Goal: Task Accomplishment & Management: Manage account settings

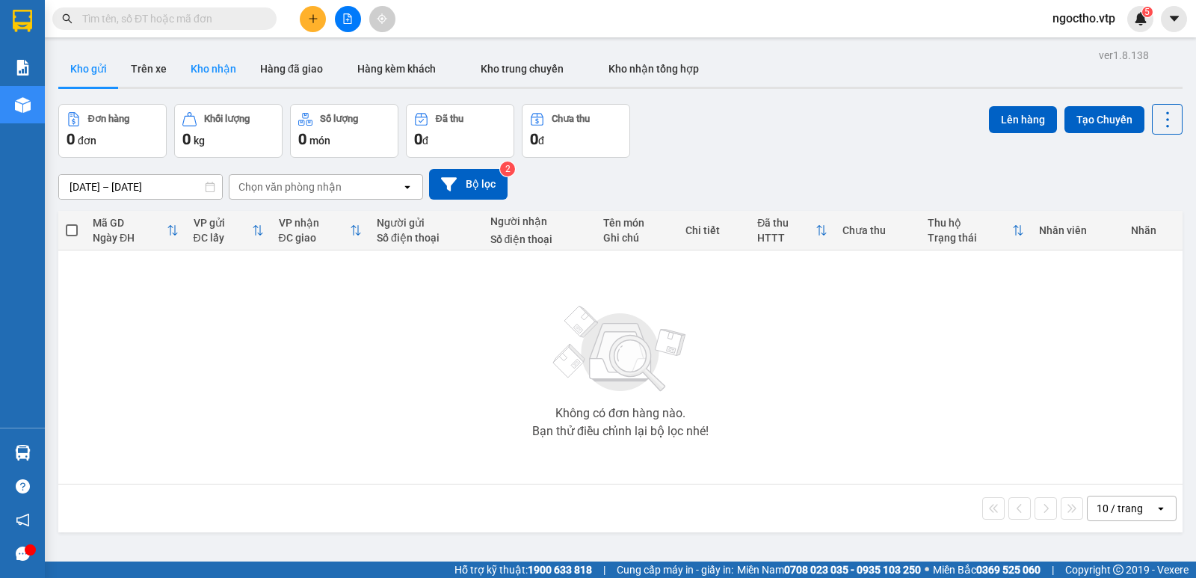
click at [200, 67] on button "Kho nhận" at bounding box center [214, 69] width 70 height 36
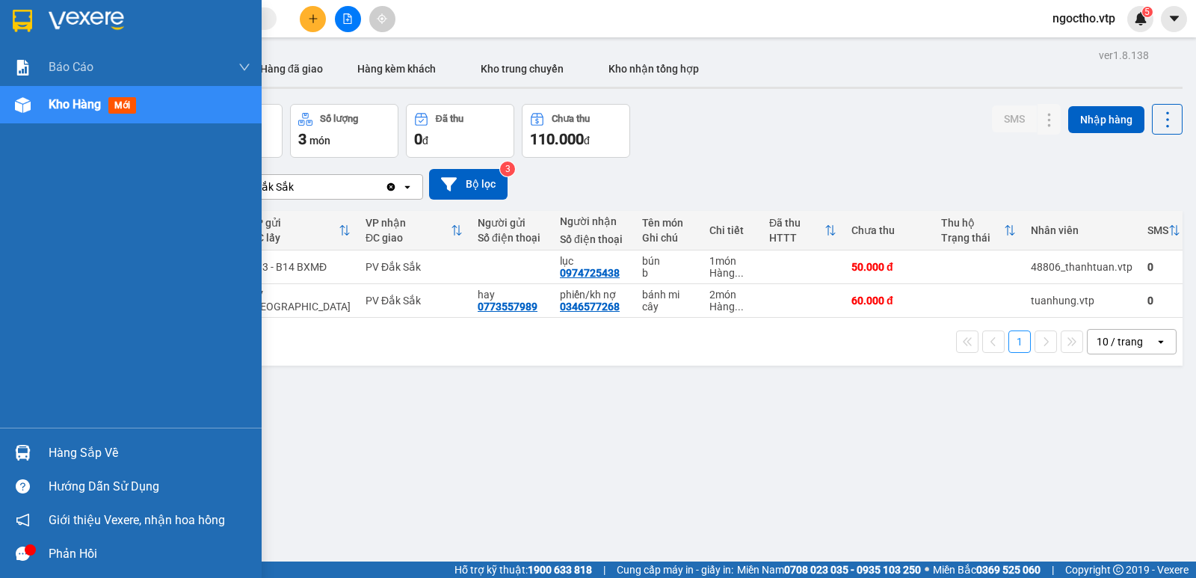
click at [43, 450] on div "Hàng sắp về" at bounding box center [131, 453] width 262 height 34
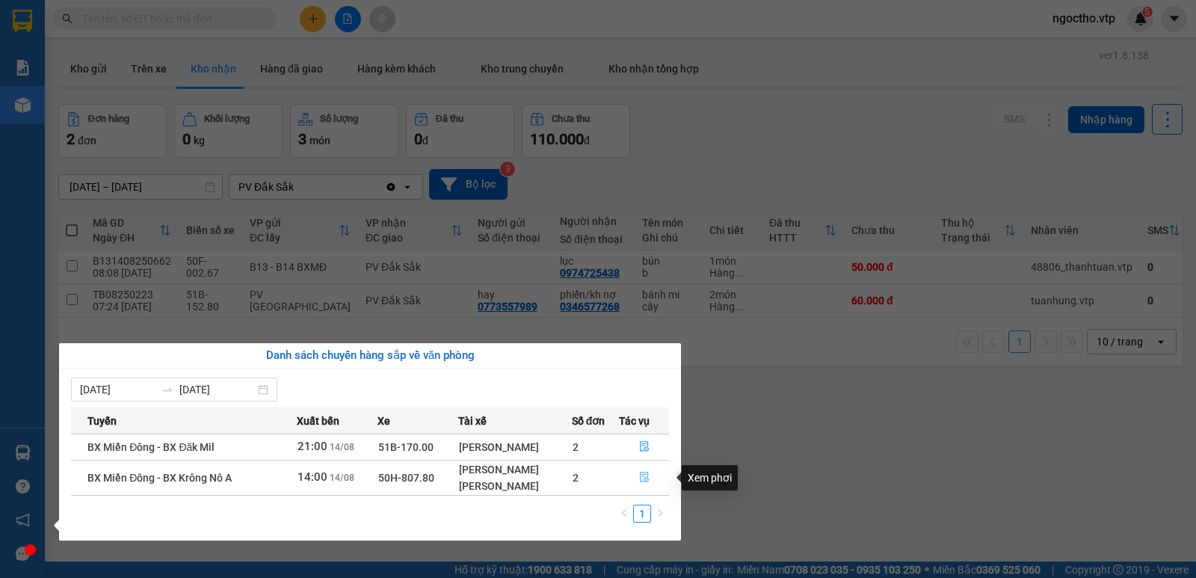
click at [645, 478] on icon "file-done" at bounding box center [644, 477] width 10 height 10
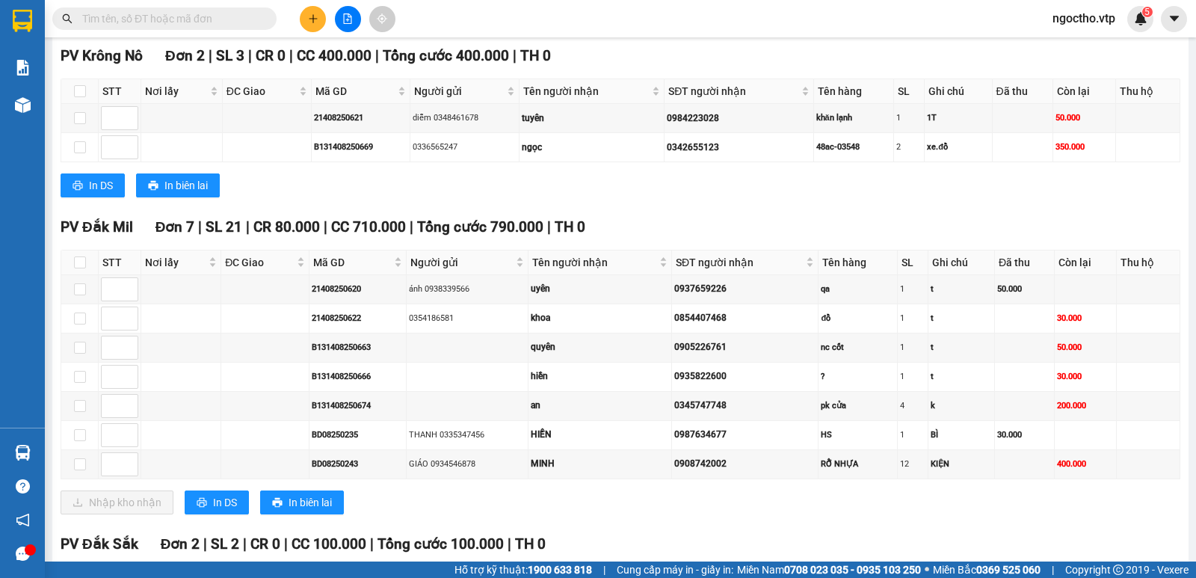
scroll to position [1079, 0]
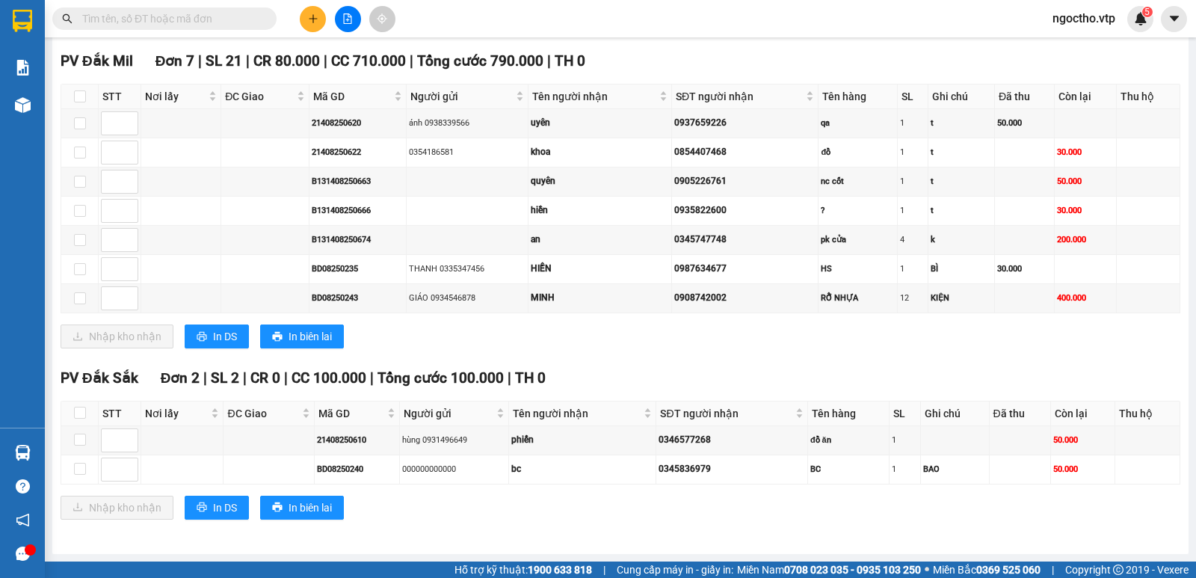
click at [94, 26] on input "text" at bounding box center [170, 18] width 176 height 16
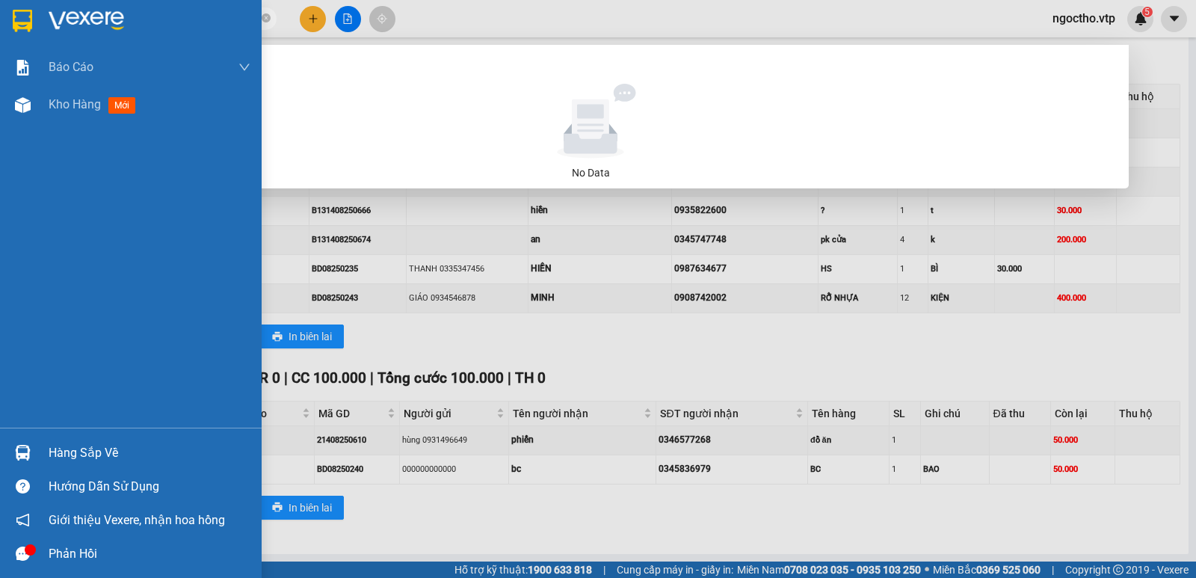
type input "0847"
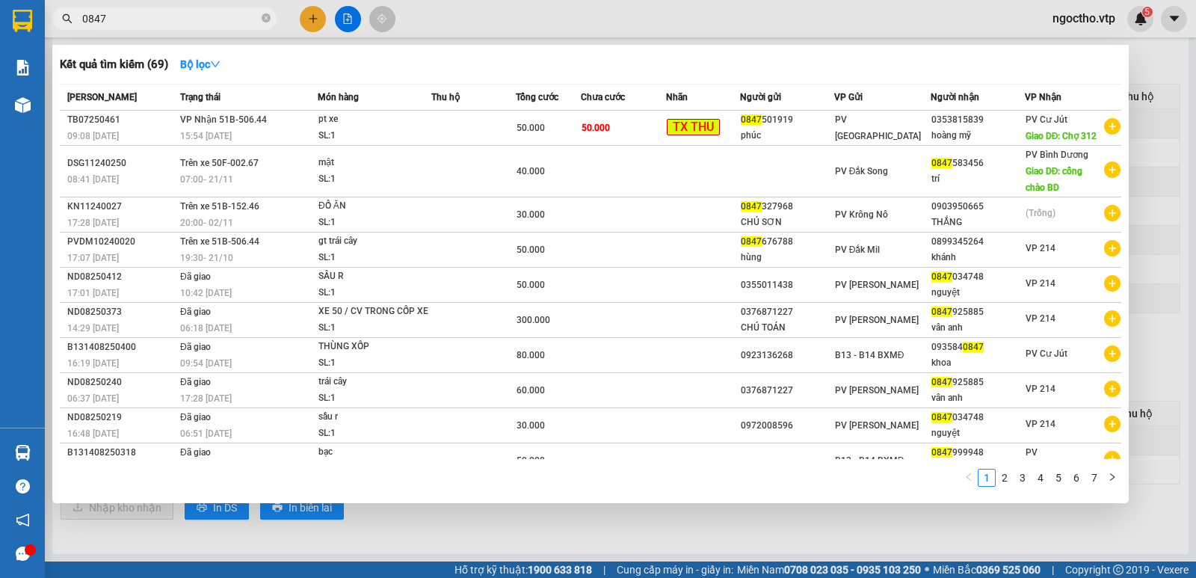
drag, startPoint x: 126, startPoint y: 22, endPoint x: 0, endPoint y: 18, distance: 126.4
click at [0, 19] on section "Kết quả tìm kiếm ( 69 ) Bộ lọc Mã ĐH Trạng thái Món hàng Thu hộ Tổng cước Chưa …" at bounding box center [598, 289] width 1196 height 578
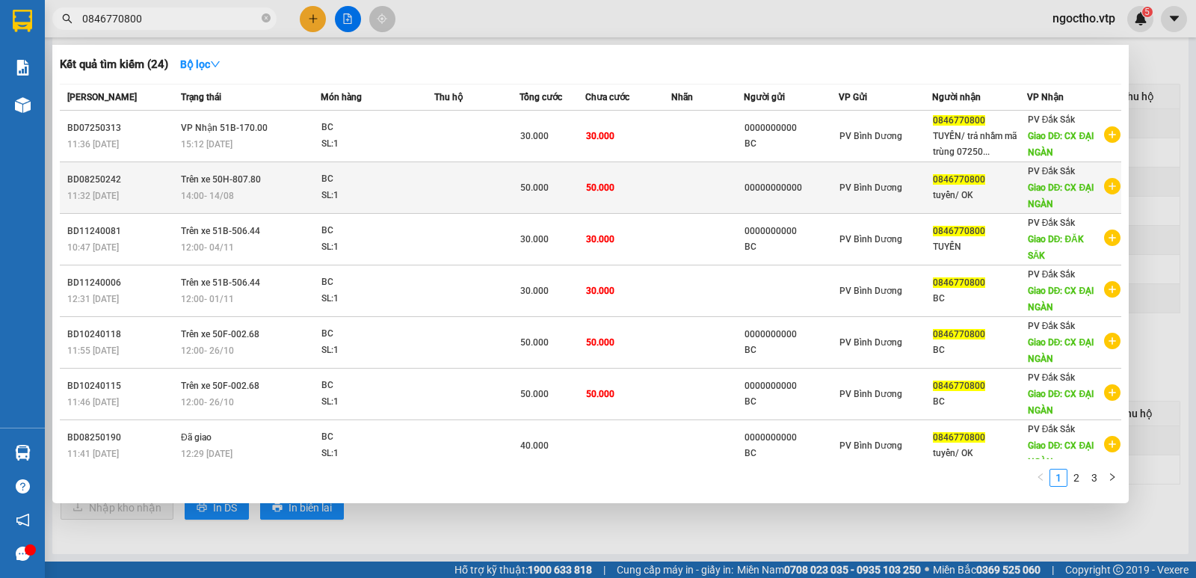
type input "0846770800"
click at [236, 176] on span "Trên xe 50H-807.80" at bounding box center [221, 179] width 80 height 10
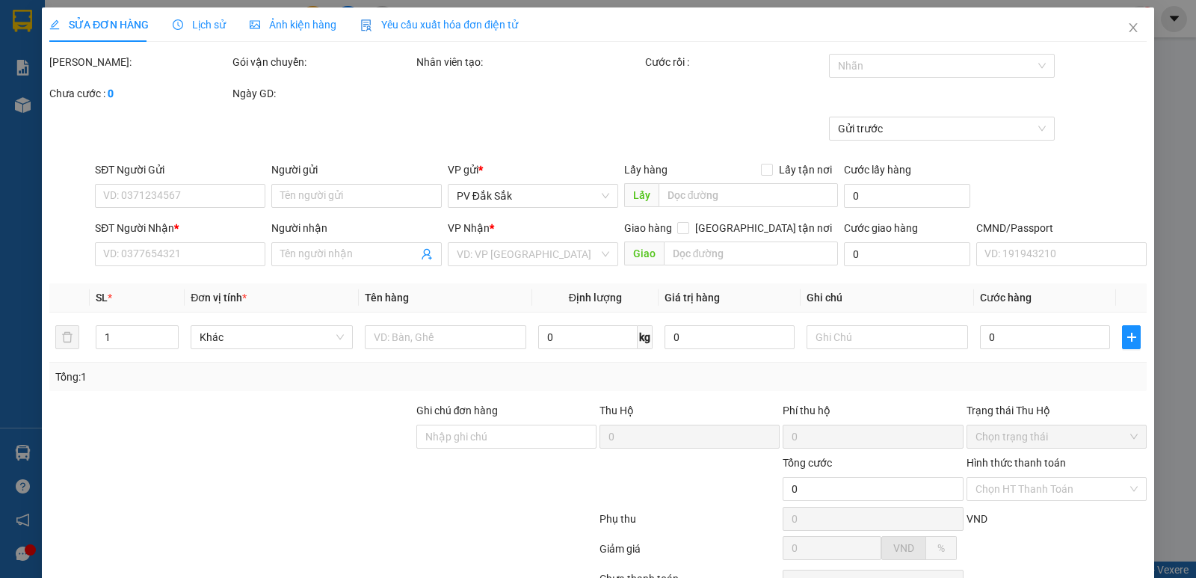
type input "2.500"
click at [202, 24] on span "Lịch sử" at bounding box center [199, 25] width 53 height 12
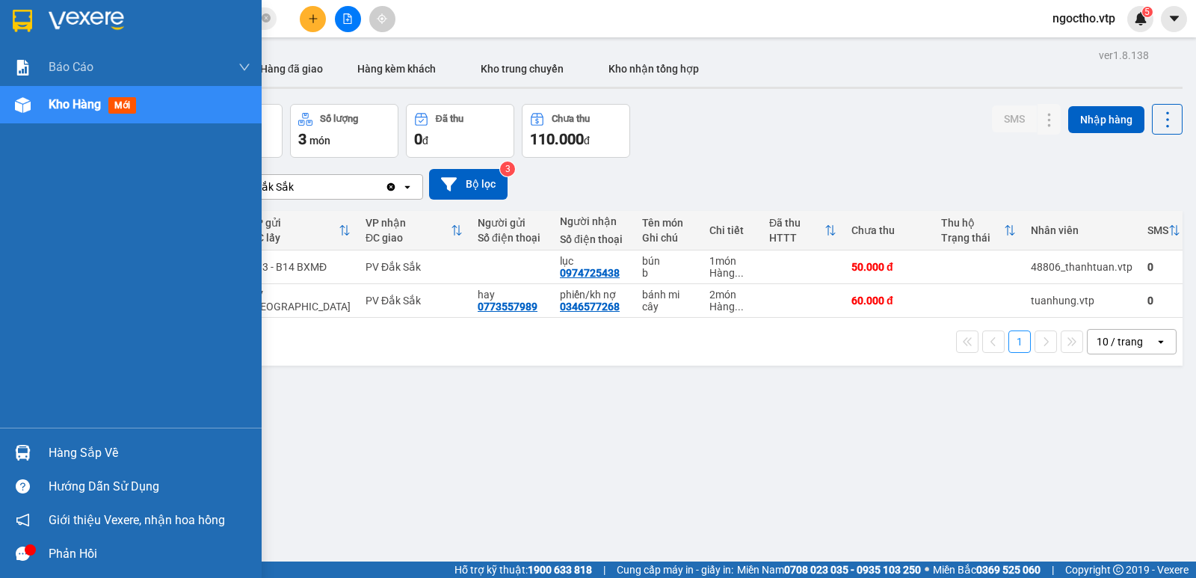
click at [78, 452] on div "Hàng sắp về" at bounding box center [150, 453] width 202 height 22
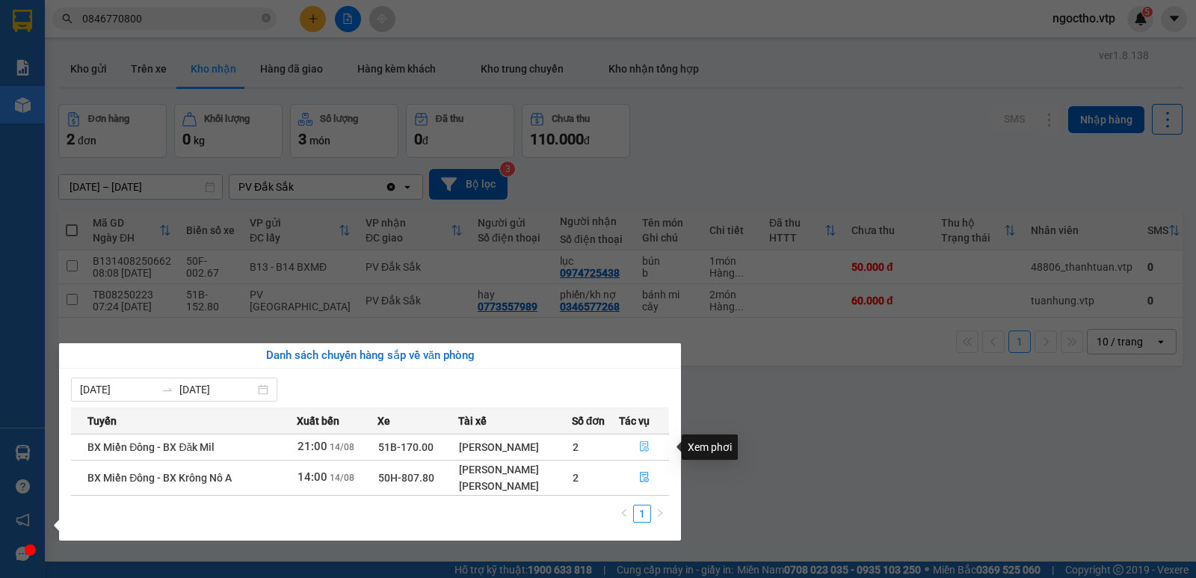
click at [647, 442] on icon "file-done" at bounding box center [644, 446] width 10 height 10
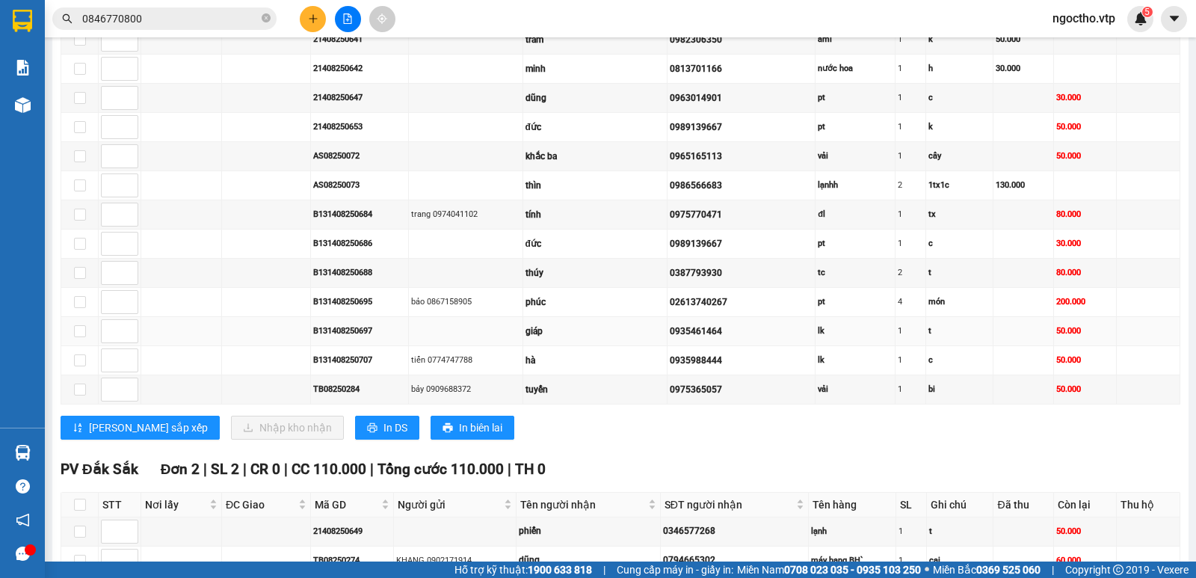
scroll to position [1229, 0]
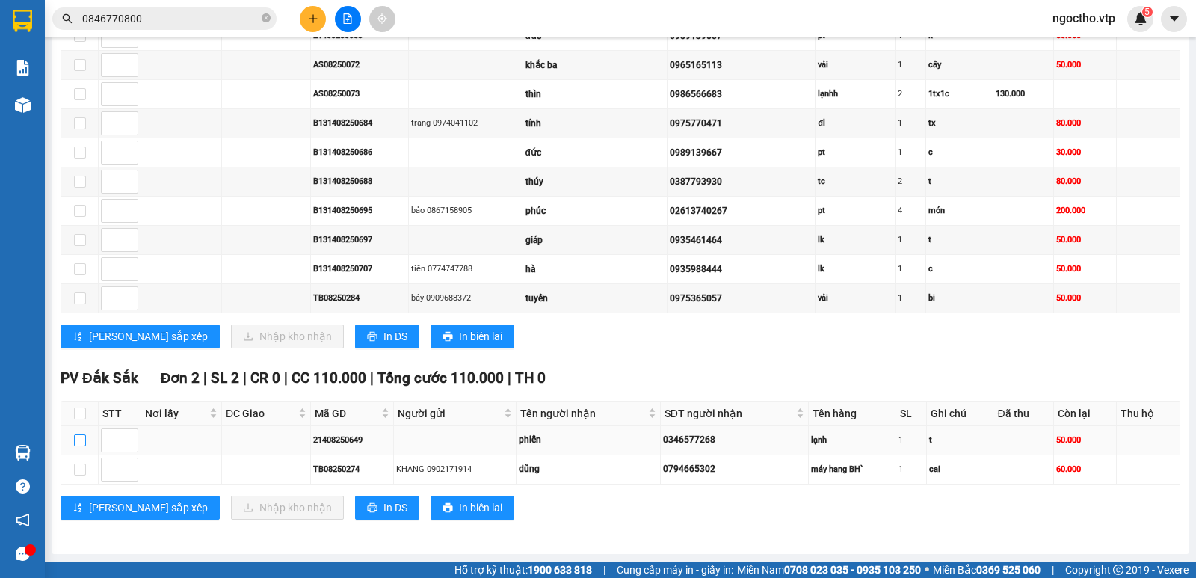
click at [81, 436] on input "checkbox" at bounding box center [80, 440] width 12 height 12
checkbox input "true"
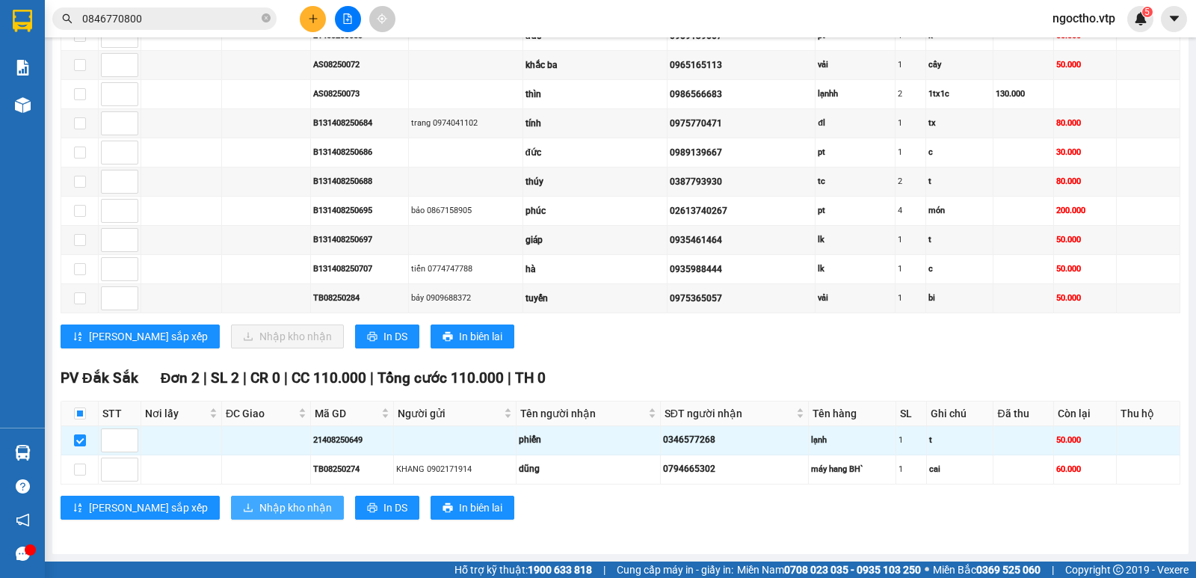
click at [238, 497] on button "Nhập kho nhận" at bounding box center [287, 508] width 113 height 24
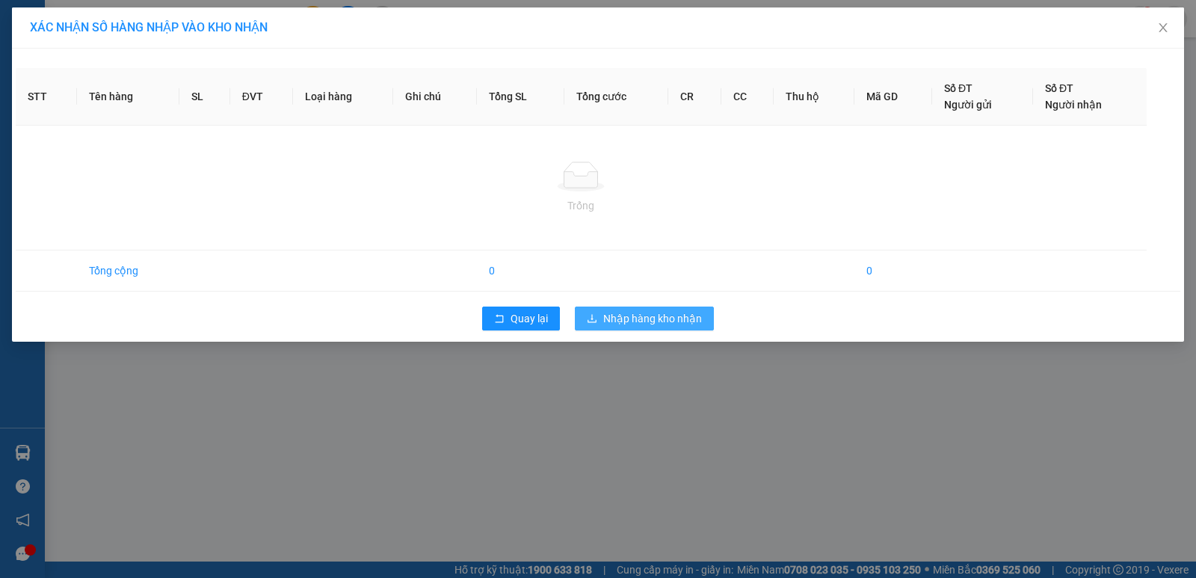
click at [638, 312] on span "Nhập hàng kho nhận" at bounding box center [652, 318] width 99 height 16
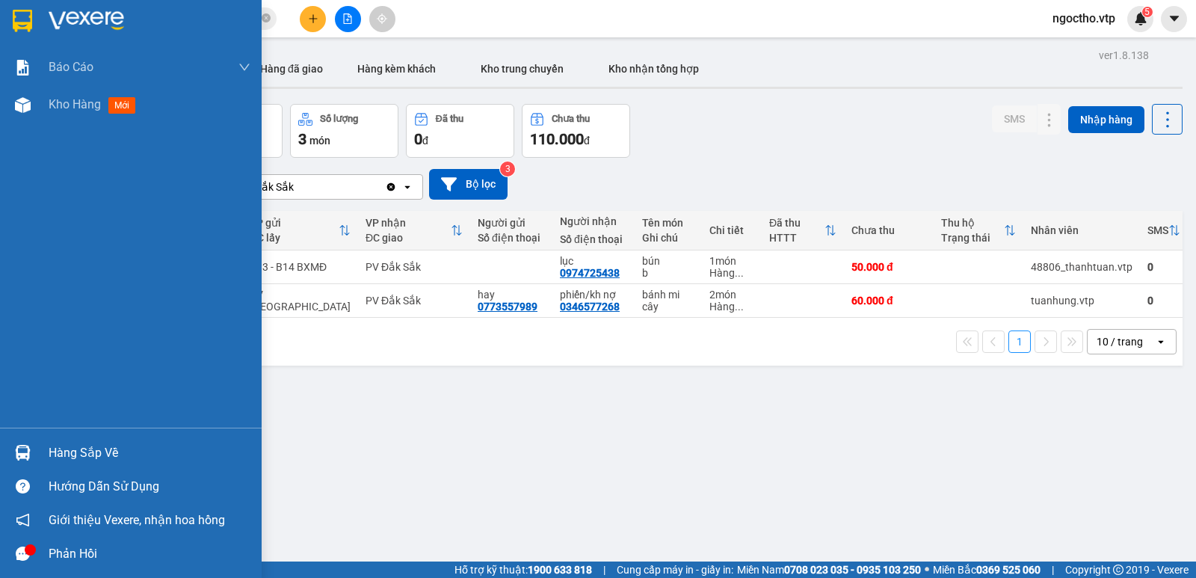
click at [31, 448] on div at bounding box center [23, 452] width 26 height 26
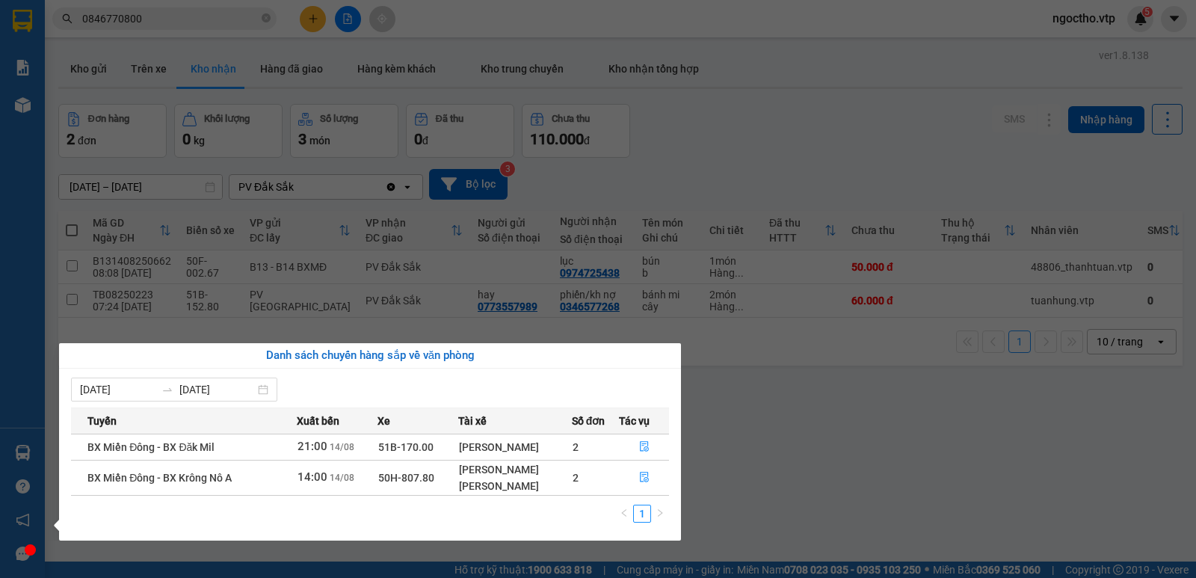
click at [401, 488] on td "50H-807.80" at bounding box center [417, 477] width 80 height 35
click at [644, 479] on icon "file-done" at bounding box center [644, 477] width 10 height 10
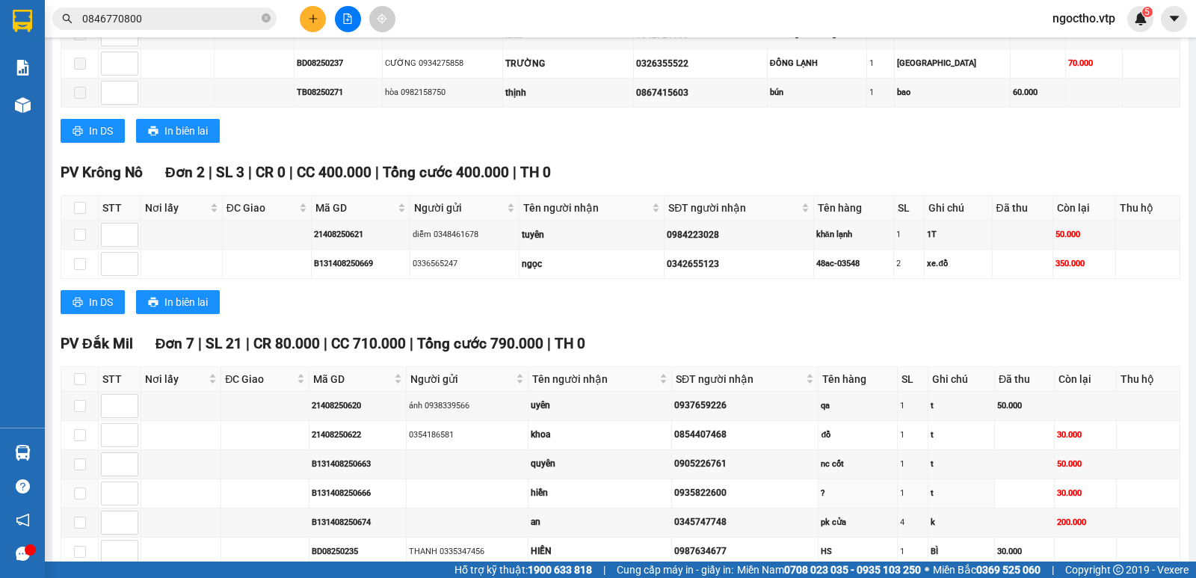
scroll to position [631, 0]
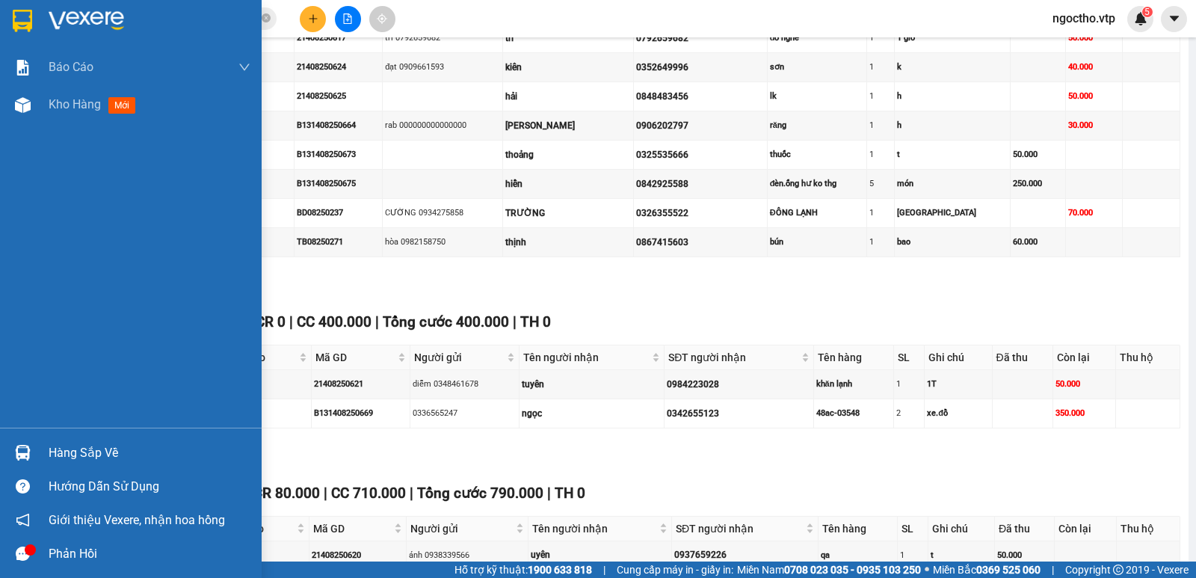
click at [24, 456] on img at bounding box center [23, 453] width 16 height 16
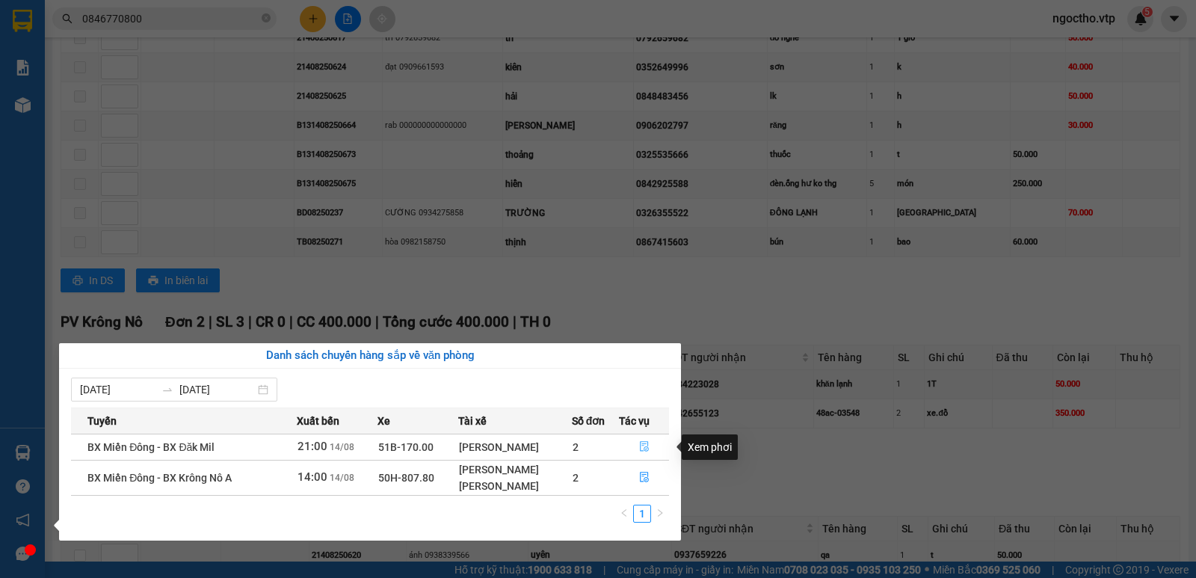
click at [645, 442] on icon "file-done" at bounding box center [644, 446] width 10 height 10
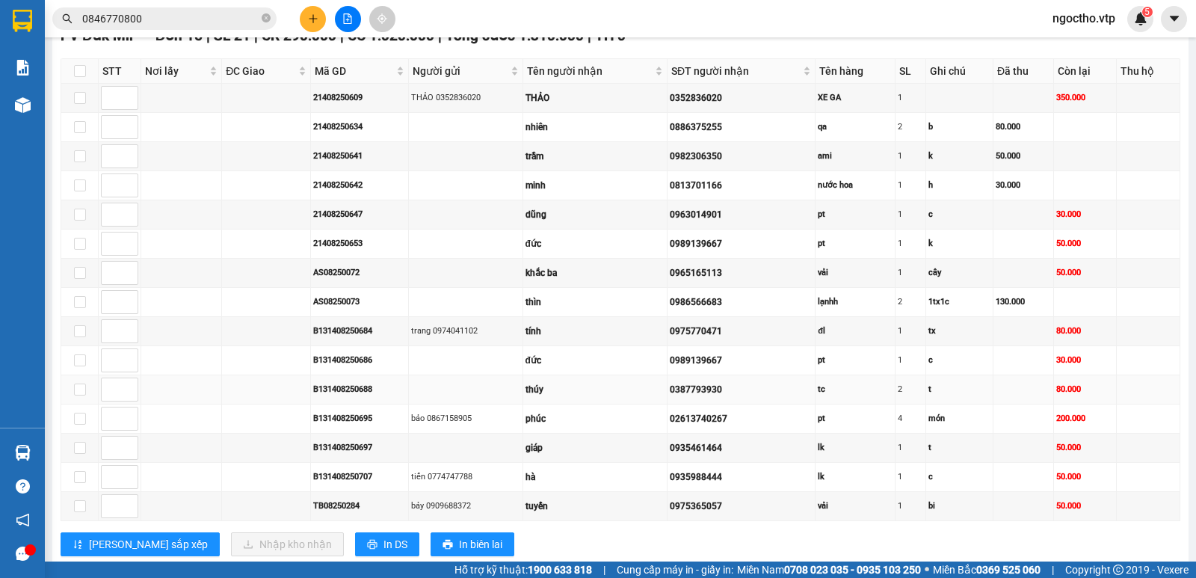
scroll to position [1229, 0]
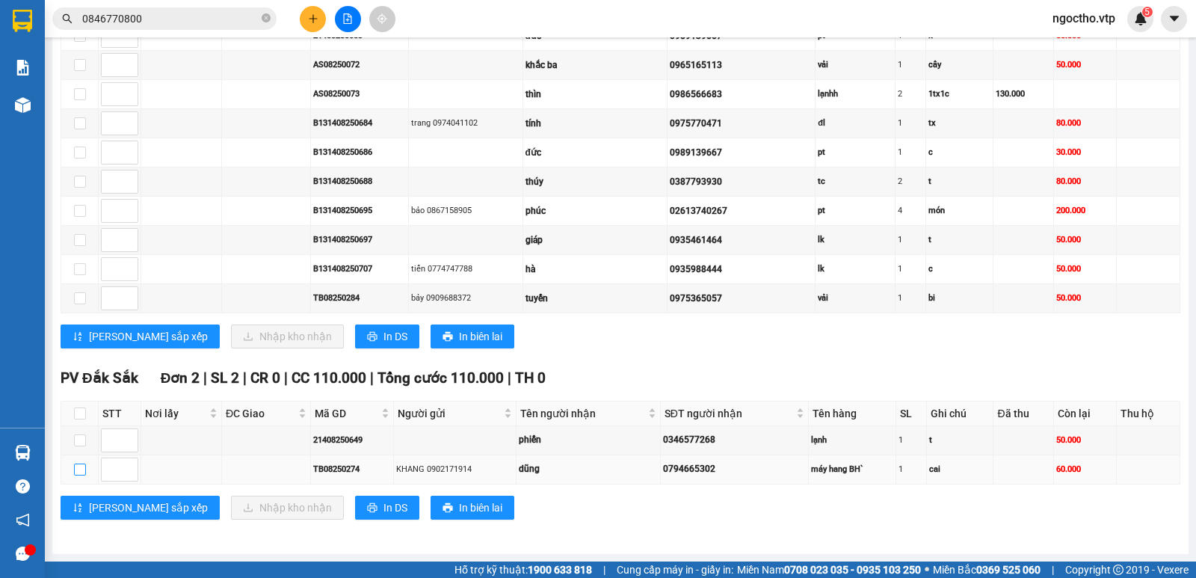
click at [80, 467] on input "checkbox" at bounding box center [80, 469] width 12 height 12
checkbox input "true"
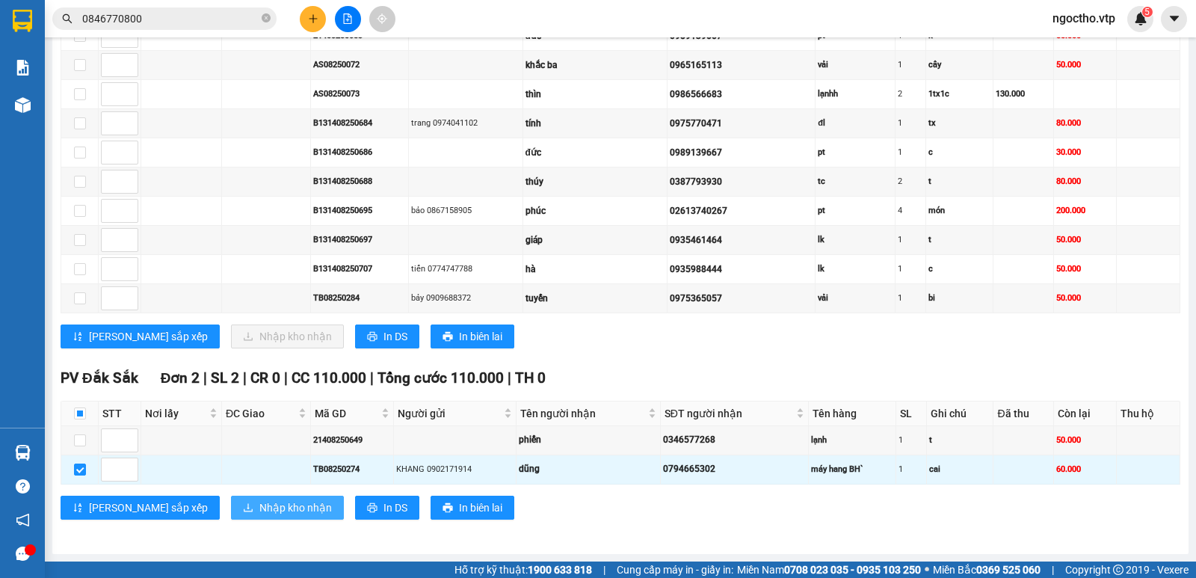
click at [259, 505] on span "Nhập kho nhận" at bounding box center [295, 507] width 72 height 16
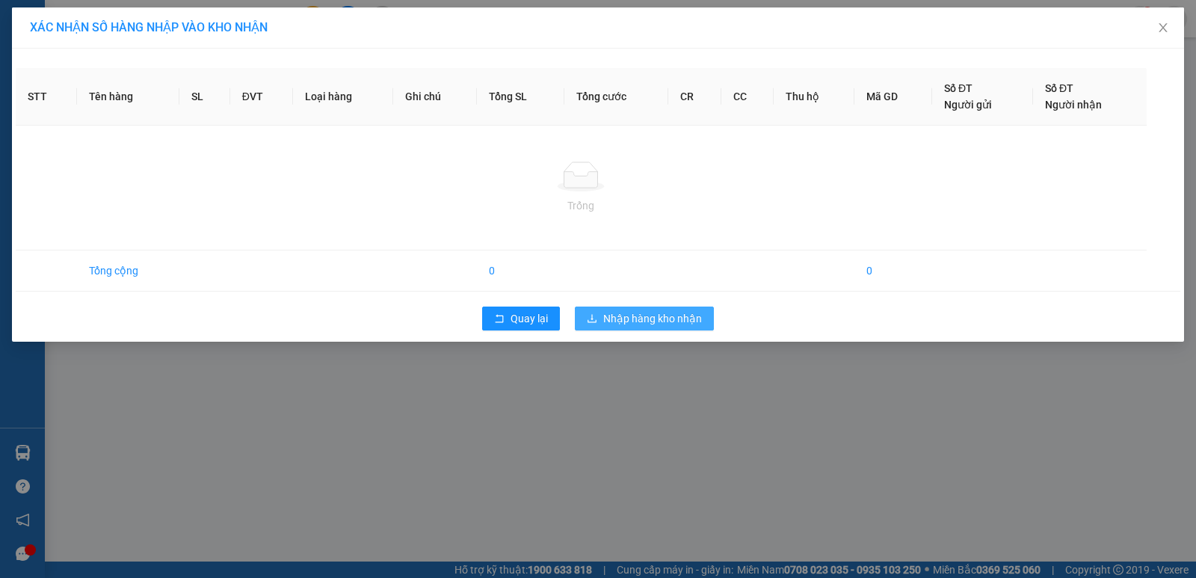
click at [661, 315] on span "Nhập hàng kho nhận" at bounding box center [652, 318] width 99 height 16
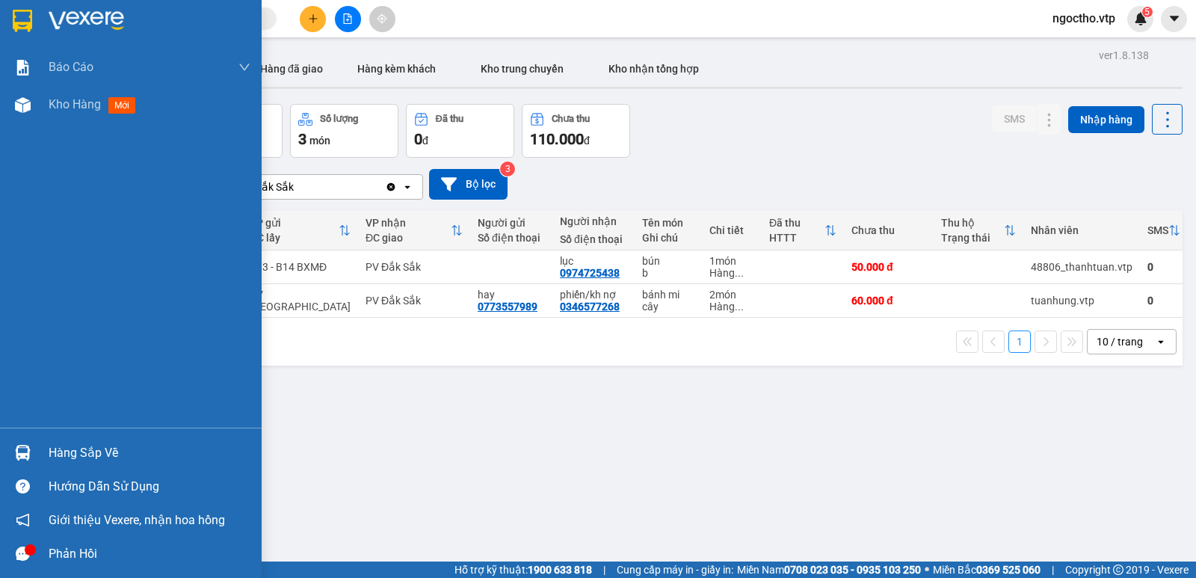
click at [35, 442] on div at bounding box center [23, 452] width 26 height 26
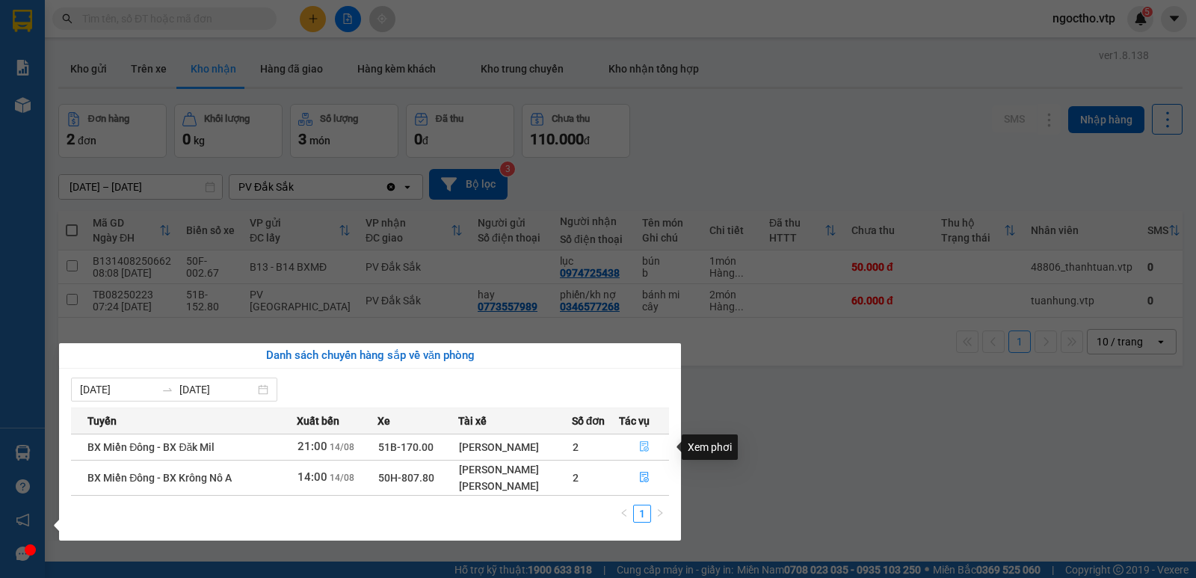
click at [638, 448] on button "button" at bounding box center [644, 447] width 49 height 24
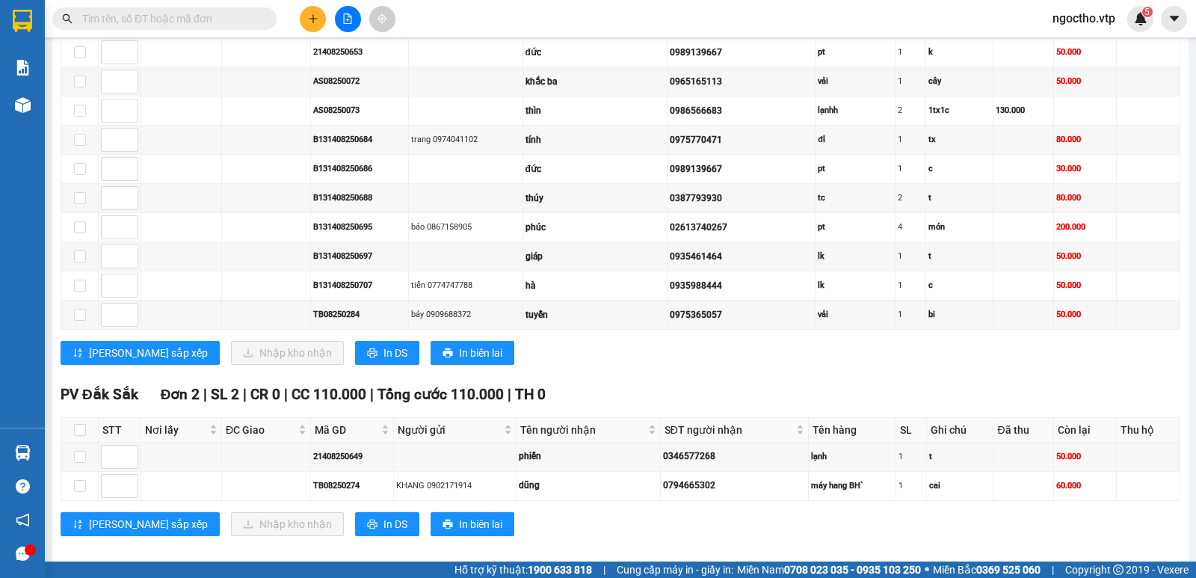
scroll to position [1229, 0]
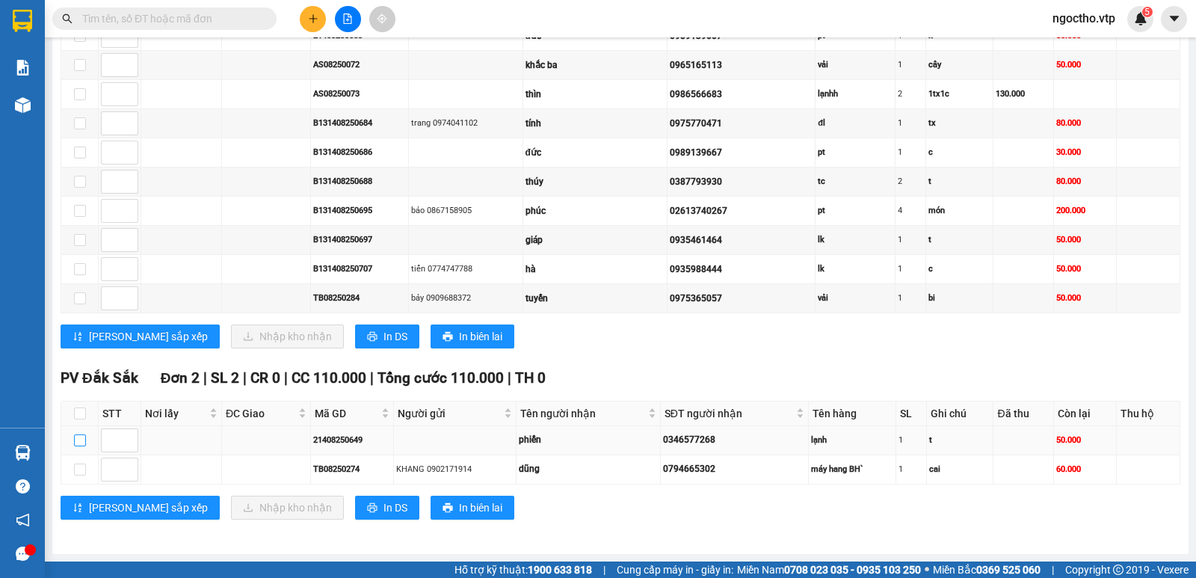
click at [85, 442] on input "checkbox" at bounding box center [80, 440] width 12 height 12
checkbox input "true"
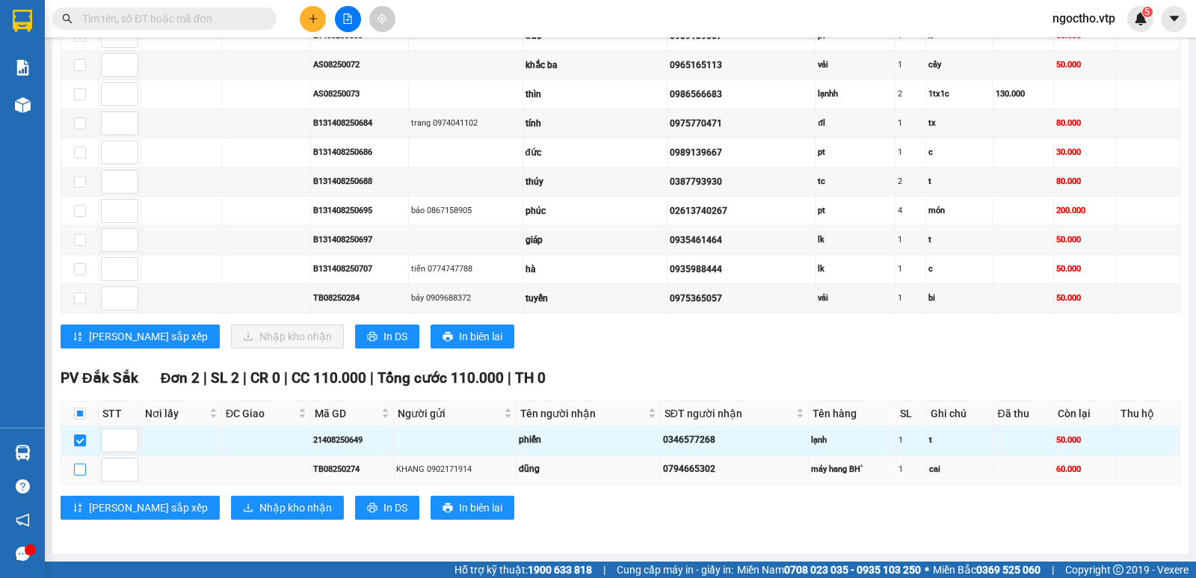
click at [78, 468] on input "checkbox" at bounding box center [80, 469] width 12 height 12
checkbox input "true"
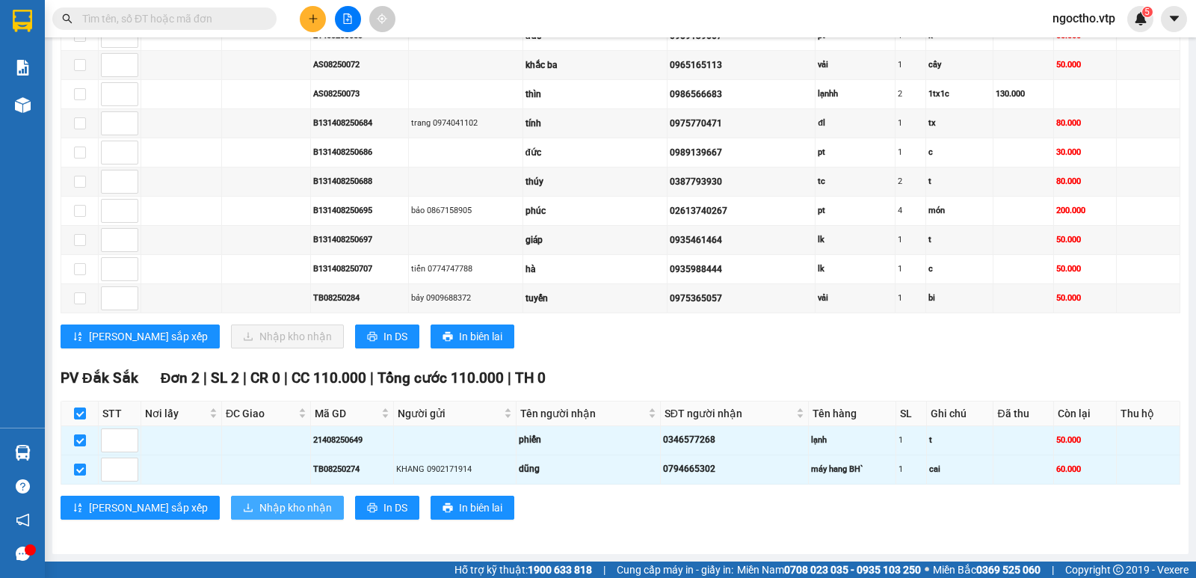
click at [259, 510] on span "Nhập kho nhận" at bounding box center [295, 507] width 72 height 16
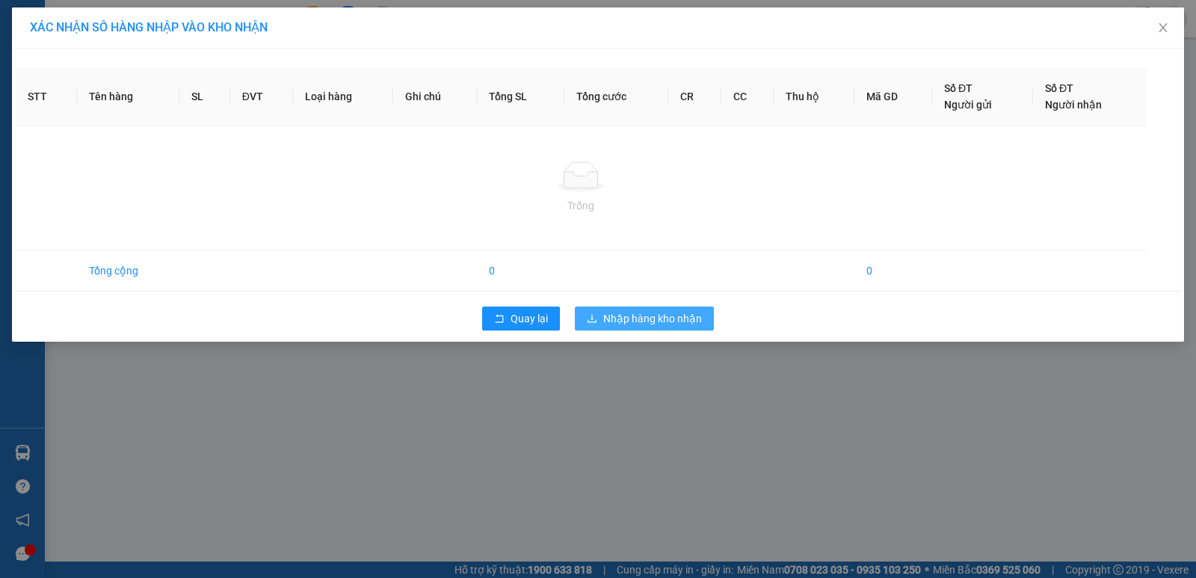
click at [663, 316] on span "Nhập hàng kho nhận" at bounding box center [652, 318] width 99 height 16
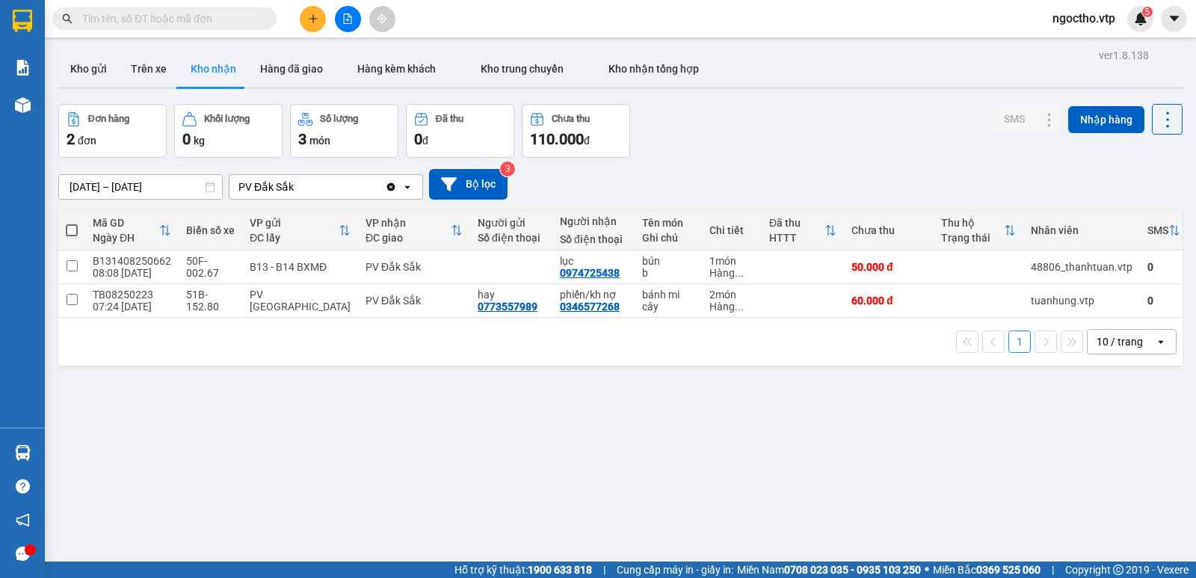
click at [215, 61] on button "Kho nhận" at bounding box center [214, 69] width 70 height 36
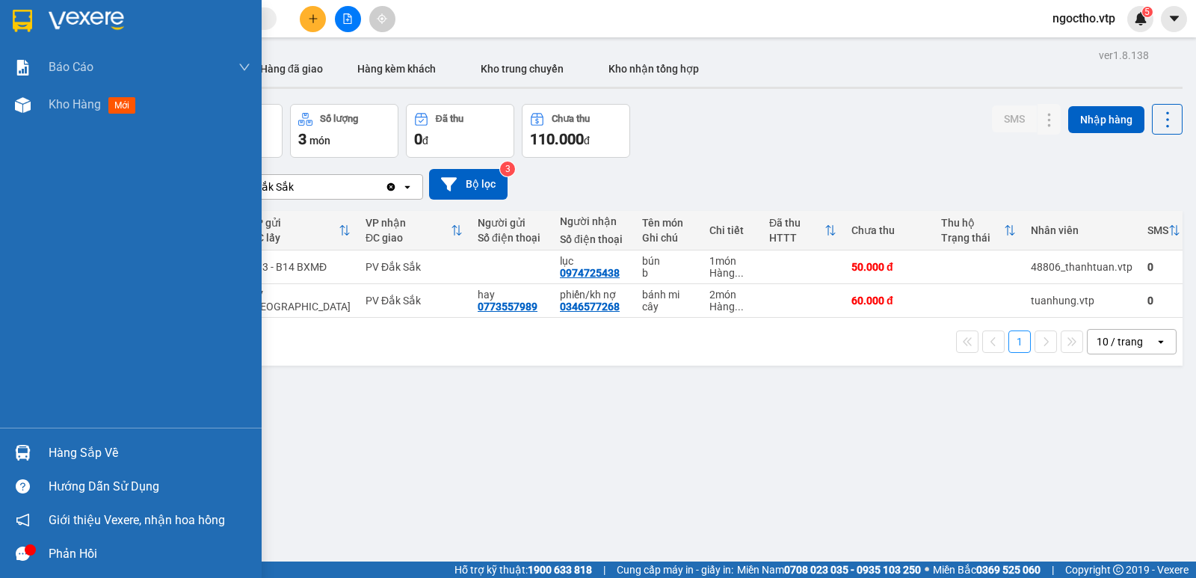
drag, startPoint x: 46, startPoint y: 446, endPoint x: 65, endPoint y: 442, distance: 19.9
click at [48, 446] on div "Hàng sắp về" at bounding box center [131, 453] width 262 height 34
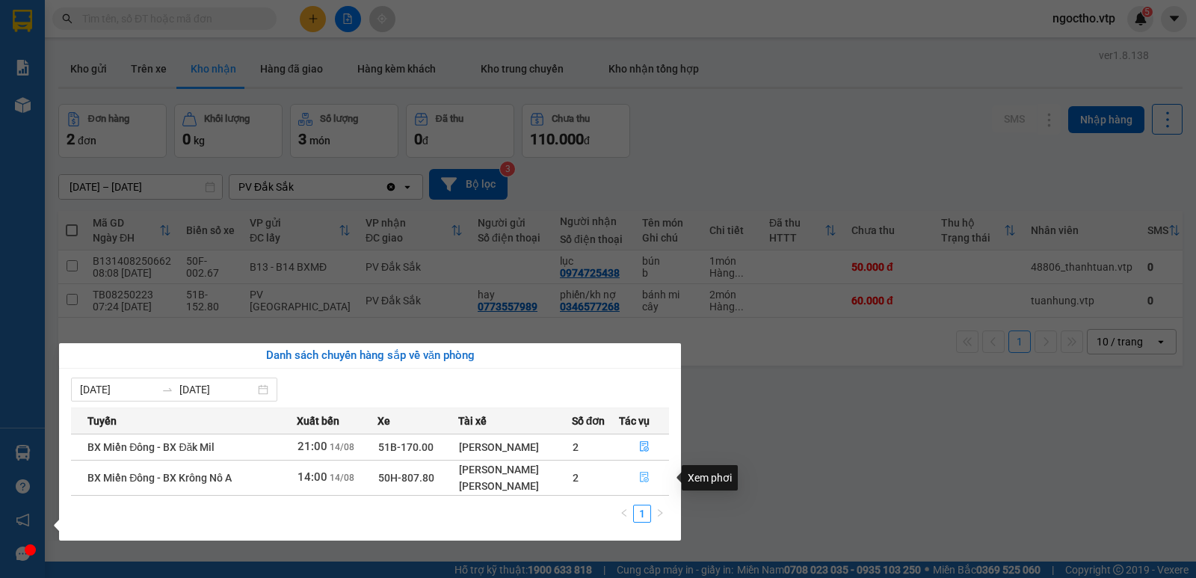
click at [636, 476] on button "button" at bounding box center [644, 478] width 49 height 24
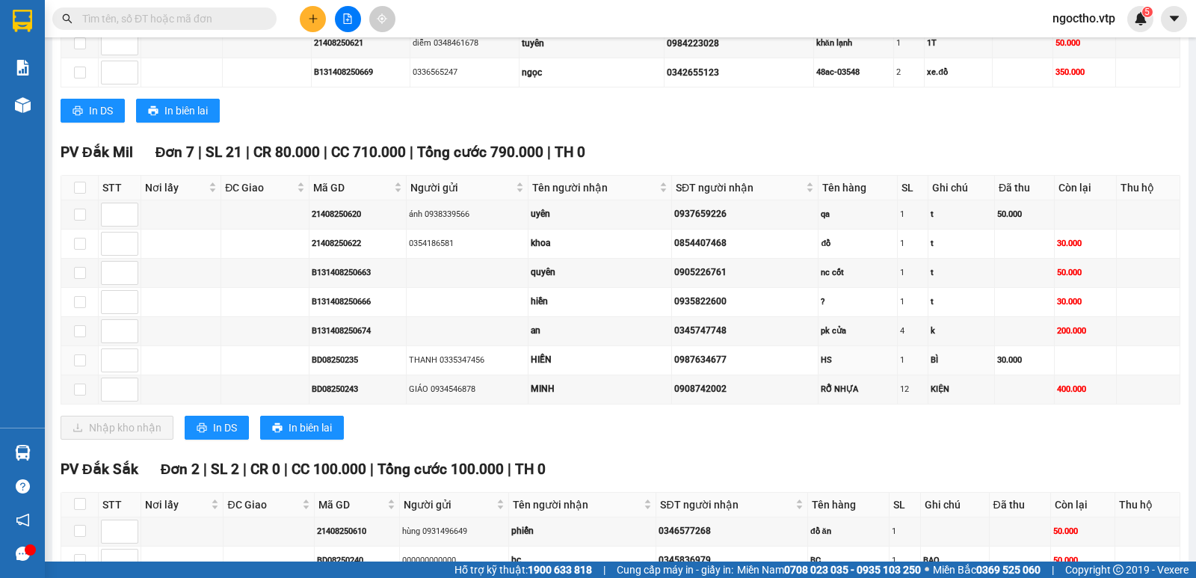
scroll to position [1079, 0]
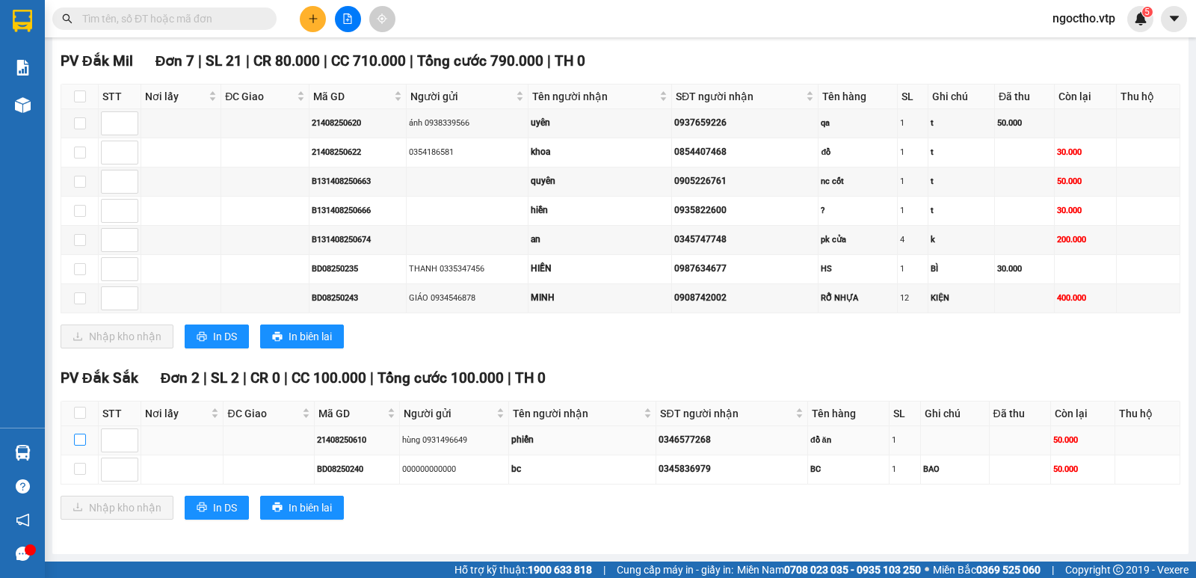
click at [81, 440] on input "checkbox" at bounding box center [80, 440] width 12 height 12
checkbox input "true"
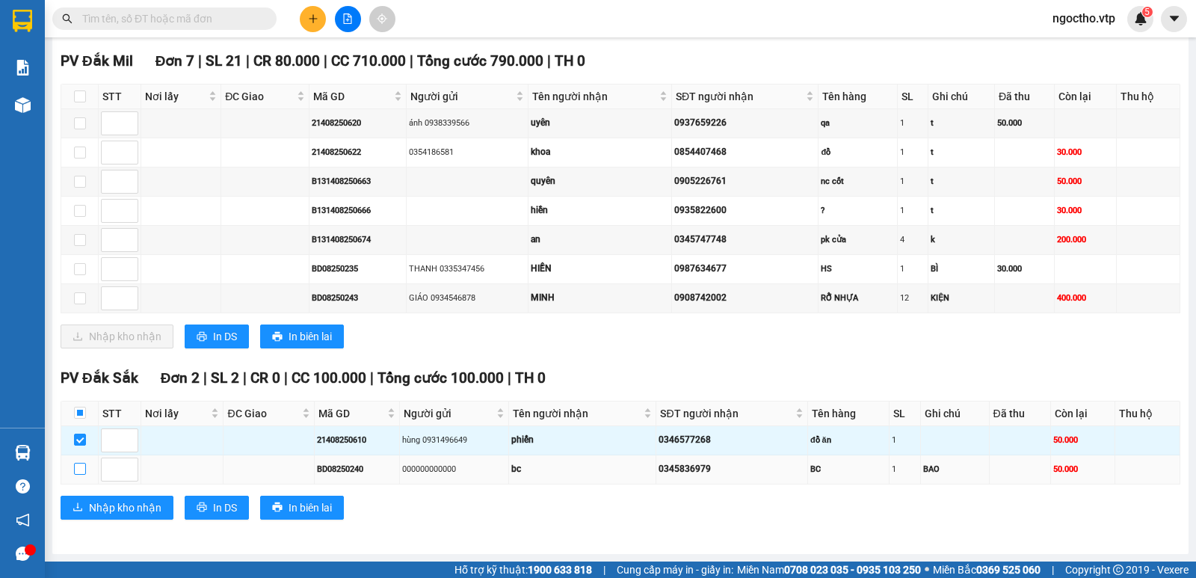
click at [78, 471] on input "checkbox" at bounding box center [80, 469] width 12 height 12
checkbox input "true"
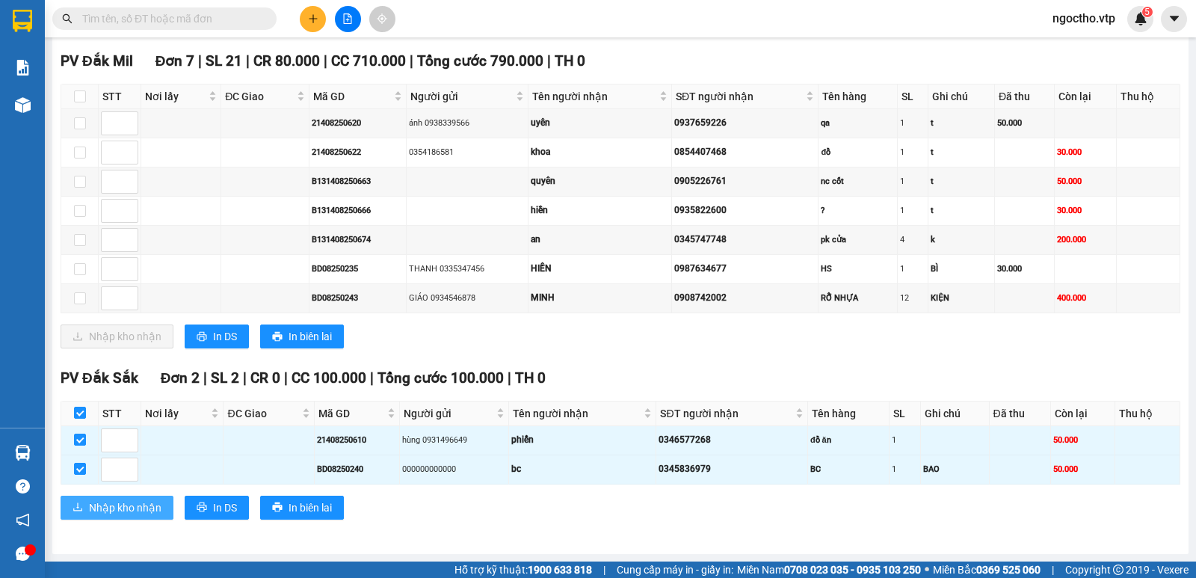
click at [113, 505] on span "Nhập kho nhận" at bounding box center [125, 507] width 72 height 16
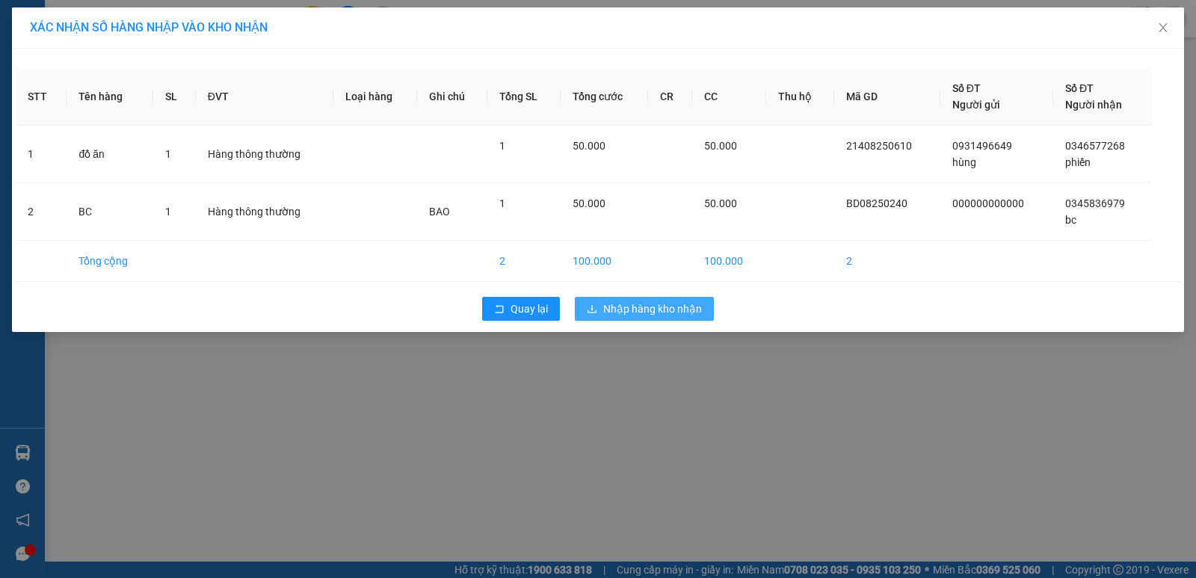
click at [644, 306] on span "Nhập hàng kho nhận" at bounding box center [652, 308] width 99 height 16
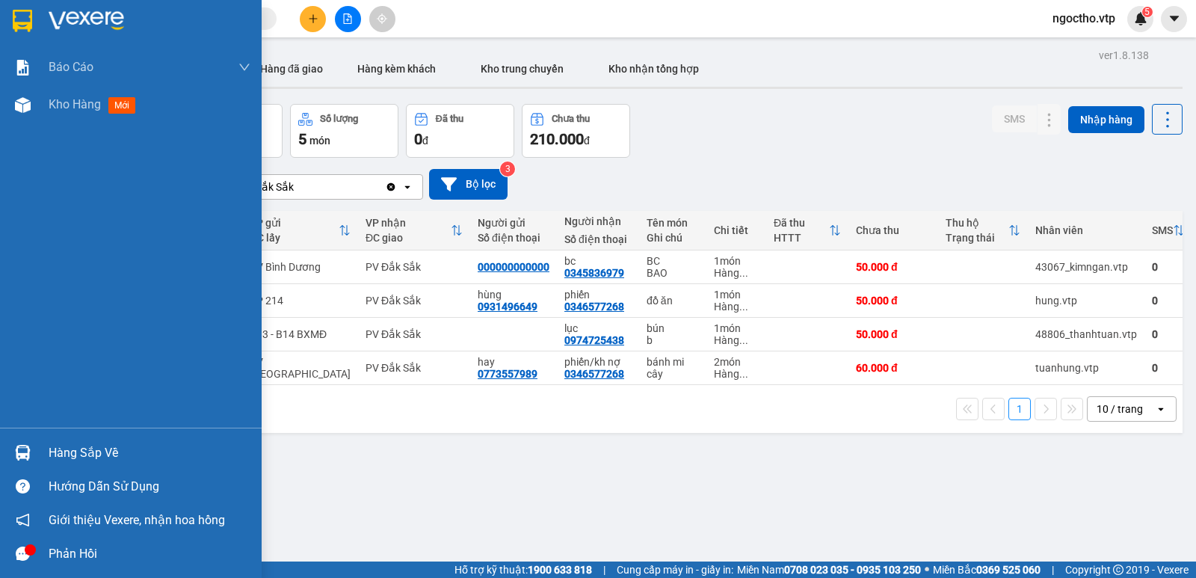
drag, startPoint x: 49, startPoint y: 457, endPoint x: 64, endPoint y: 457, distance: 14.2
click at [55, 457] on div "Hàng sắp về" at bounding box center [150, 453] width 202 height 22
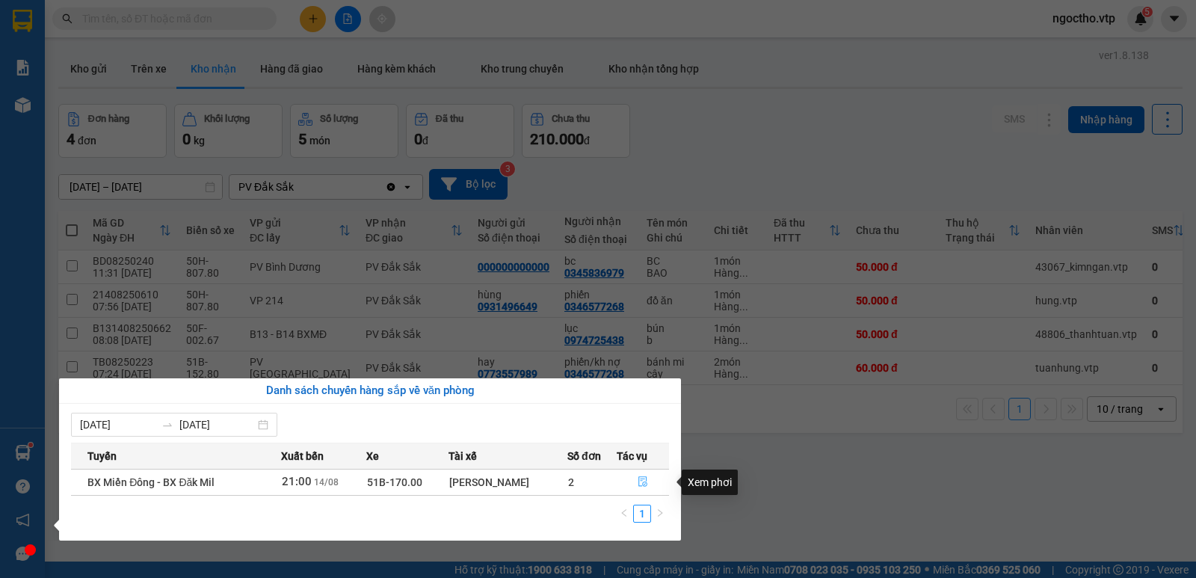
click at [638, 479] on icon "file-done" at bounding box center [643, 481] width 10 height 10
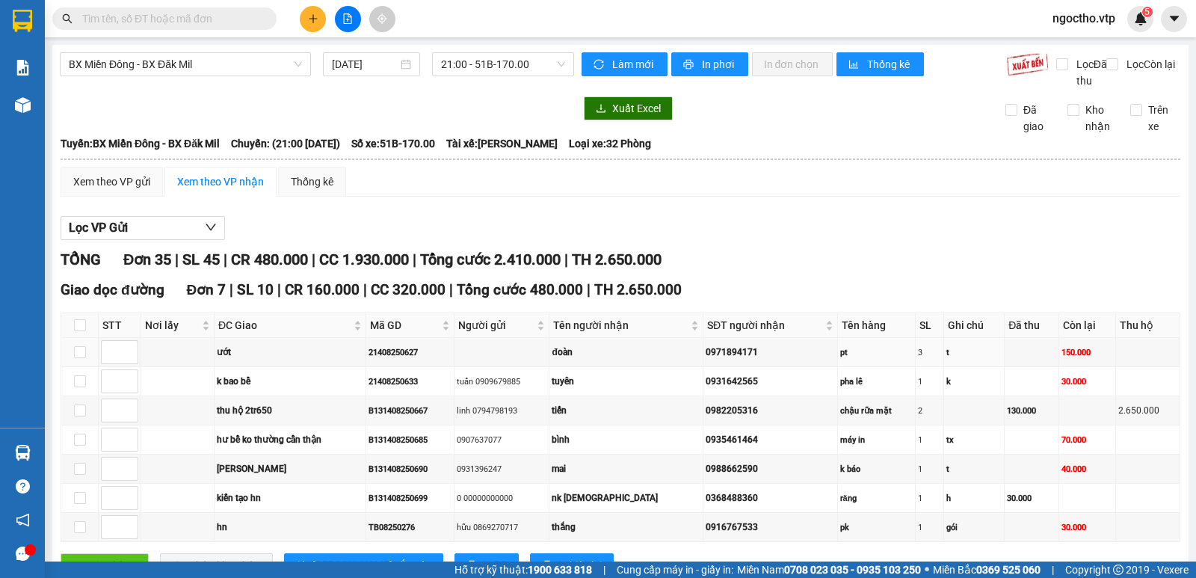
scroll to position [224, 0]
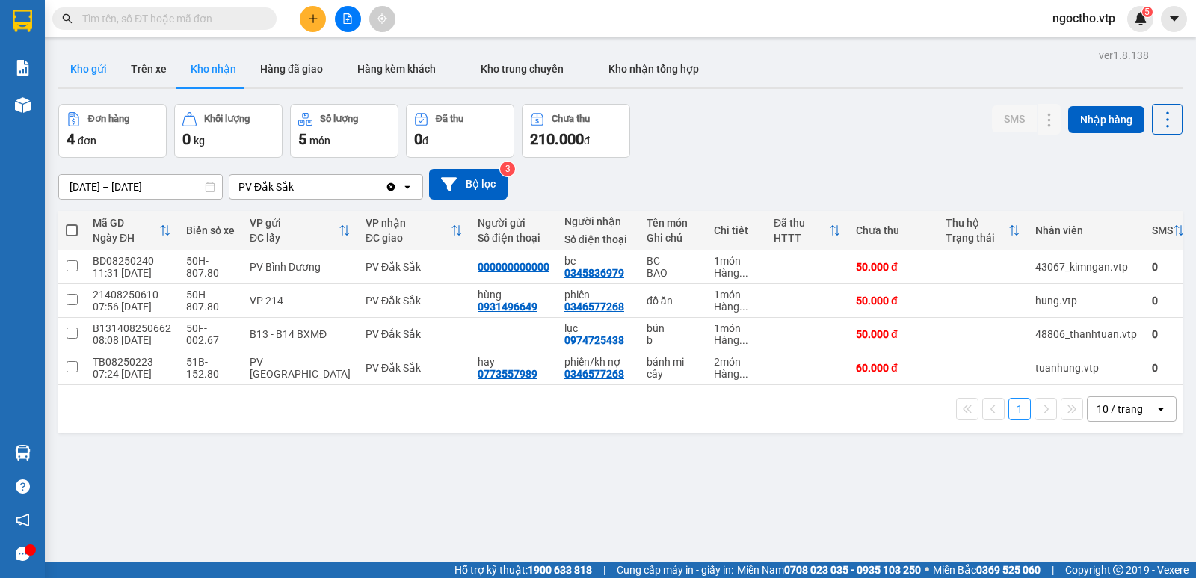
click at [75, 64] on button "Kho gửi" at bounding box center [88, 69] width 61 height 36
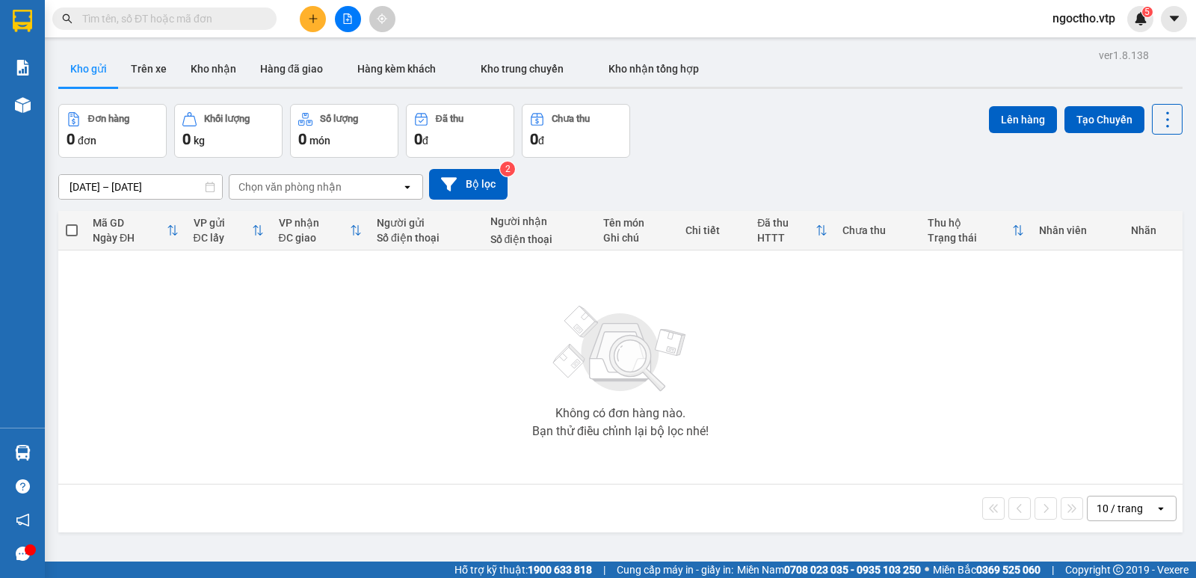
click at [313, 27] on button at bounding box center [313, 19] width 26 height 26
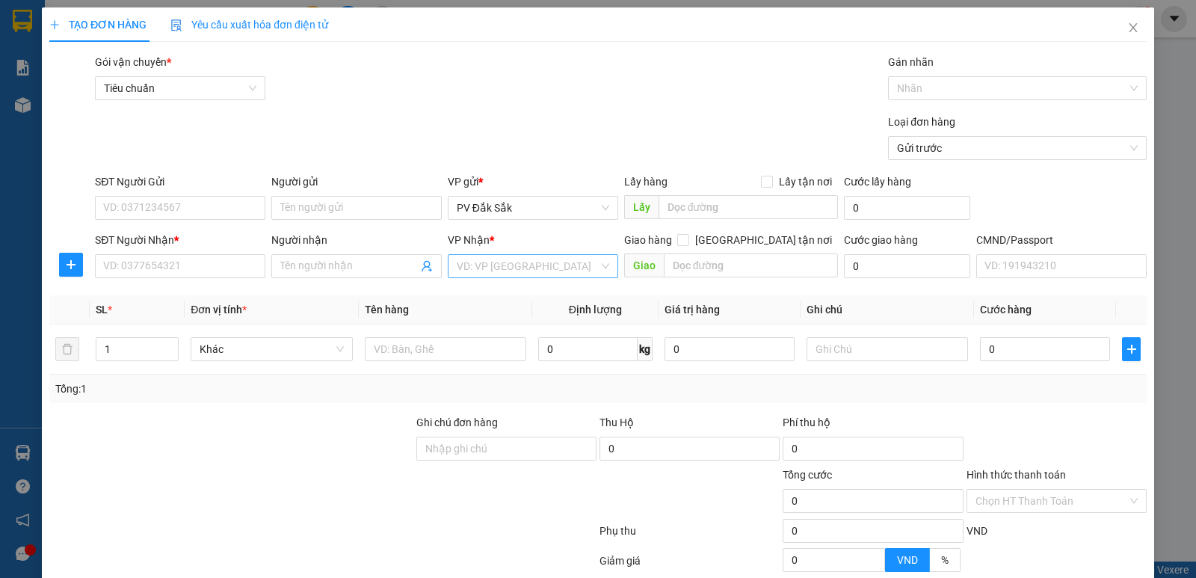
click at [485, 277] on div "VP Nhận * VD: VP Sài Gòn" at bounding box center [533, 258] width 170 height 52
click at [478, 271] on input "search" at bounding box center [528, 266] width 142 height 22
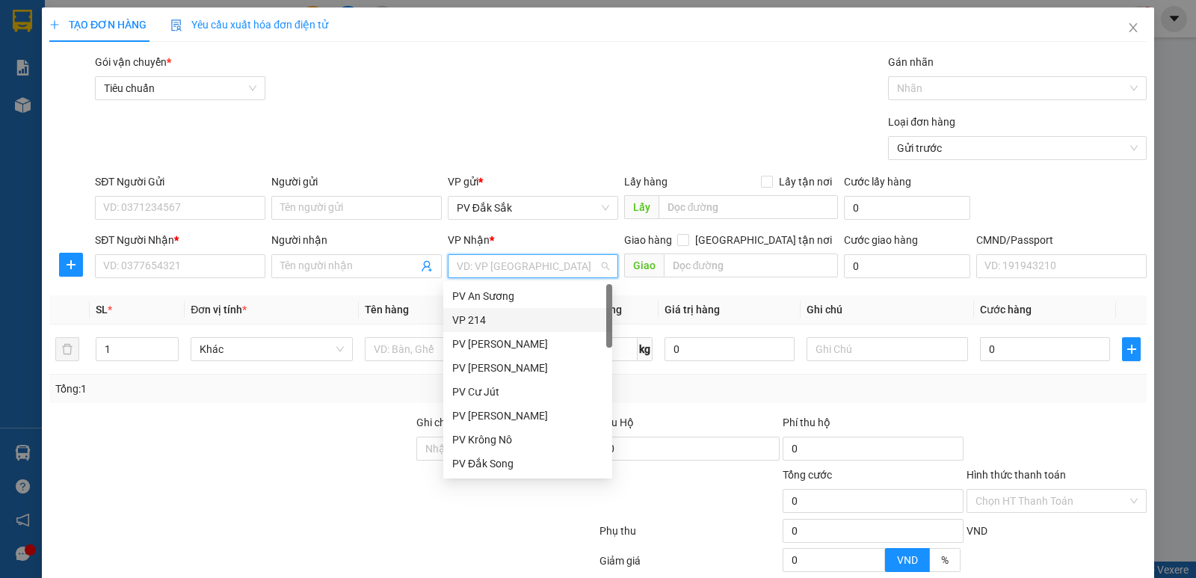
click at [483, 317] on div "VP 214" at bounding box center [527, 320] width 151 height 16
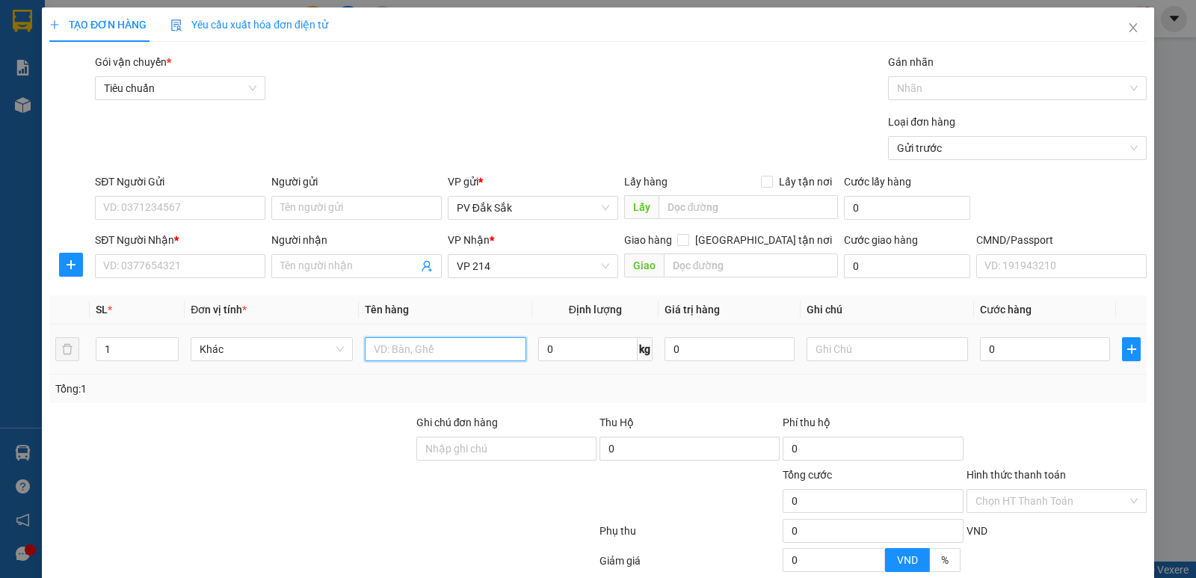
click at [373, 343] on input "text" at bounding box center [445, 349] width 161 height 24
type input "sr"
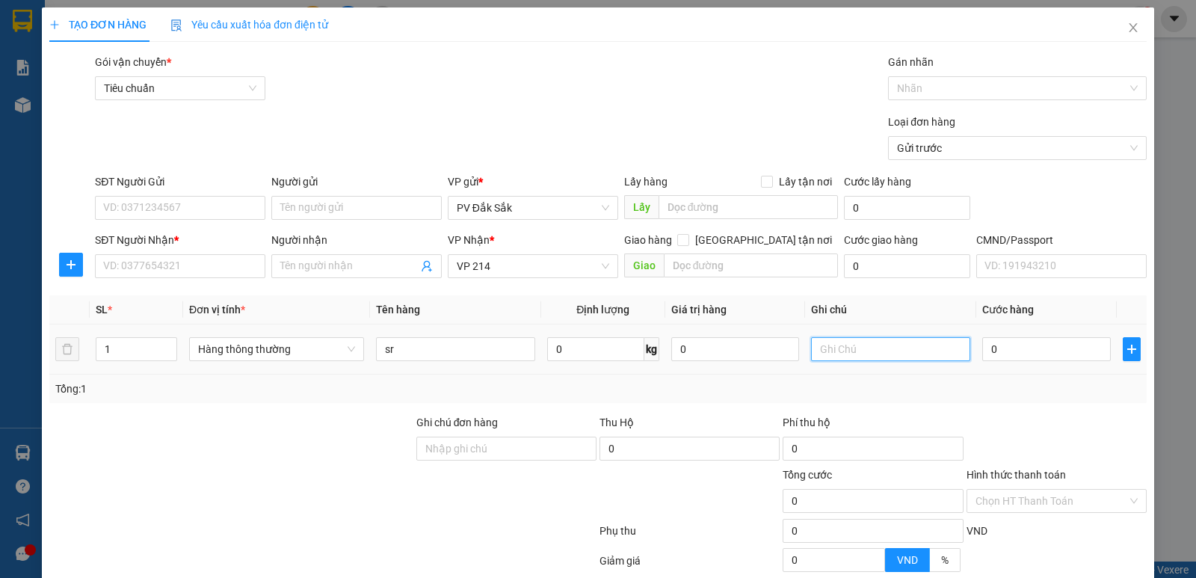
click at [813, 352] on input "text" at bounding box center [890, 349] width 159 height 24
type input "t"
click at [1030, 330] on td "0" at bounding box center [1046, 349] width 140 height 50
click at [1020, 347] on input "0" at bounding box center [1046, 349] width 128 height 24
type input "5"
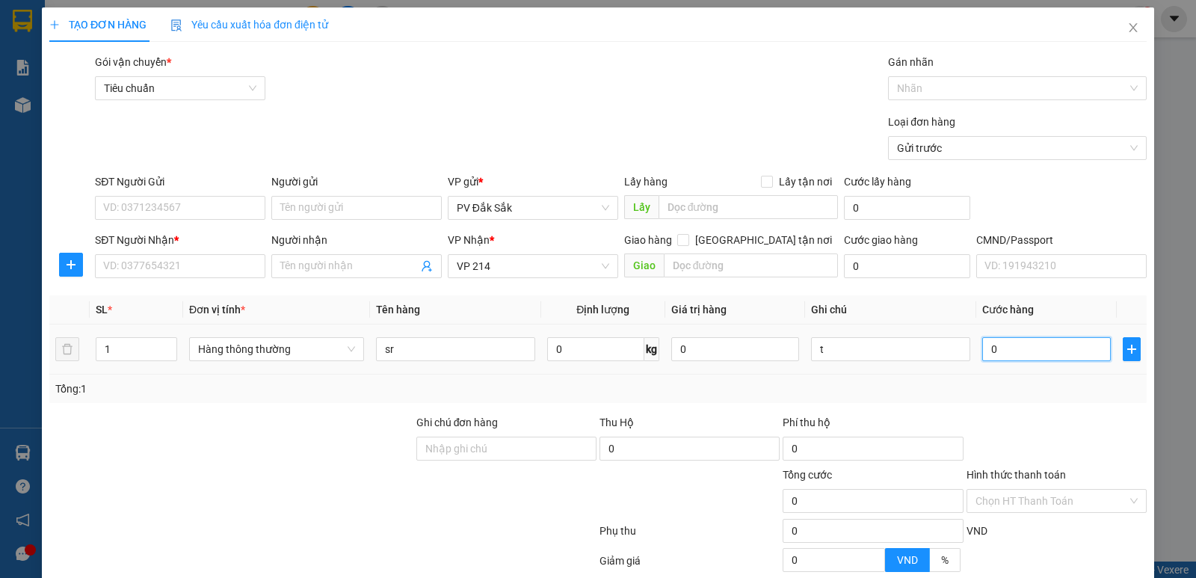
type input "5"
type input "50"
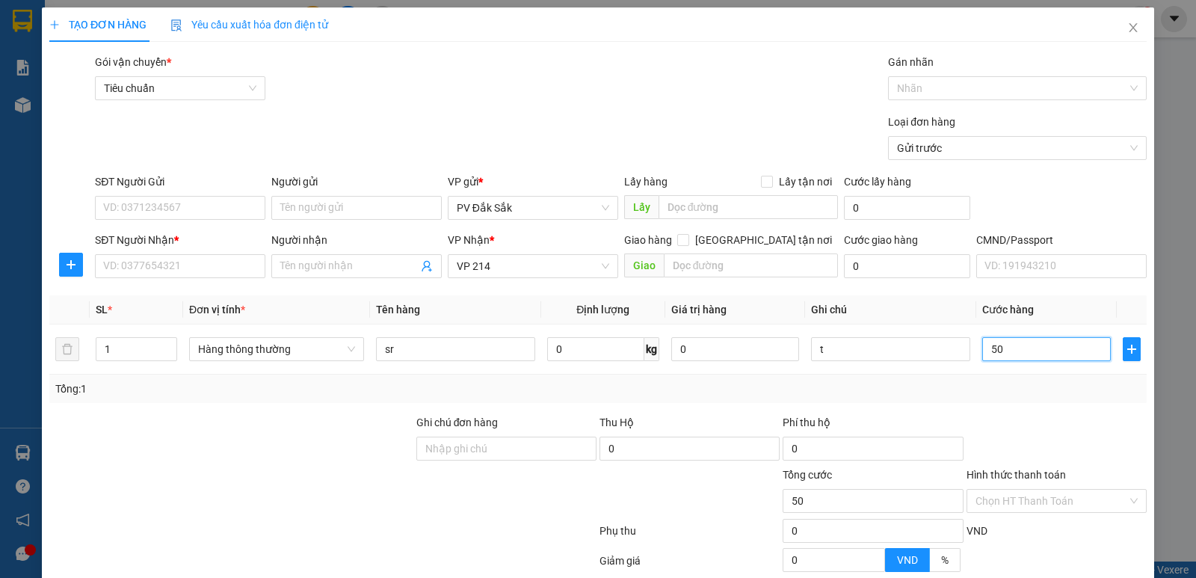
type input "500"
type input "5.000"
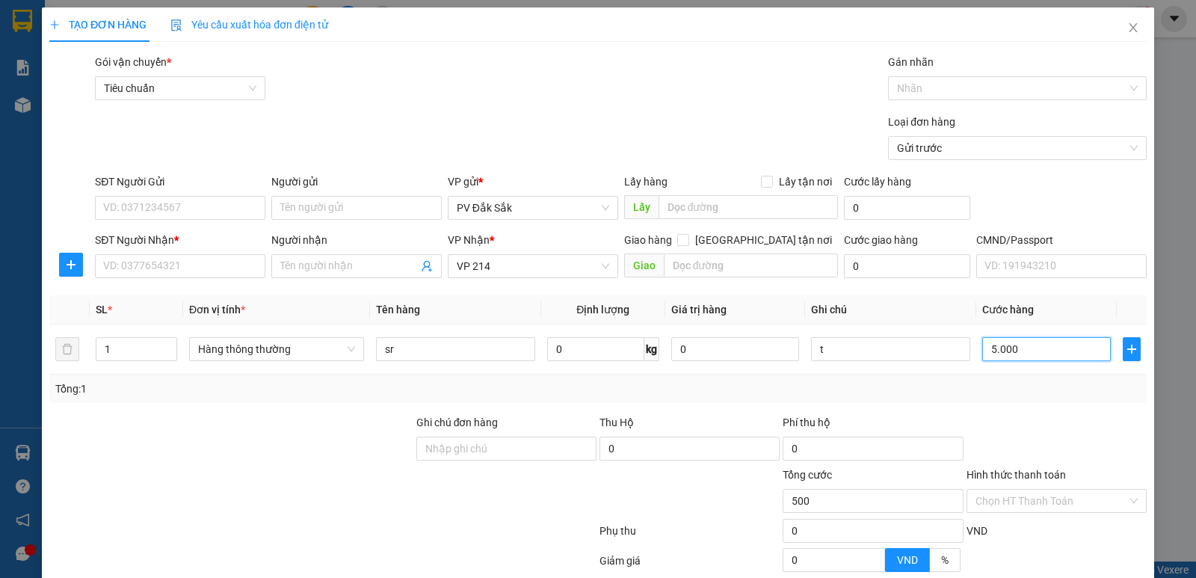
type input "5.000"
type input "50.000"
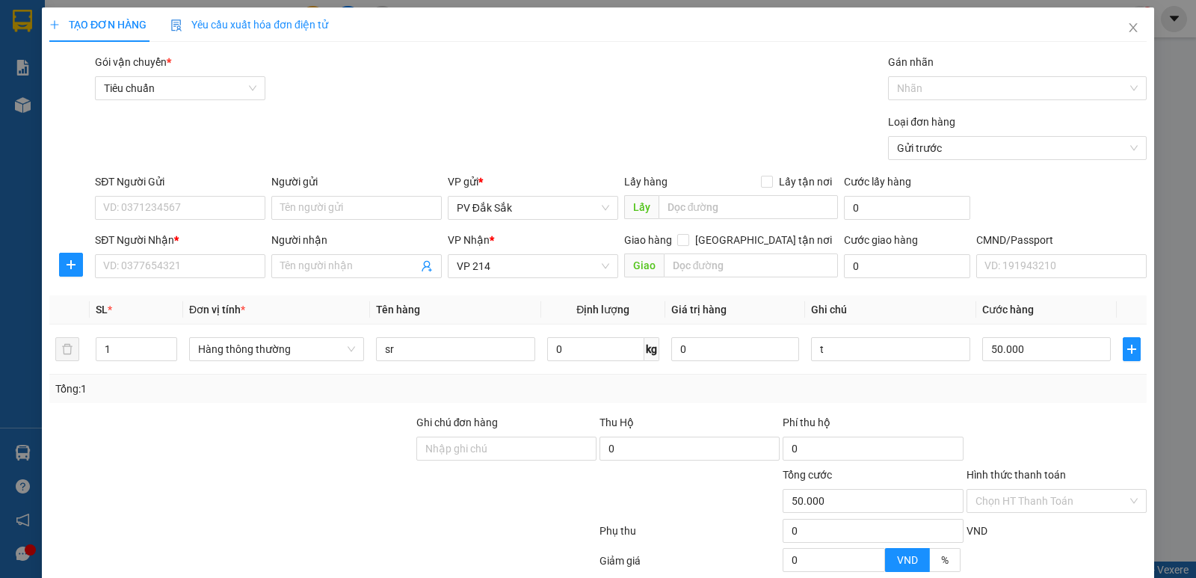
click at [108, 247] on div "SĐT Người Nhận *" at bounding box center [180, 243] width 170 height 22
click at [106, 267] on input "SĐT Người Nhận *" at bounding box center [180, 266] width 170 height 24
drag, startPoint x: 303, startPoint y: 250, endPoint x: 293, endPoint y: 277, distance: 29.3
click at [302, 256] on div "Người nhận Tên người nhận" at bounding box center [356, 258] width 170 height 52
click at [304, 262] on input "Người nhận" at bounding box center [349, 266] width 138 height 16
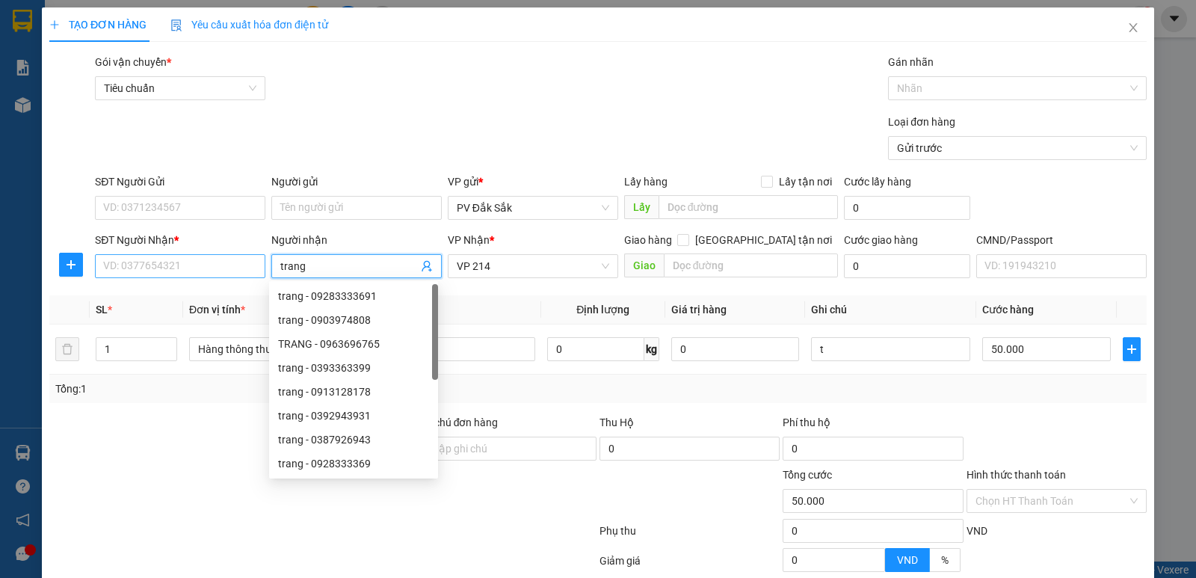
type input "trang"
click at [121, 266] on input "SĐT Người Nhận *" at bounding box center [180, 266] width 170 height 24
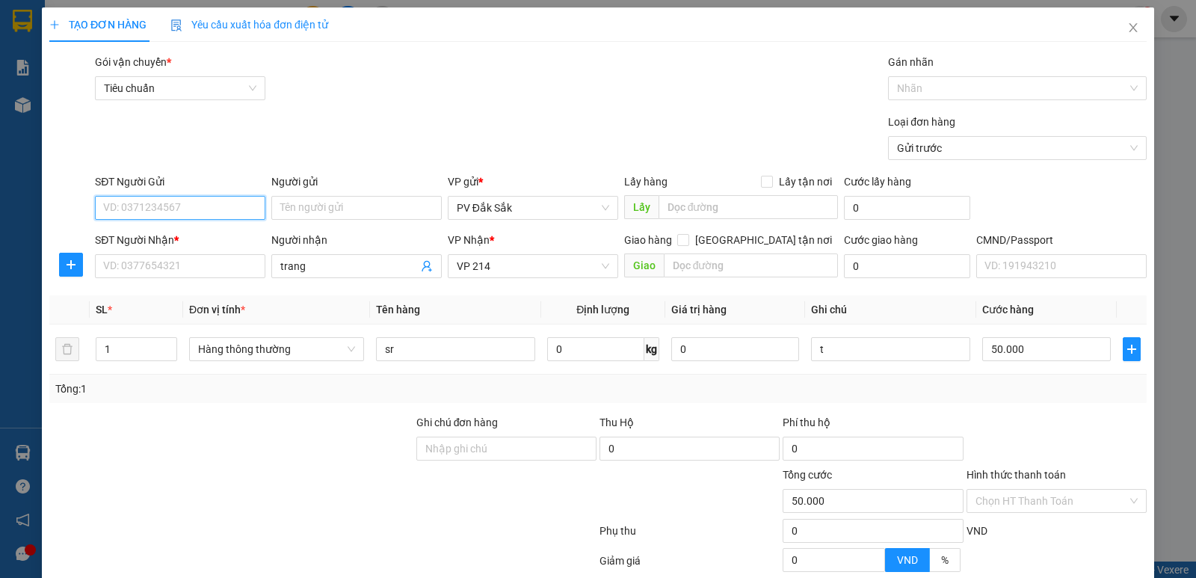
click at [127, 212] on input "SĐT Người Gửi" at bounding box center [180, 208] width 170 height 24
type input "0397726156"
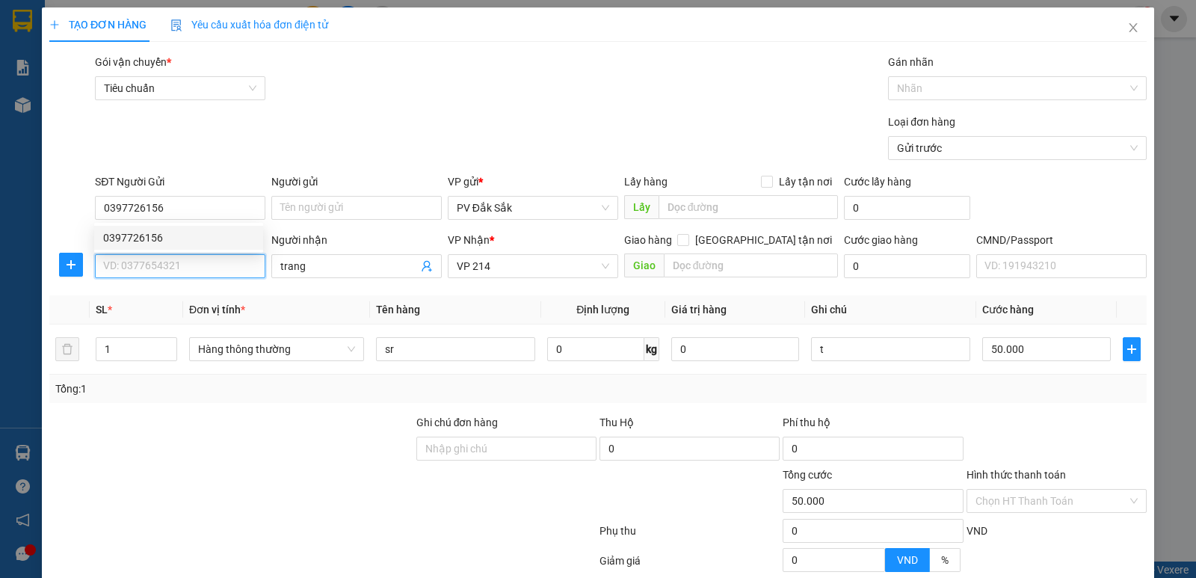
click at [124, 271] on input "SĐT Người Nhận *" at bounding box center [180, 266] width 170 height 24
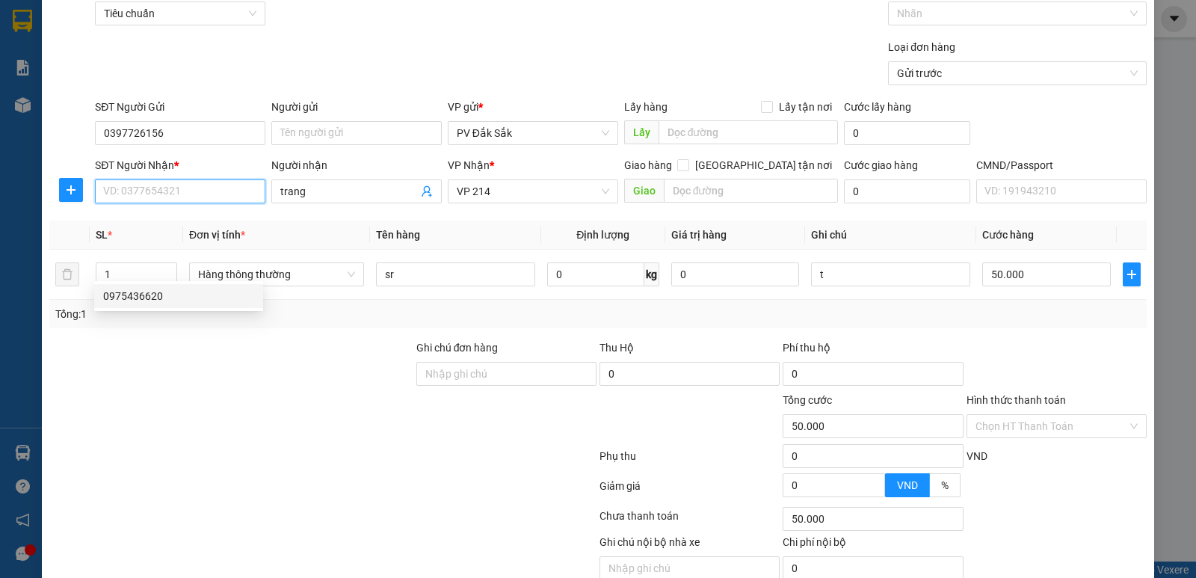
click at [169, 194] on input "SĐT Người Nhận *" at bounding box center [180, 191] width 170 height 24
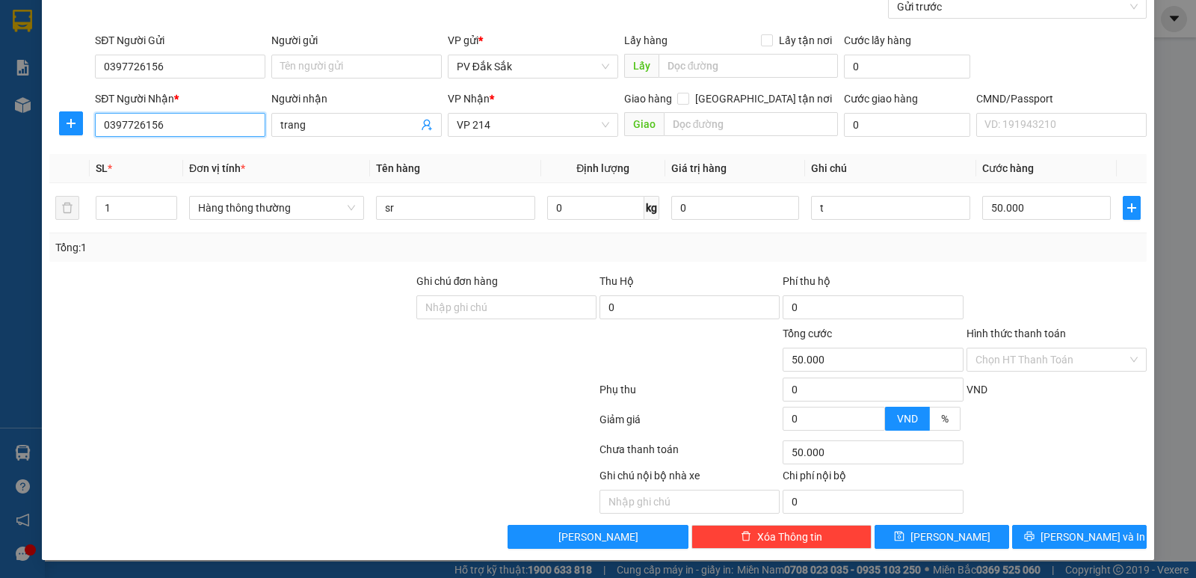
type input "0397726156"
click at [1096, 534] on span "[PERSON_NAME] và In" at bounding box center [1092, 536] width 105 height 16
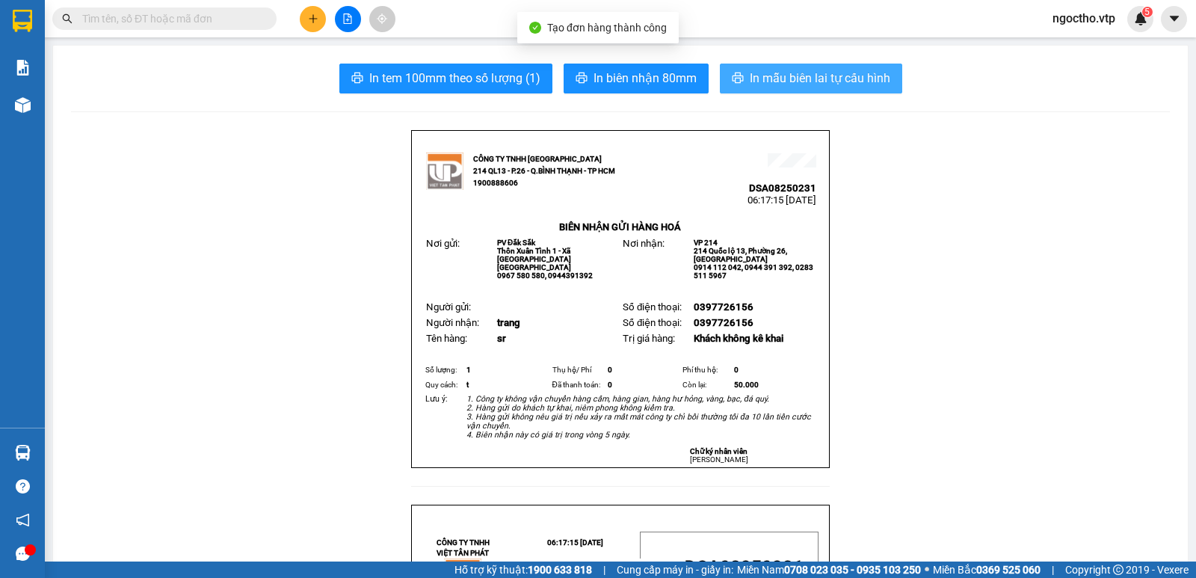
click at [763, 85] on span "In mẫu biên lai tự cấu hình" at bounding box center [820, 78] width 141 height 19
click at [815, 84] on span "In mẫu biên lai tự cấu hình" at bounding box center [820, 78] width 141 height 19
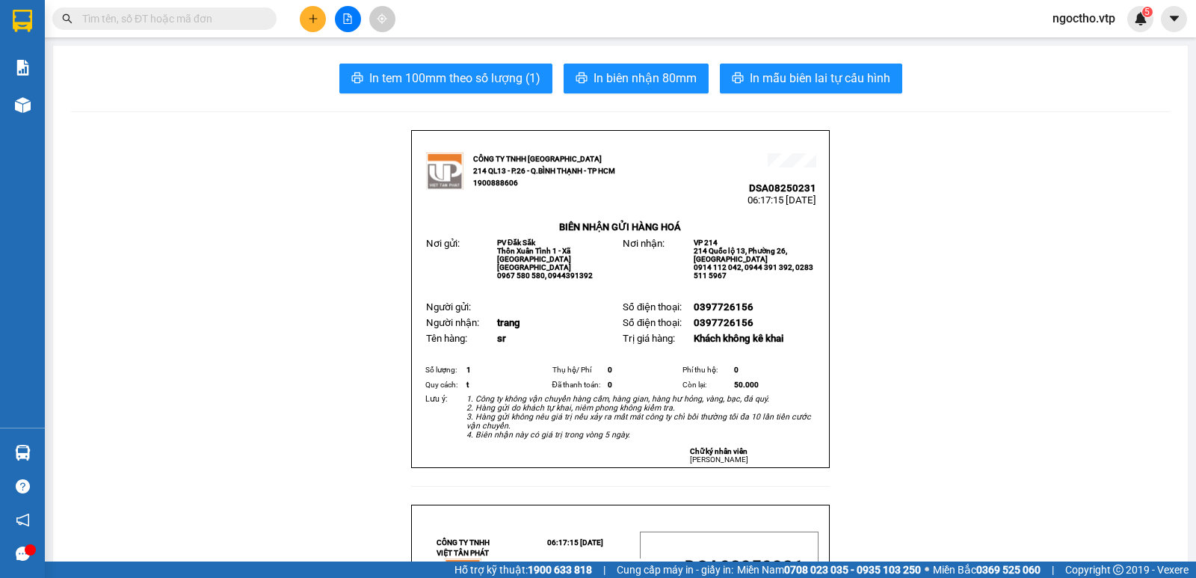
click at [487, 13] on div "Kết quả tìm kiếm ( 0 ) Bộ lọc No Data ngoctho.vtp 5" at bounding box center [598, 18] width 1196 height 37
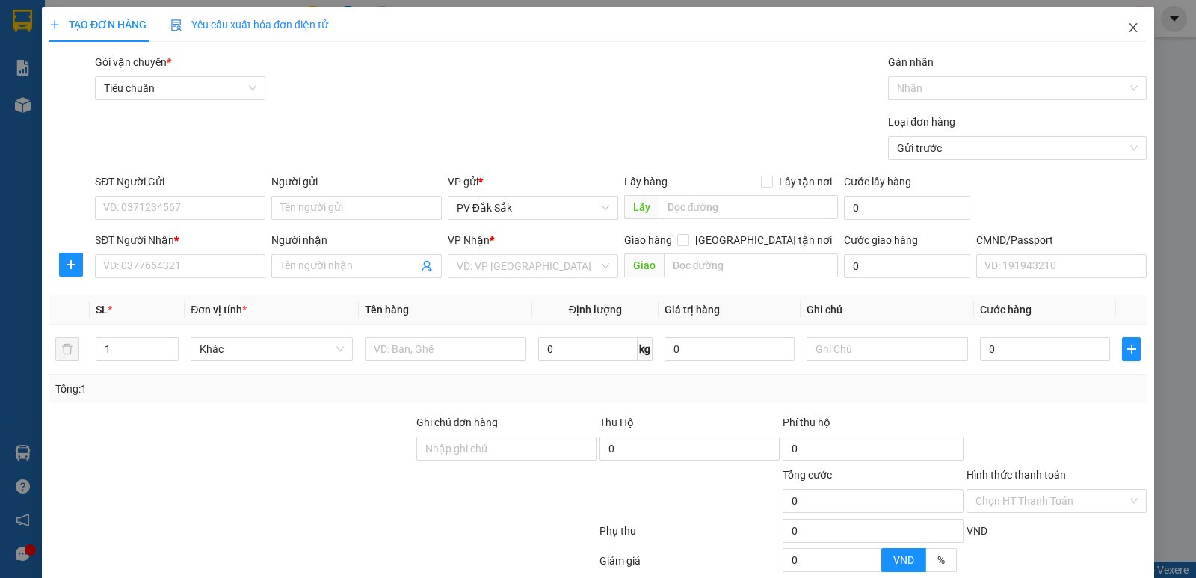
click at [1124, 22] on span "Close" at bounding box center [1133, 28] width 42 height 42
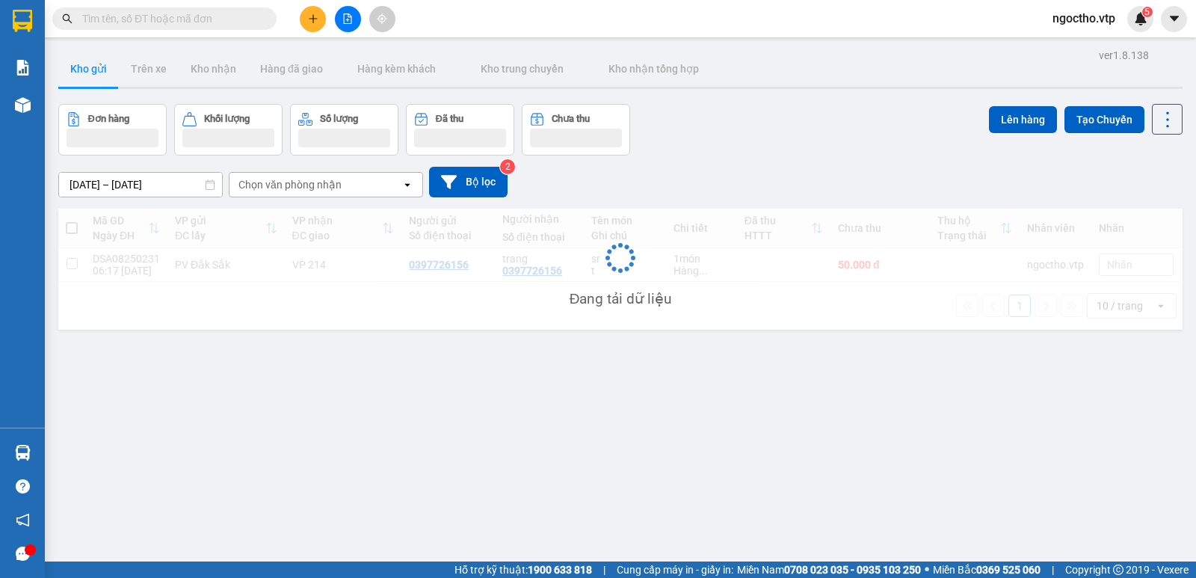
scroll to position [69, 0]
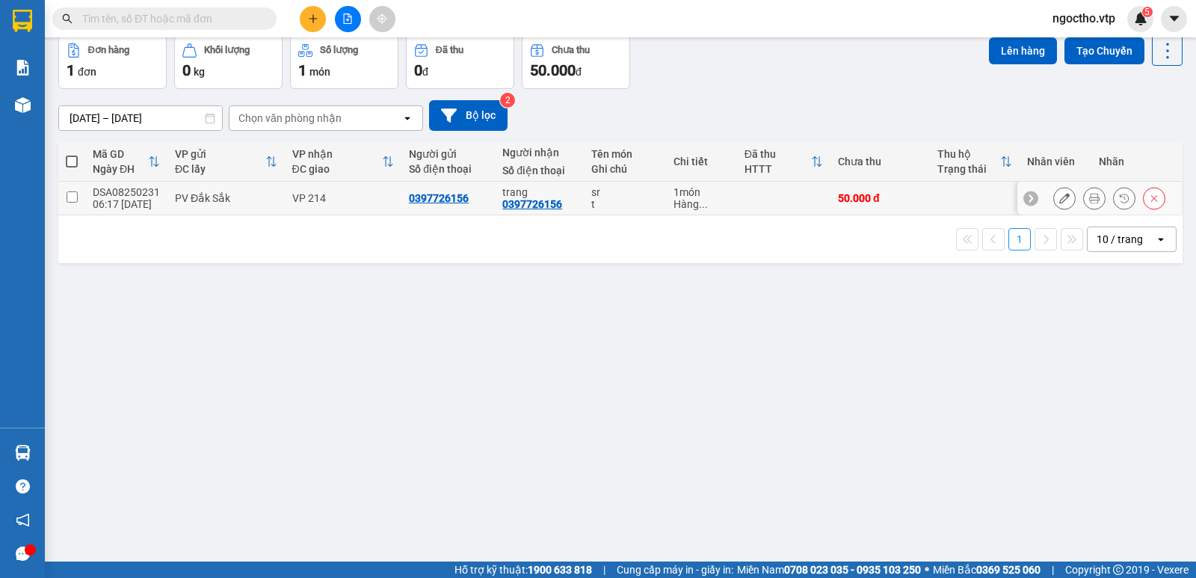
click at [1054, 200] on button at bounding box center [1064, 198] width 21 height 26
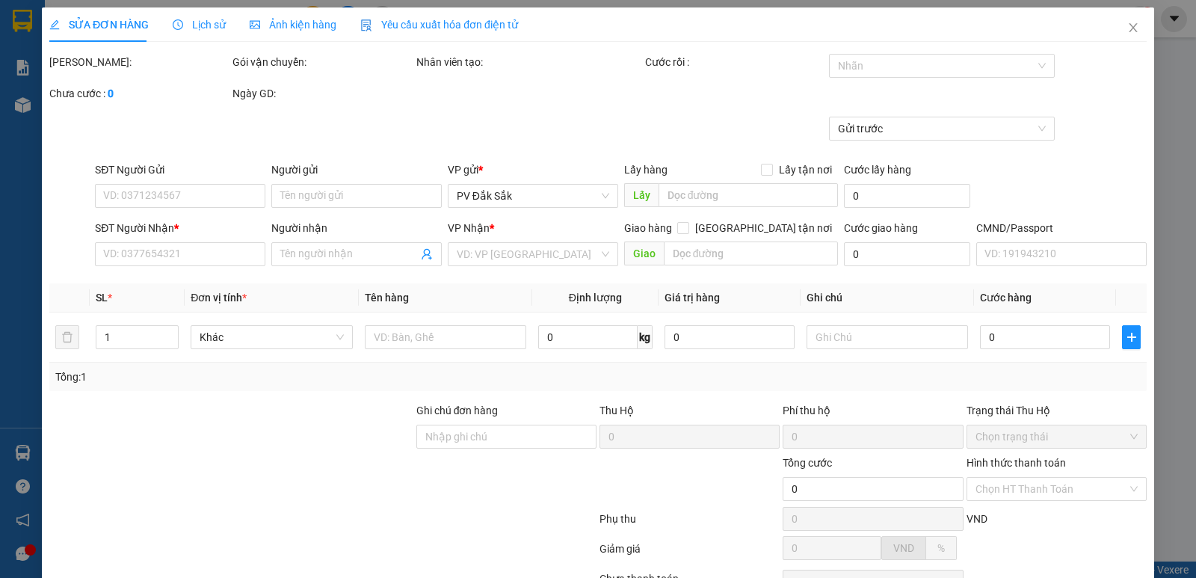
type input "0397726156"
type input "trang"
type input "50.000"
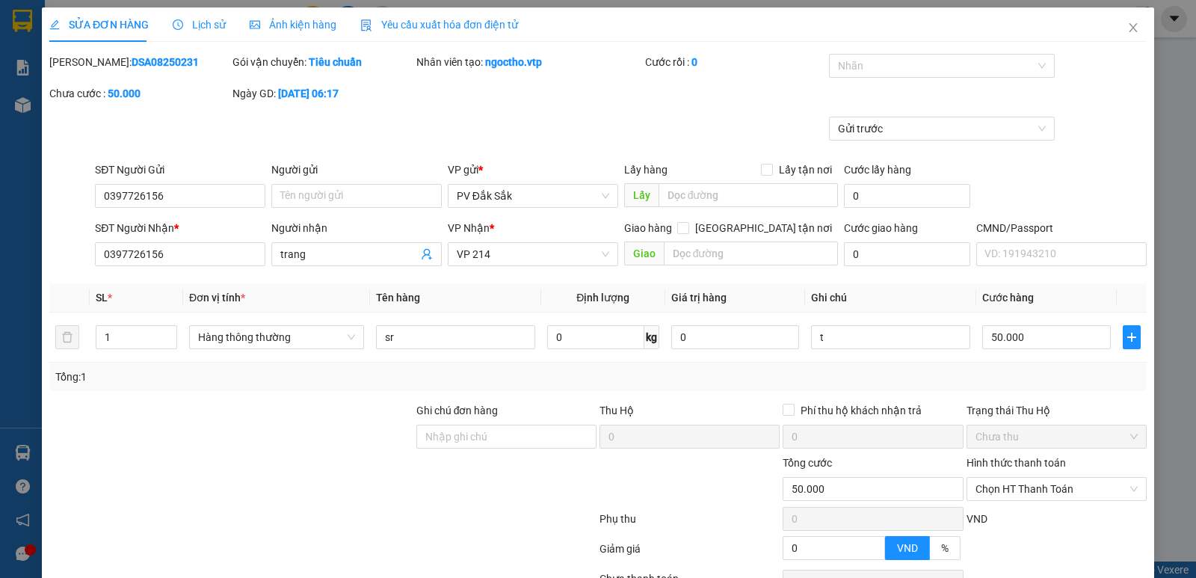
drag, startPoint x: 992, startPoint y: 410, endPoint x: 999, endPoint y: 413, distance: 7.7
click at [992, 410] on div "Trạng thái Thu Hộ" at bounding box center [1056, 410] width 180 height 16
click at [1011, 460] on label "Hình thức thanh toán" at bounding box center [1015, 463] width 99 height 12
click at [1011, 478] on input "Hình thức thanh toán" at bounding box center [1051, 489] width 152 height 22
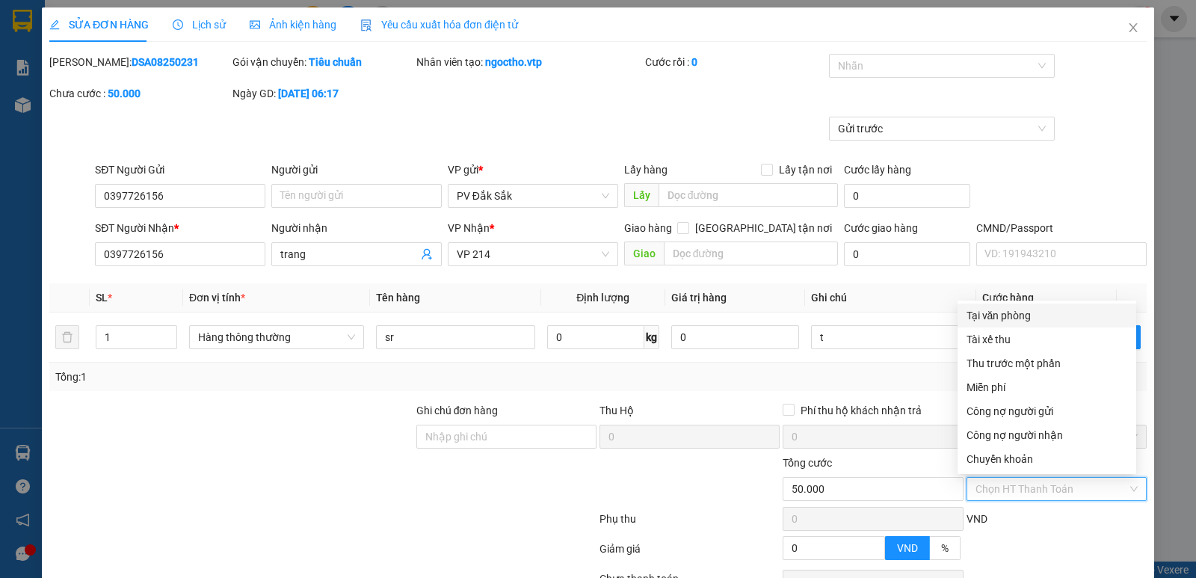
click at [1005, 310] on div "Tại văn phòng" at bounding box center [1046, 315] width 161 height 16
type input "0"
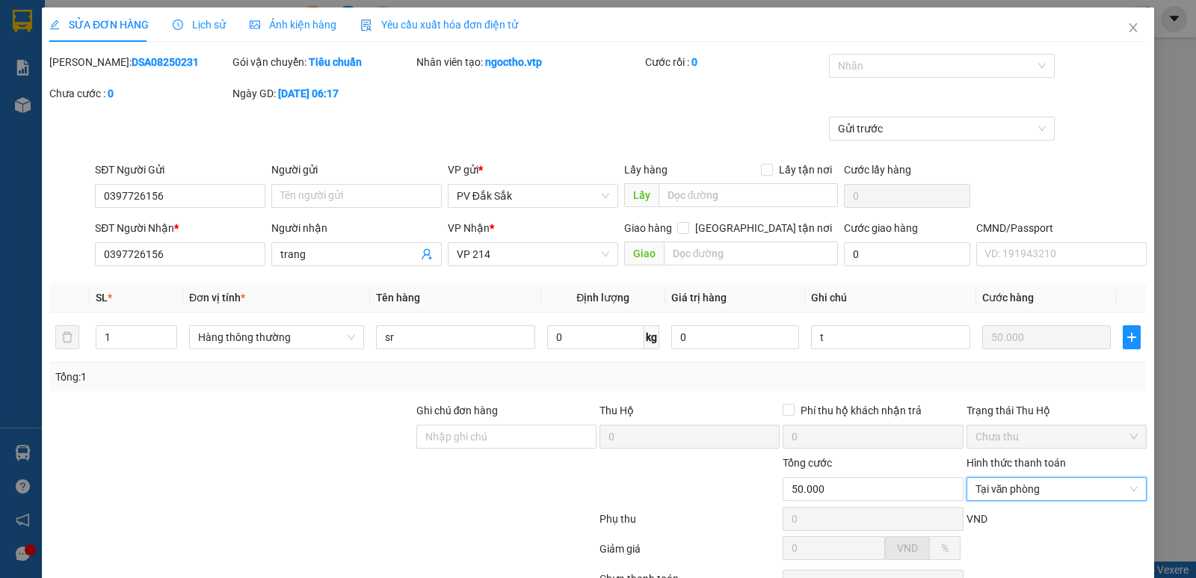
scroll to position [130, 0]
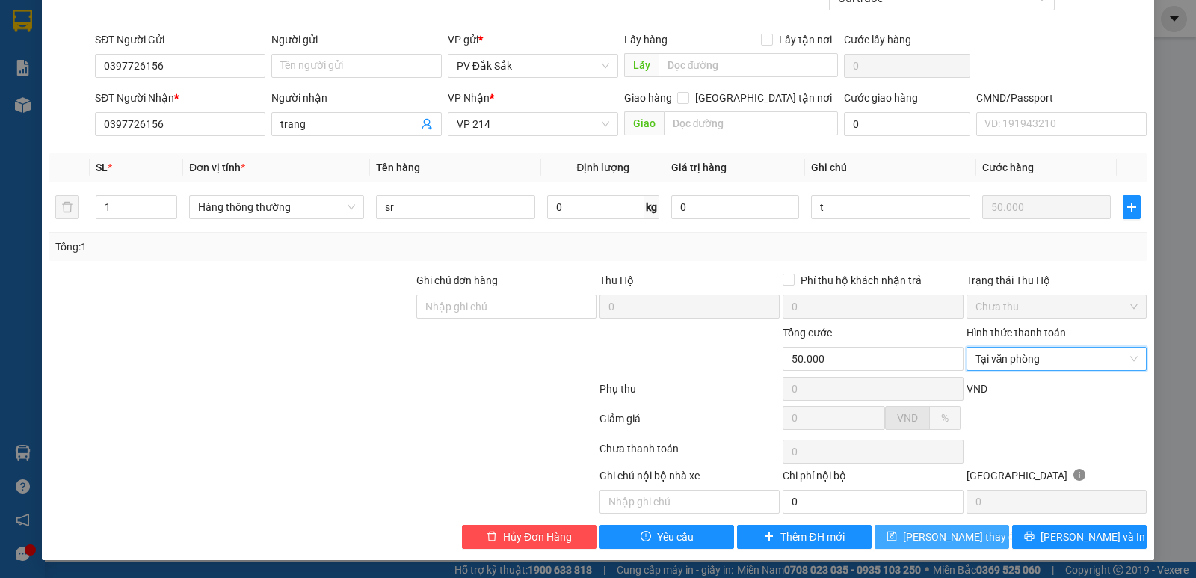
drag, startPoint x: 904, startPoint y: 540, endPoint x: 916, endPoint y: 523, distance: 20.9
click at [897, 540] on icon "save" at bounding box center [891, 536] width 10 height 10
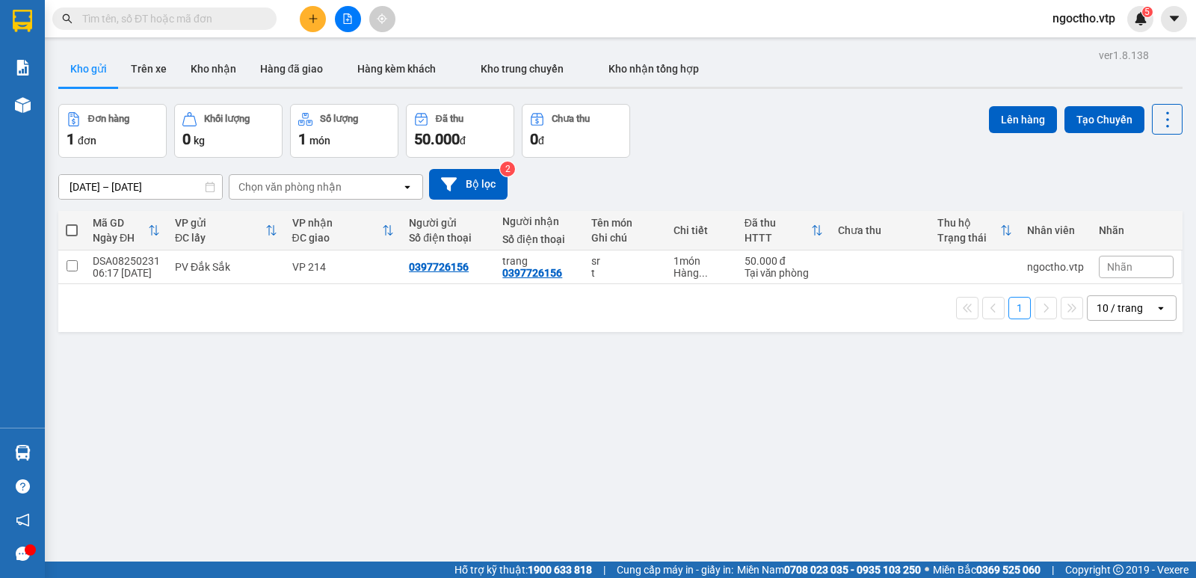
click at [180, 12] on input "text" at bounding box center [170, 18] width 176 height 16
click at [74, 265] on input "checkbox" at bounding box center [72, 265] width 11 height 11
checkbox input "true"
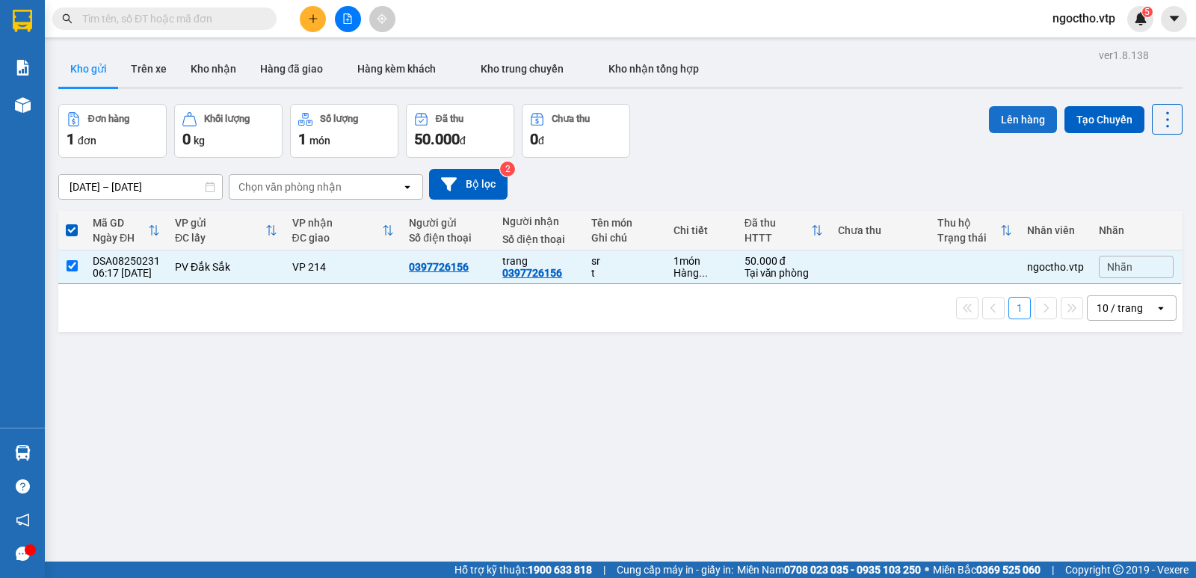
click at [1016, 117] on button "Lên hàng" at bounding box center [1023, 119] width 68 height 27
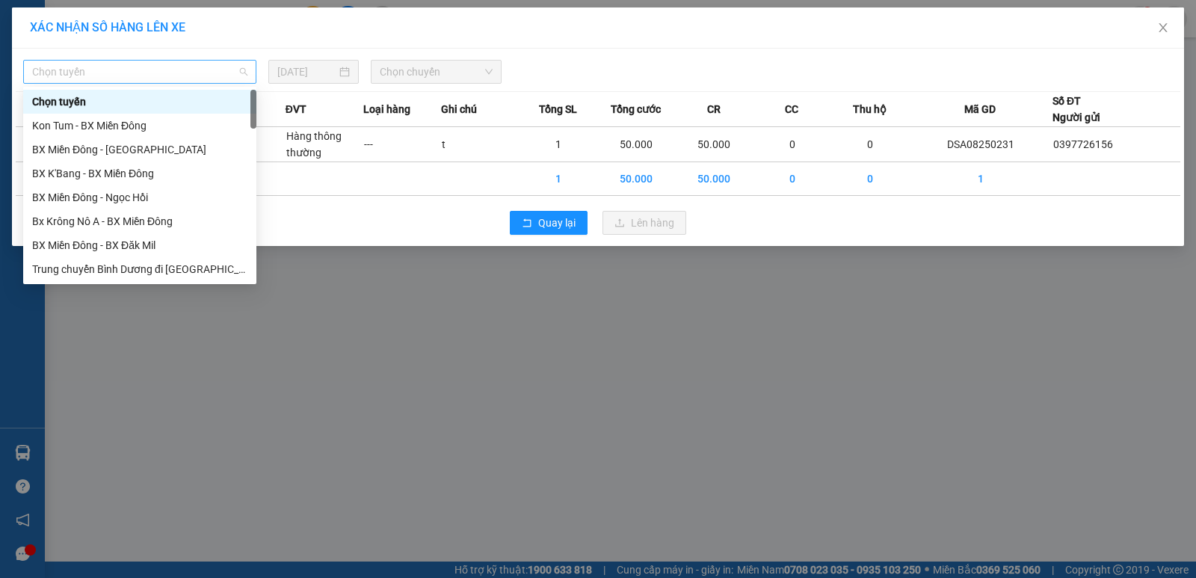
click at [126, 75] on span "Chọn tuyến" at bounding box center [139, 72] width 215 height 22
type input "cj"
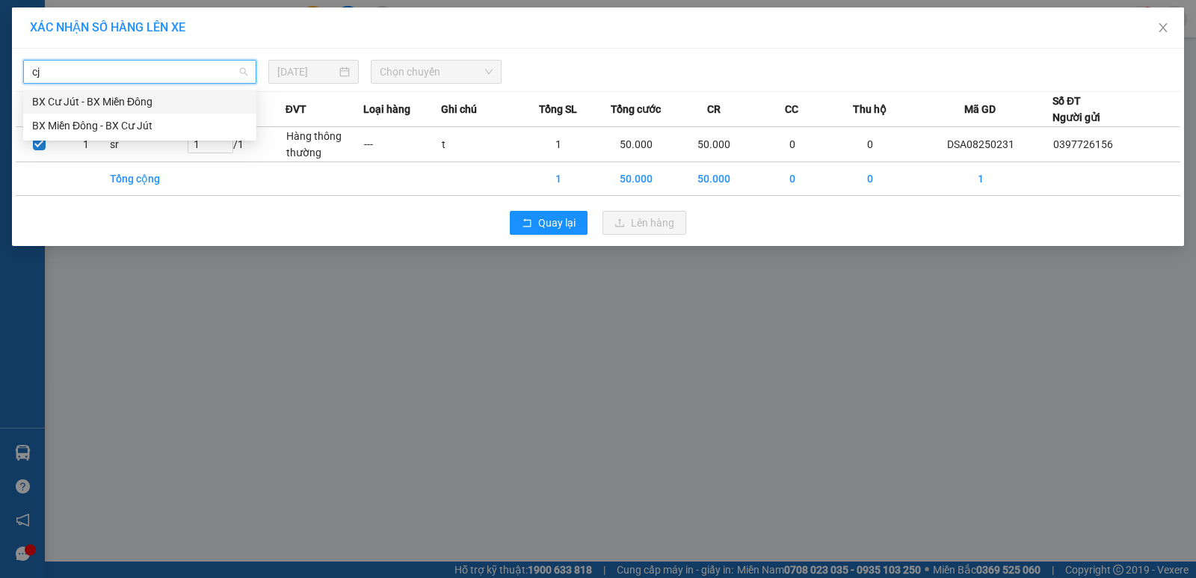
click at [130, 108] on div "BX Cư Jút - BX Miền Đông" at bounding box center [139, 101] width 215 height 16
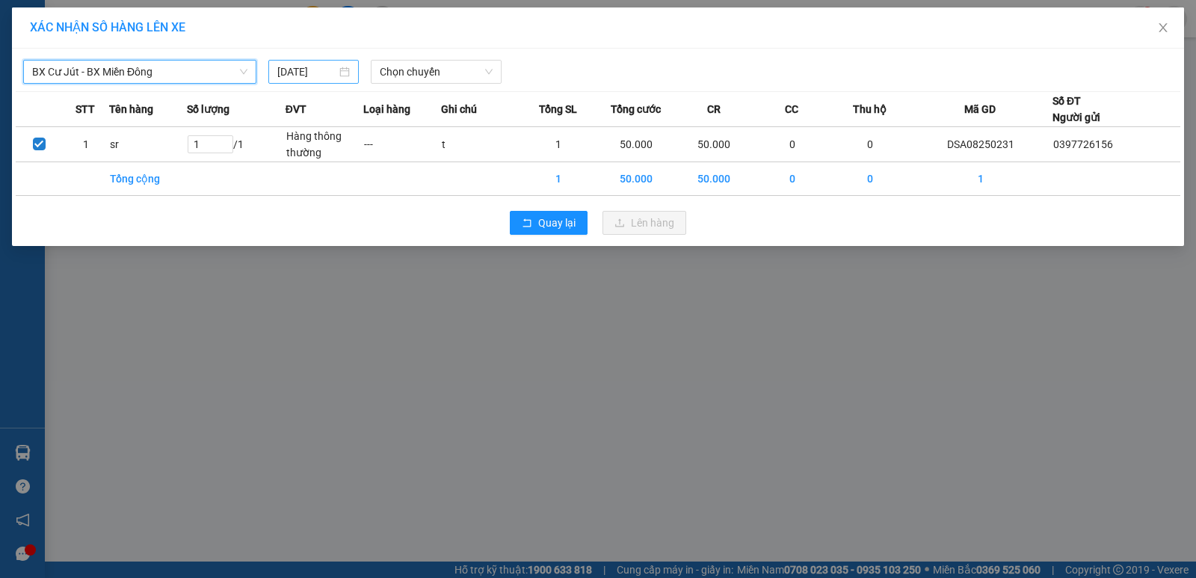
click at [331, 70] on input "[DATE]" at bounding box center [306, 72] width 59 height 16
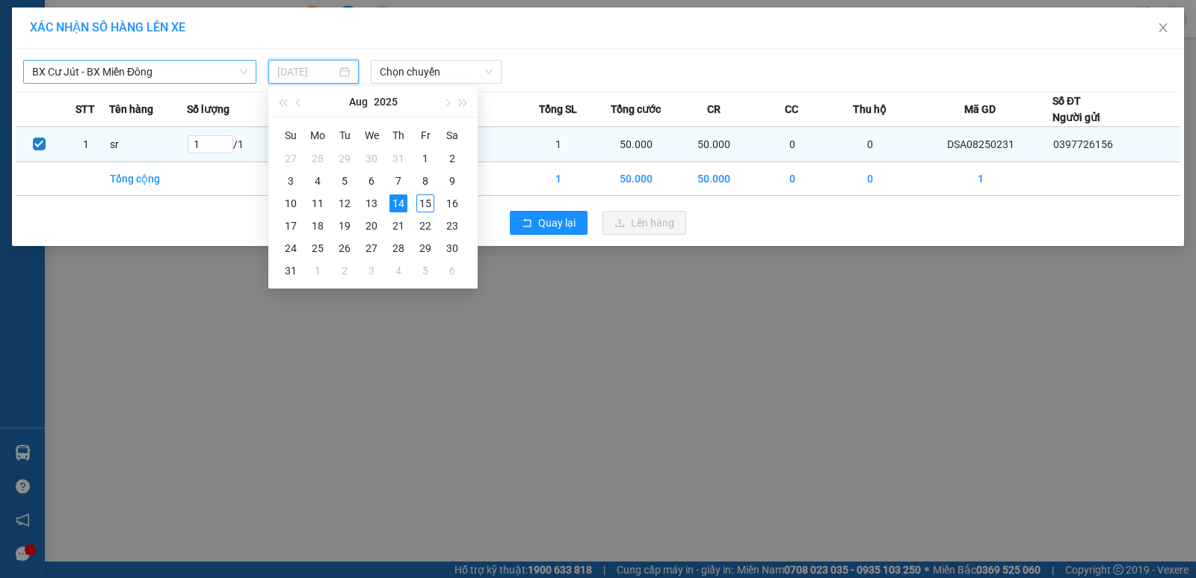
drag, startPoint x: 425, startPoint y: 201, endPoint x: 407, endPoint y: 141, distance: 62.4
click at [425, 200] on div "15" at bounding box center [425, 203] width 18 height 18
type input "[DATE]"
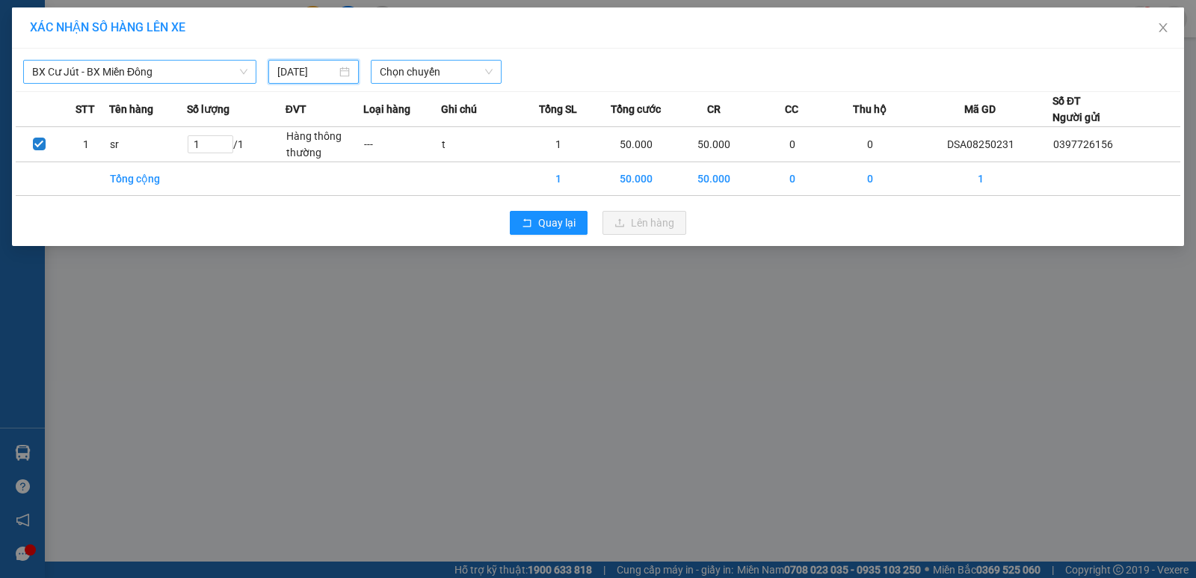
click at [404, 73] on span "Chọn chuyến" at bounding box center [436, 72] width 113 height 22
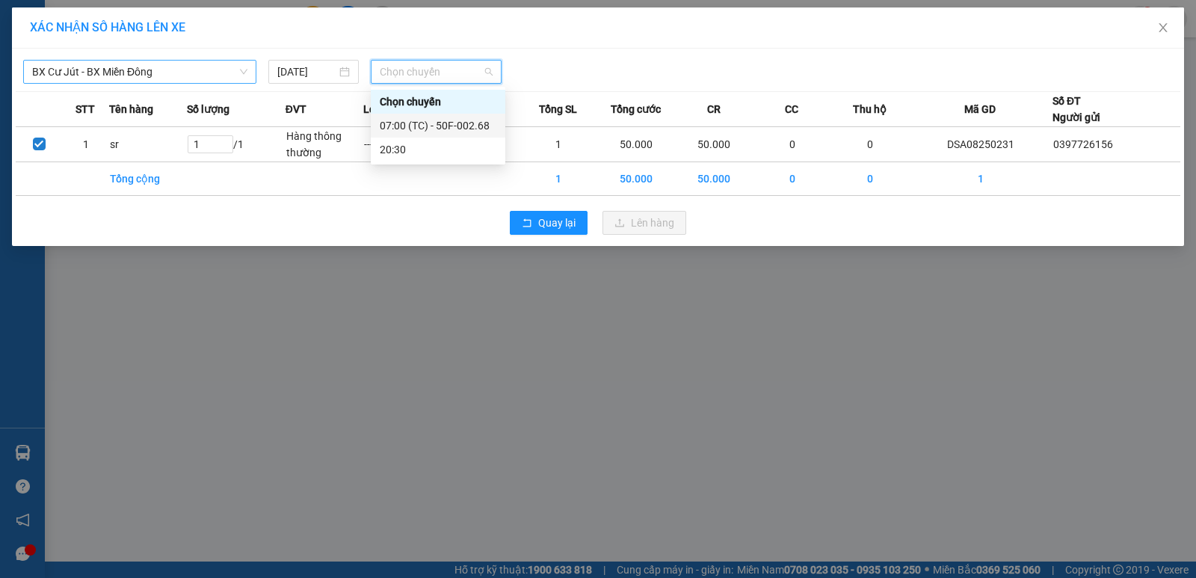
click at [448, 126] on div "07:00 (TC) - 50F-002.68" at bounding box center [438, 125] width 117 height 16
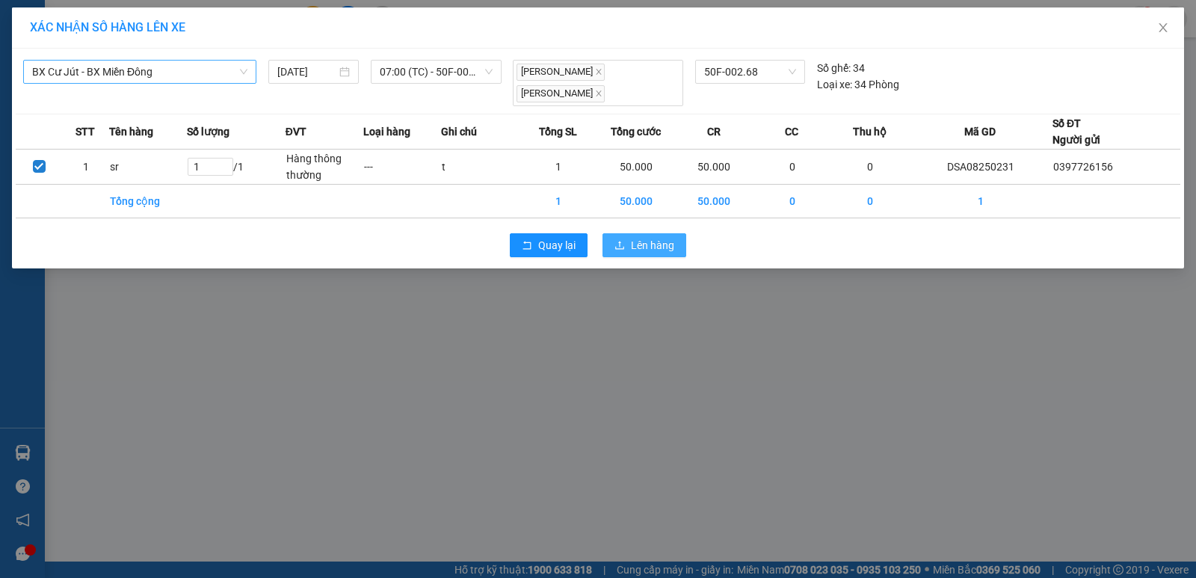
drag, startPoint x: 653, startPoint y: 235, endPoint x: 655, endPoint y: 226, distance: 9.8
click at [655, 237] on span "Lên hàng" at bounding box center [652, 245] width 43 height 16
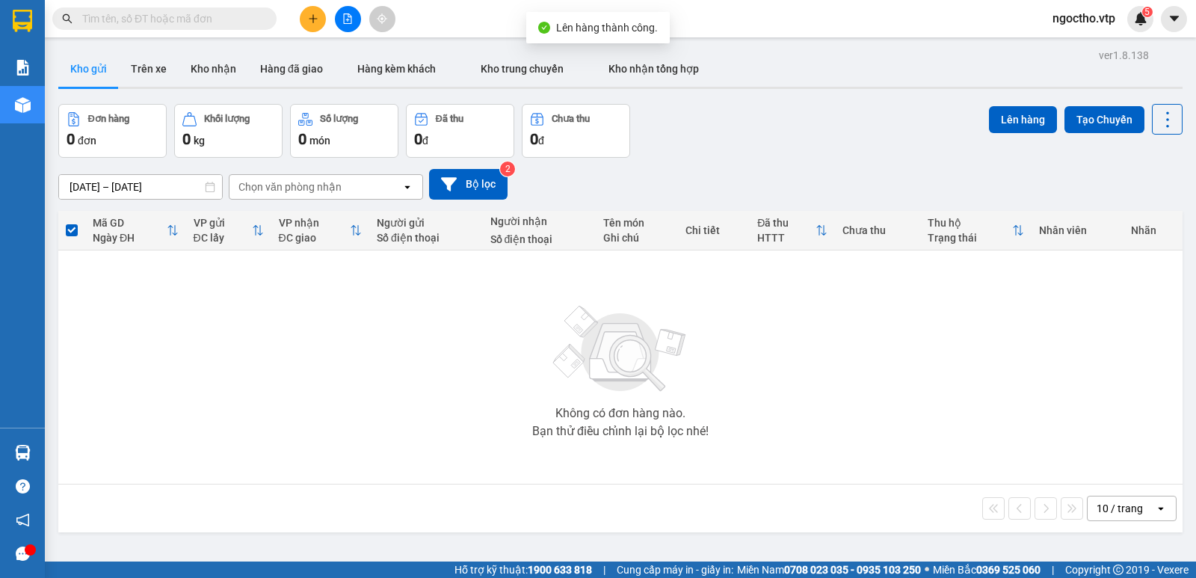
click at [154, 16] on input "text" at bounding box center [170, 18] width 176 height 16
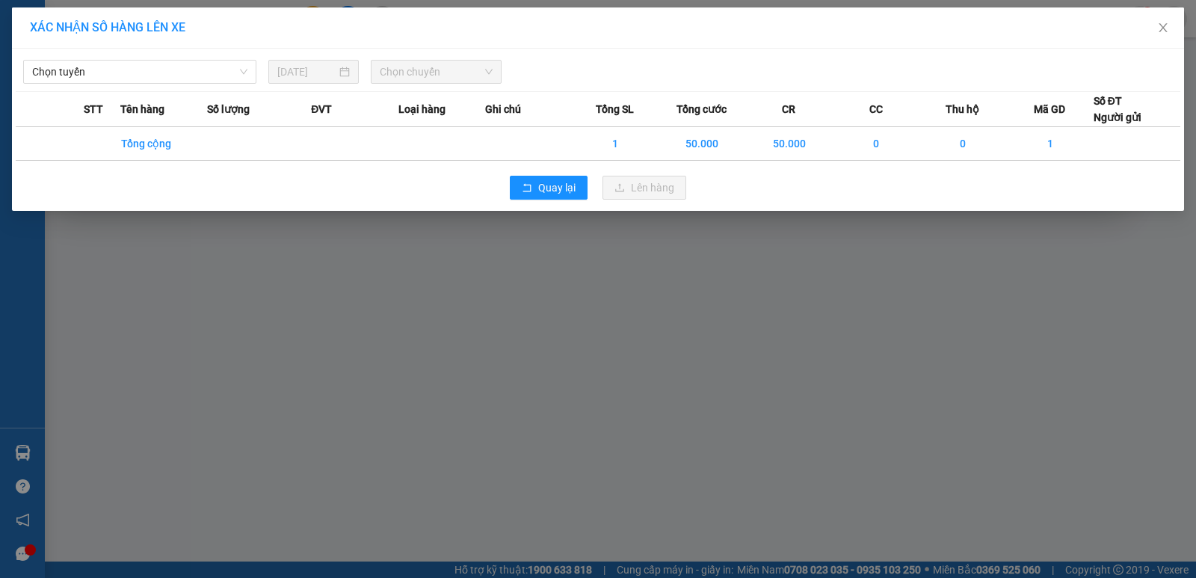
type input "0982205316"
click at [1159, 29] on icon "close" at bounding box center [1163, 28] width 12 height 12
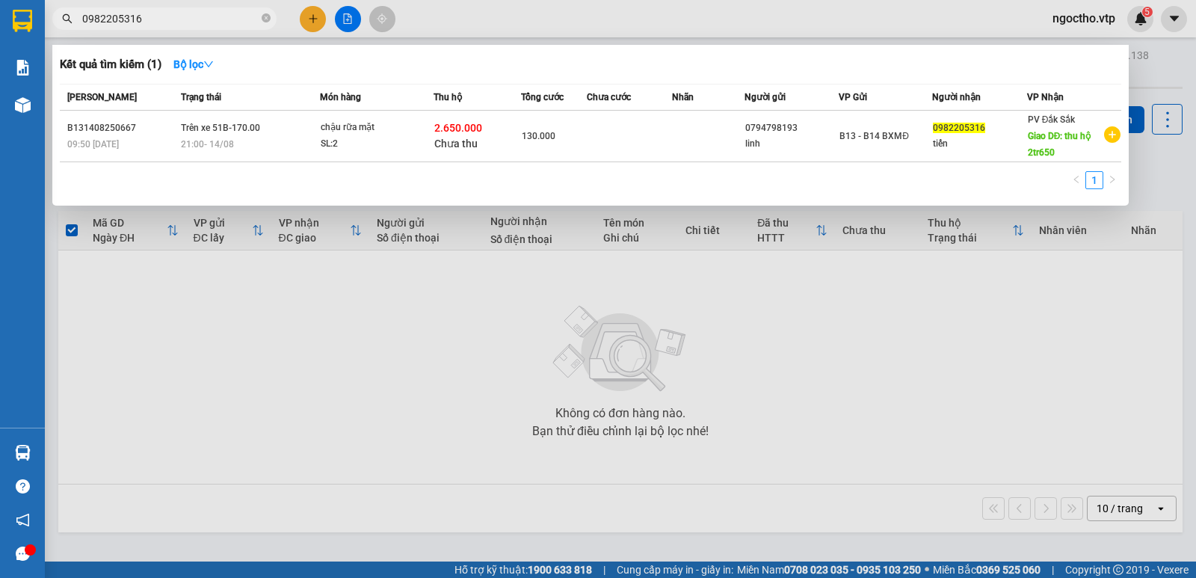
drag, startPoint x: 283, startPoint y: 345, endPoint x: 280, endPoint y: 329, distance: 16.0
click at [280, 344] on div at bounding box center [598, 289] width 1196 height 578
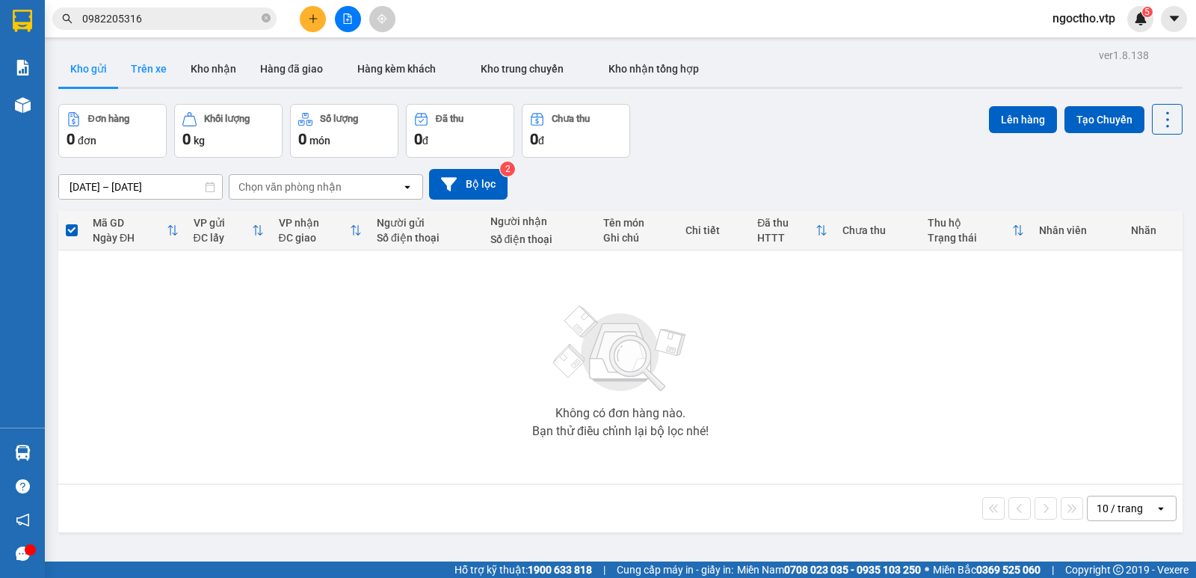
click at [150, 64] on button "Trên xe" at bounding box center [149, 69] width 60 height 36
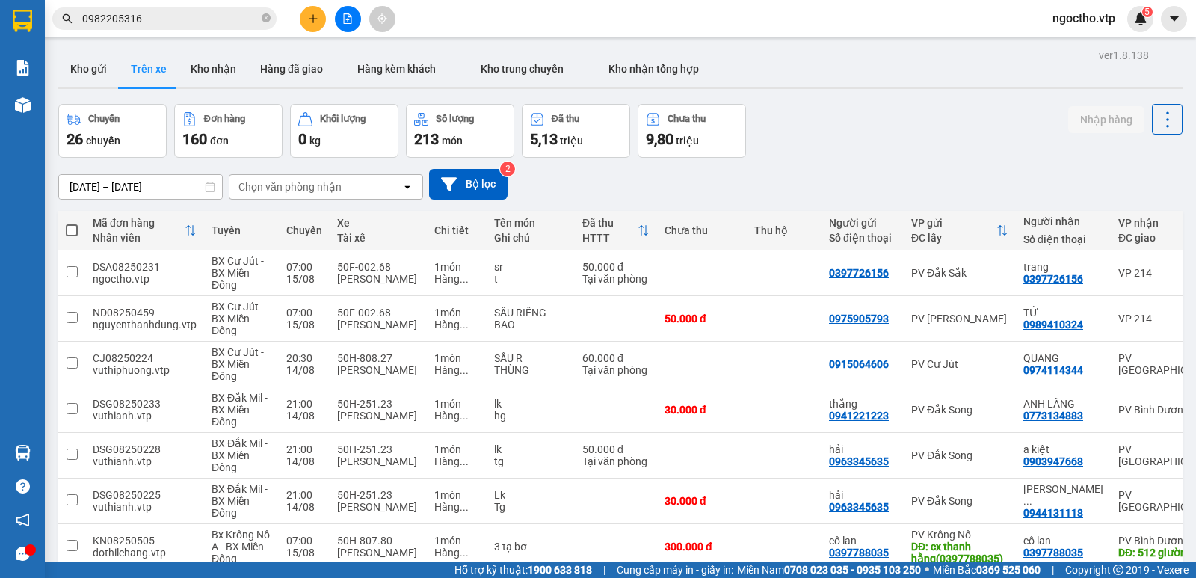
click at [350, 194] on div "Chọn văn phòng nhận" at bounding box center [315, 187] width 172 height 24
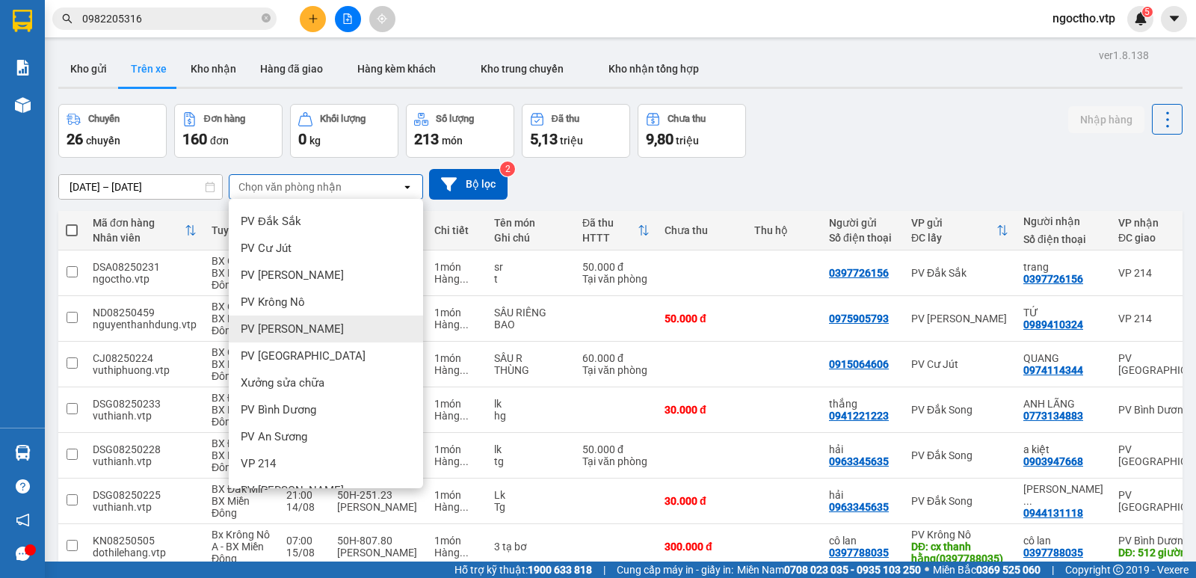
scroll to position [224, 0]
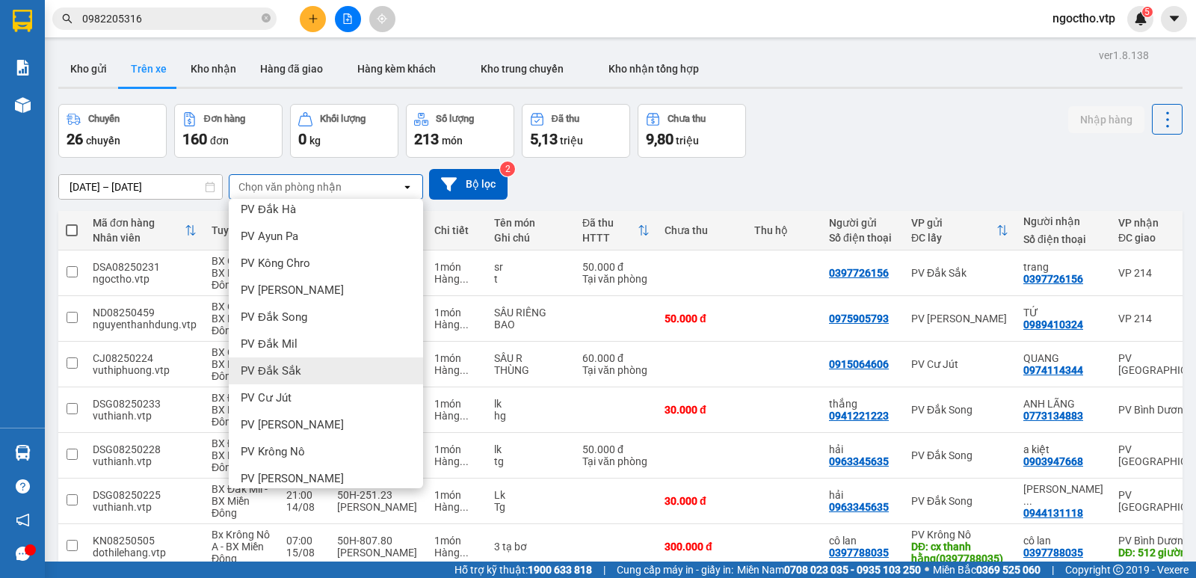
click at [300, 369] on div "PV Đắk Sắk" at bounding box center [326, 370] width 194 height 27
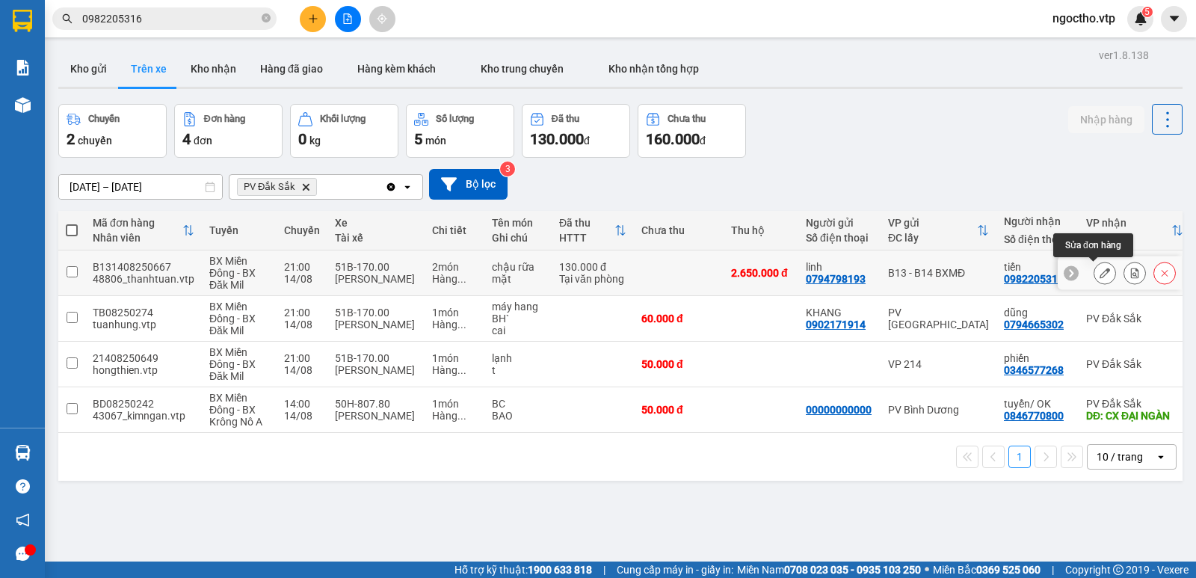
click at [1094, 273] on button at bounding box center [1104, 273] width 21 height 26
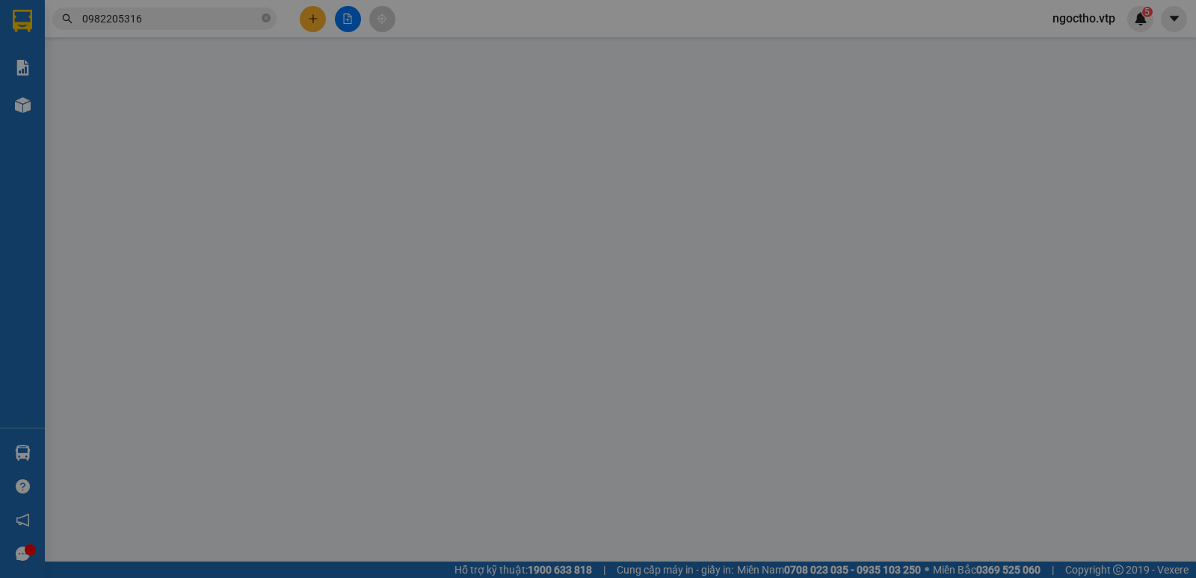
type input "0794798193"
type input "linh"
type input "0982205316"
type input "tiến"
type input "thu hộ 2tr650"
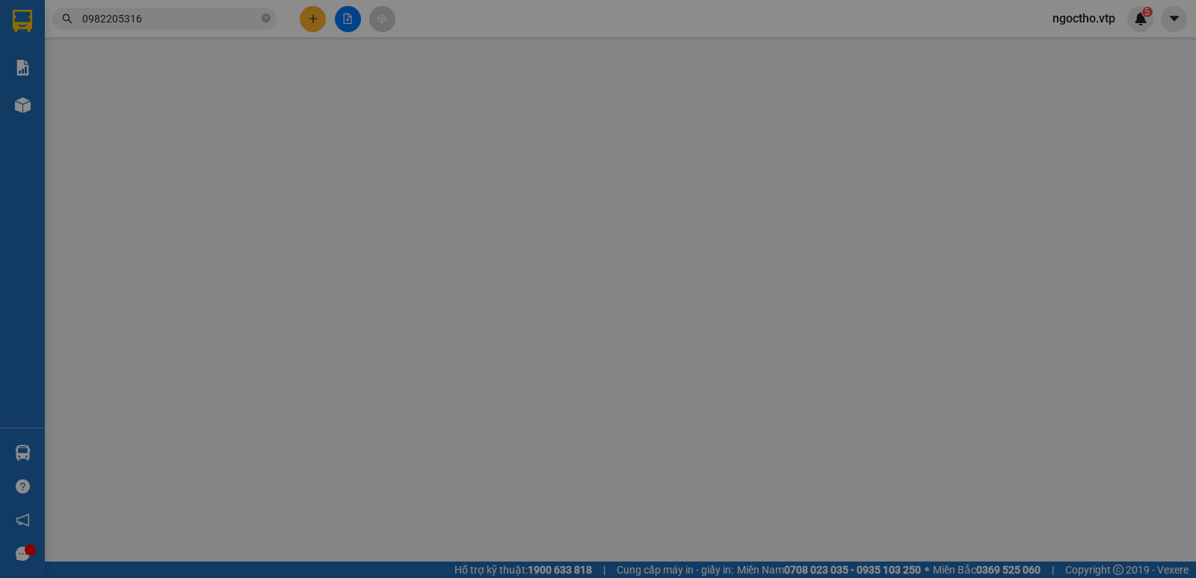
type input "đã tính phí cước thu hộ"
type input "2.650.000"
type input "30.000"
type input "130.000"
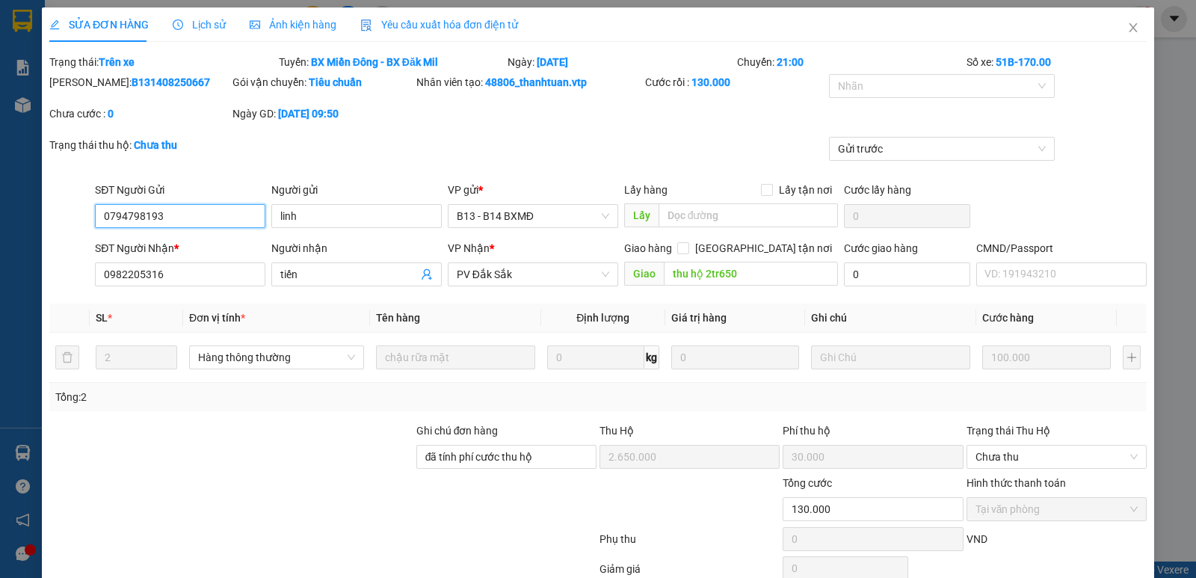
type input "5.000"
click at [1129, 30] on icon "close" at bounding box center [1133, 27] width 8 height 9
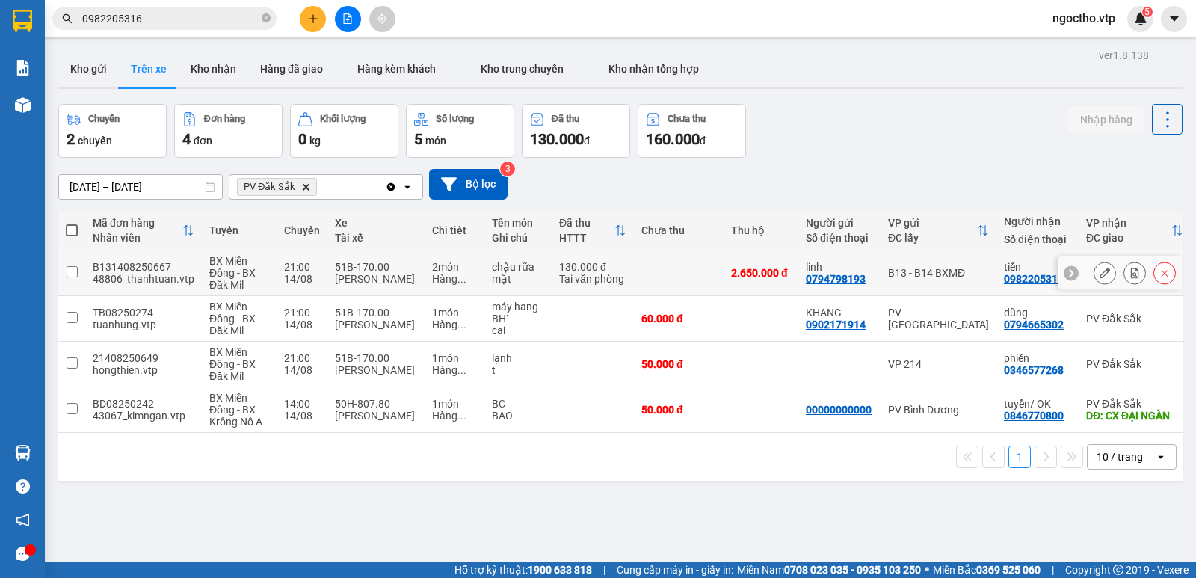
click at [70, 271] on input "checkbox" at bounding box center [72, 271] width 11 height 11
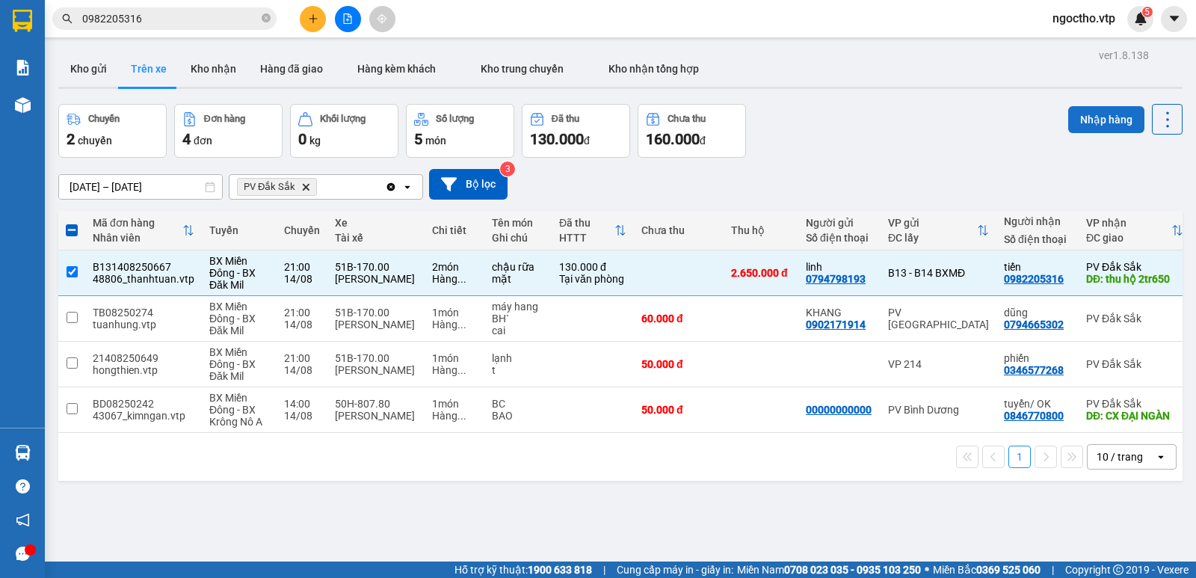
click at [1093, 120] on button "Nhập hàng" at bounding box center [1106, 119] width 76 height 27
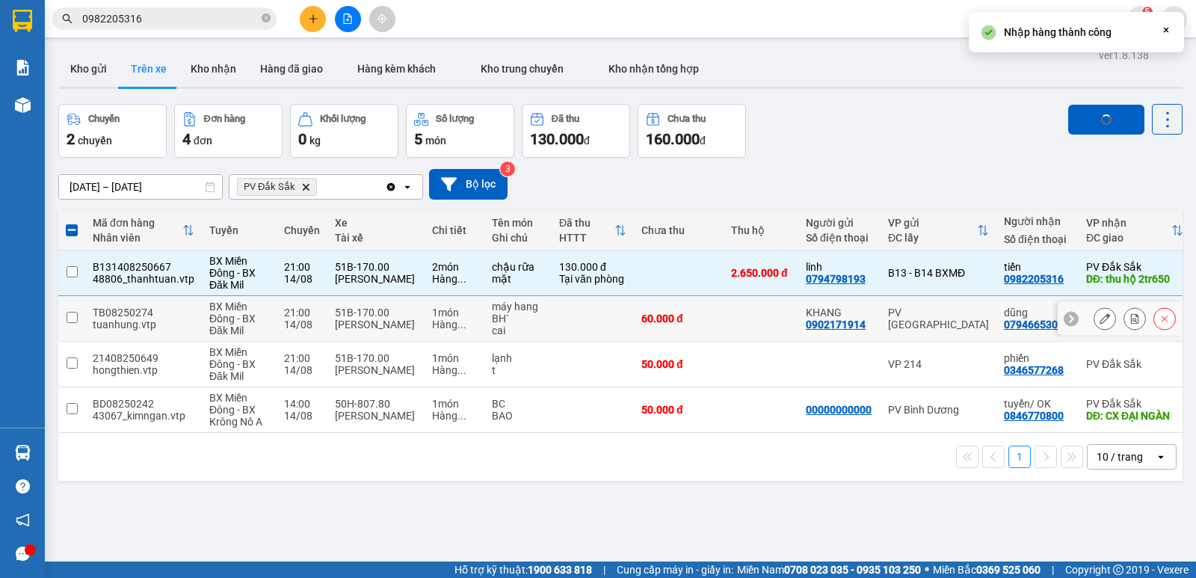
checkbox input "false"
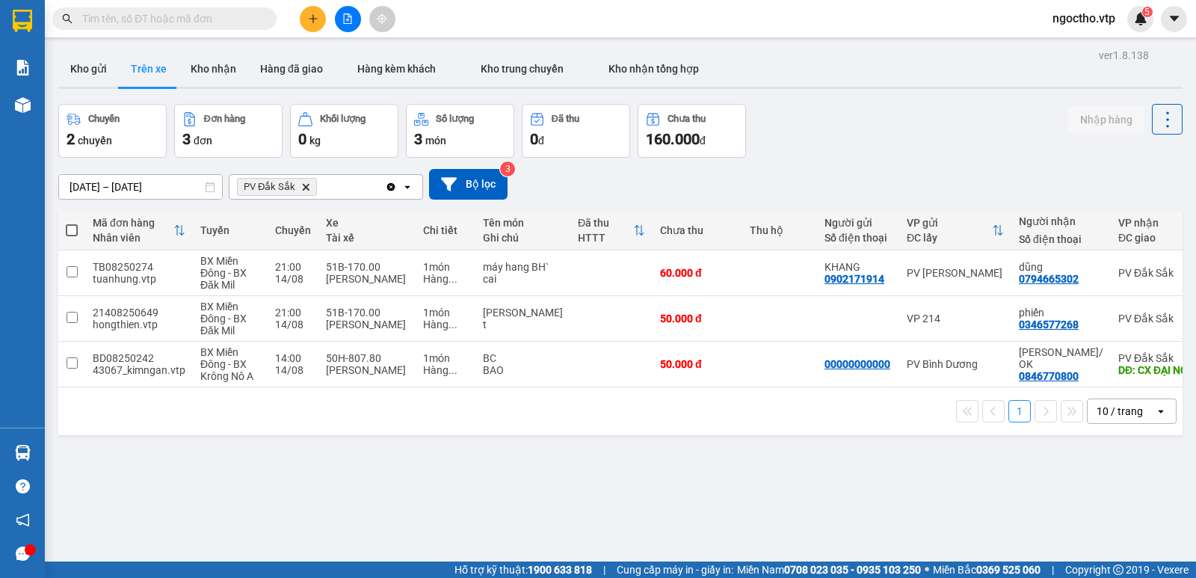
drag, startPoint x: 220, startPoint y: 65, endPoint x: 208, endPoint y: 49, distance: 20.8
click at [220, 65] on button "Kho nhận" at bounding box center [214, 69] width 70 height 36
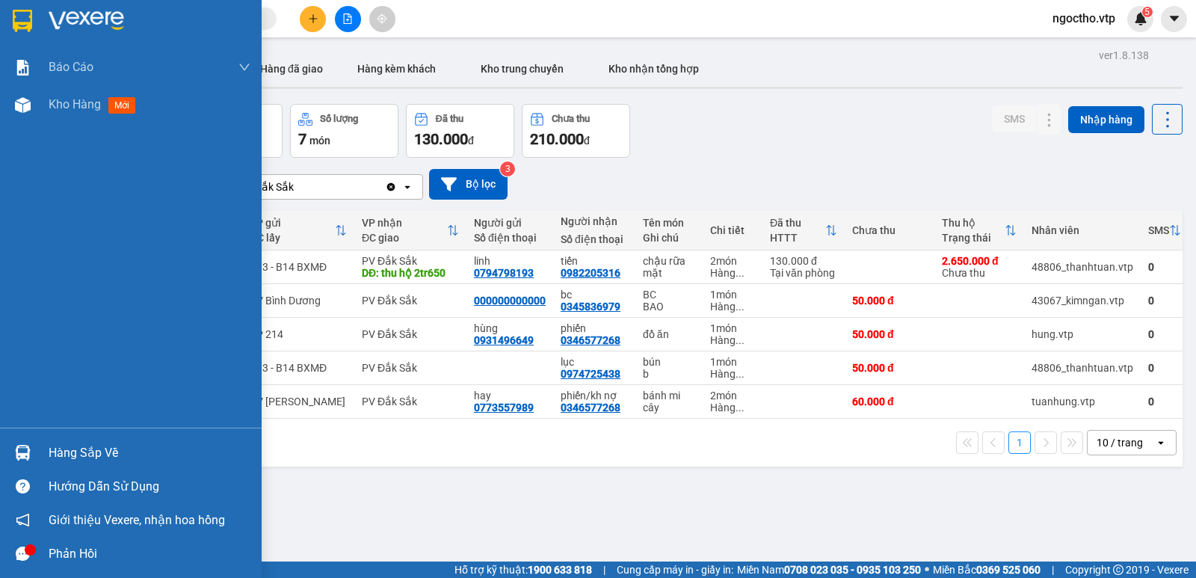
click at [51, 449] on div "Hàng sắp về" at bounding box center [150, 453] width 202 height 22
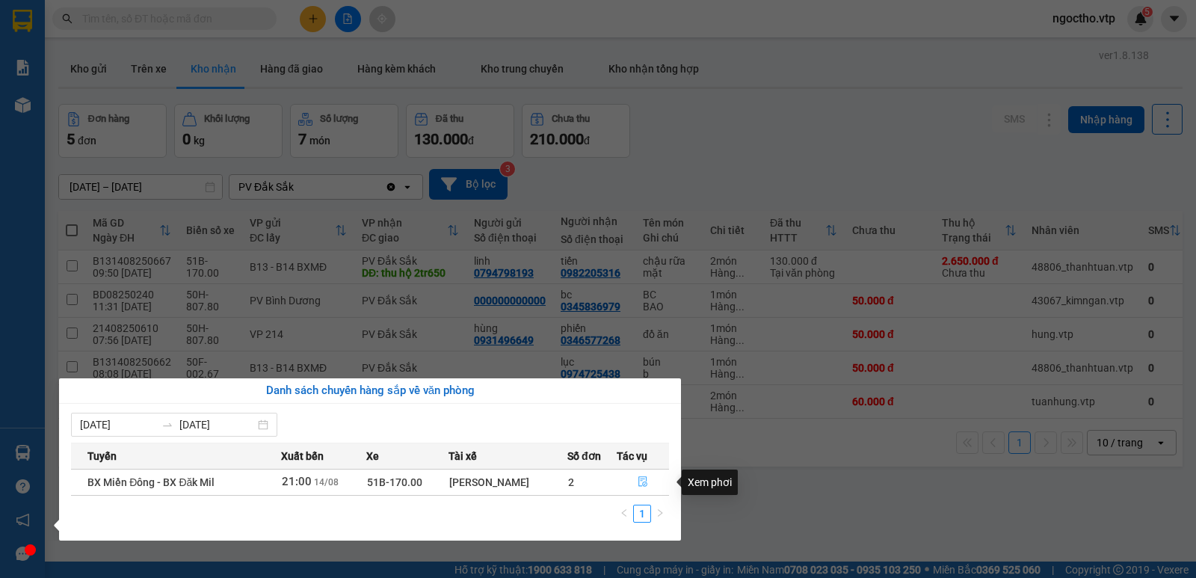
click at [644, 480] on icon "file-done" at bounding box center [643, 481] width 10 height 10
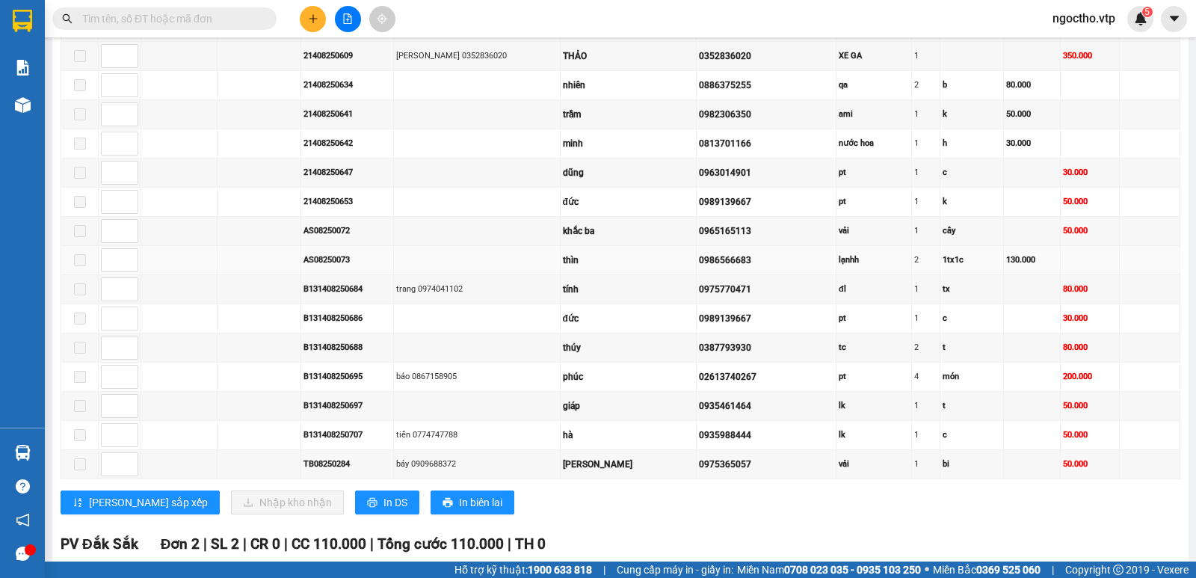
scroll to position [1229, 0]
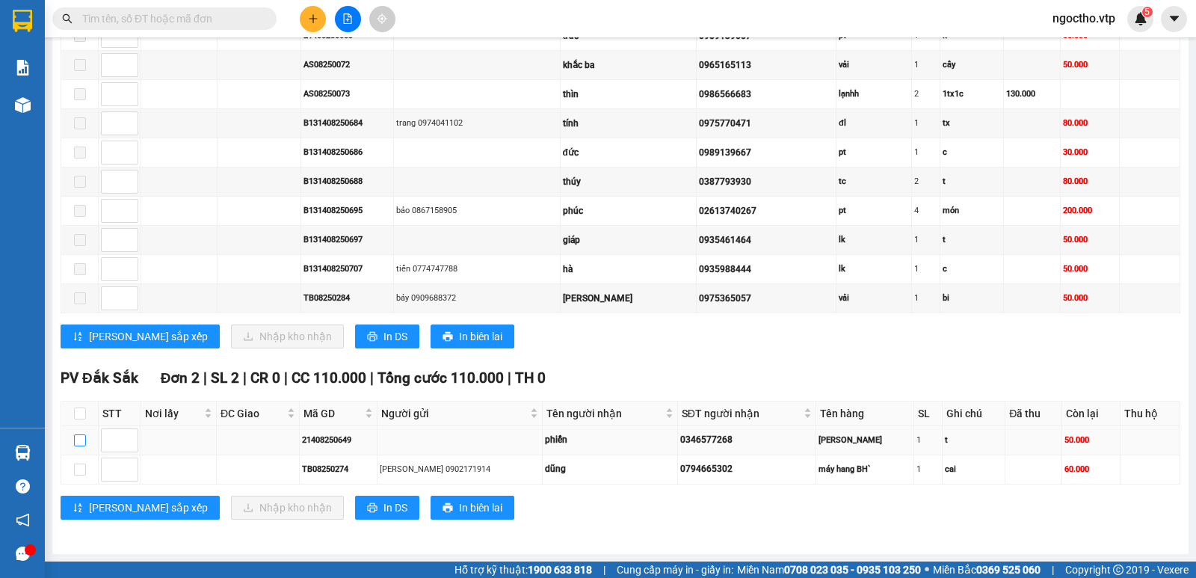
drag, startPoint x: 81, startPoint y: 438, endPoint x: 79, endPoint y: 447, distance: 9.1
click at [82, 438] on input "checkbox" at bounding box center [80, 440] width 12 height 12
checkbox input "true"
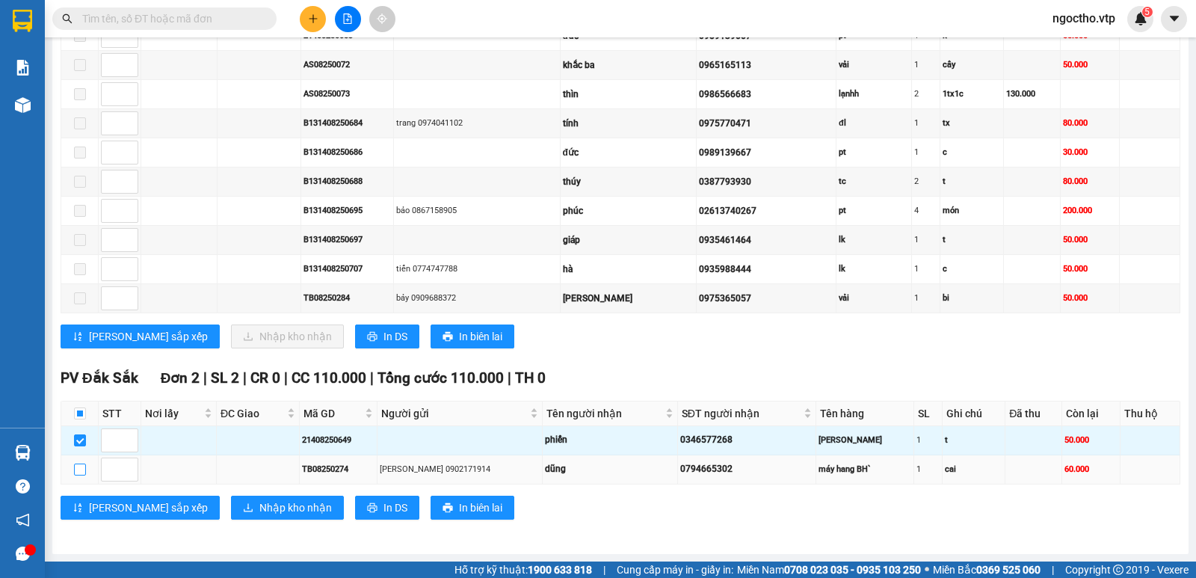
drag, startPoint x: 84, startPoint y: 465, endPoint x: 72, endPoint y: 478, distance: 18.0
click at [84, 466] on input "checkbox" at bounding box center [80, 469] width 12 height 12
checkbox input "true"
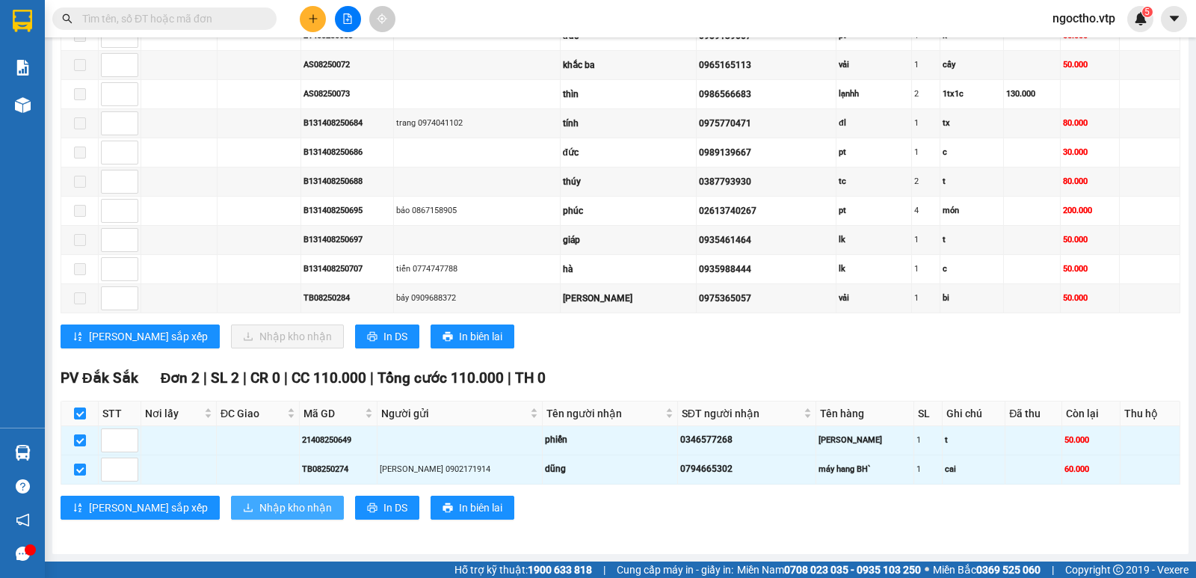
click at [259, 501] on span "Nhập kho nhận" at bounding box center [295, 507] width 72 height 16
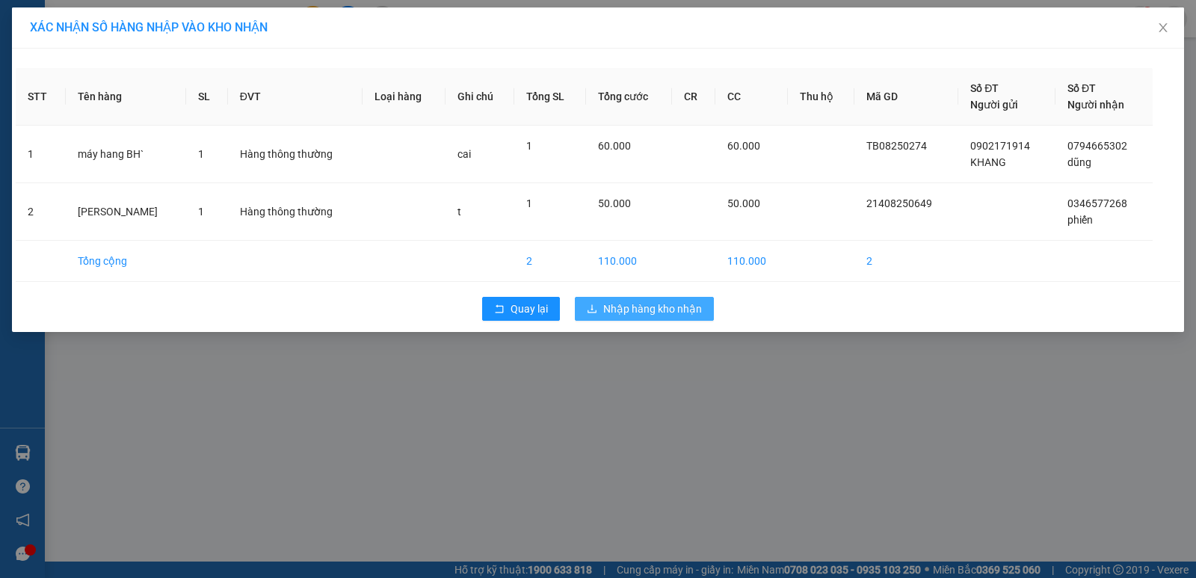
click at [628, 305] on span "Nhập hàng kho nhận" at bounding box center [652, 308] width 99 height 16
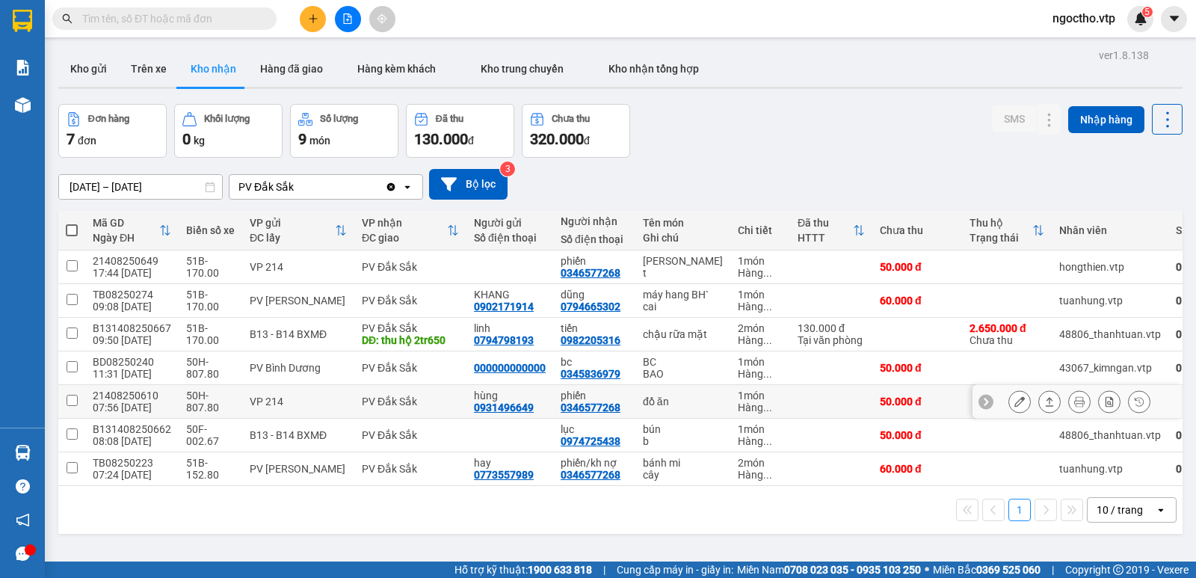
click at [597, 413] on div "0346577268" at bounding box center [591, 407] width 60 height 12
click at [666, 400] on td "đồ ăn" at bounding box center [682, 402] width 95 height 34
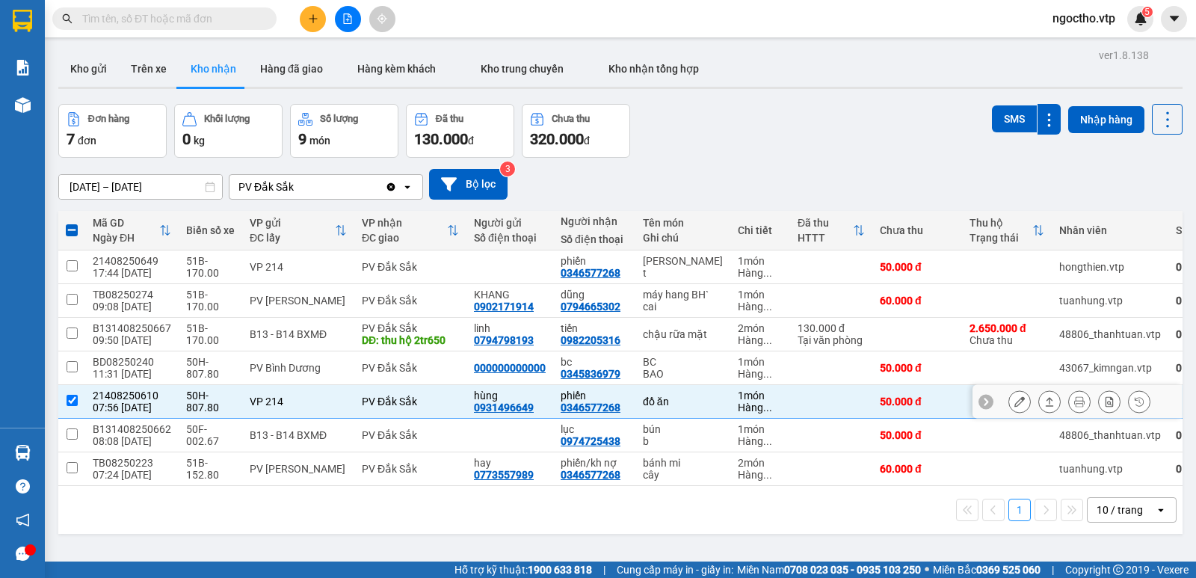
drag, startPoint x: 64, startPoint y: 411, endPoint x: 79, endPoint y: 415, distance: 16.1
click at [71, 413] on td at bounding box center [71, 402] width 27 height 34
checkbox input "false"
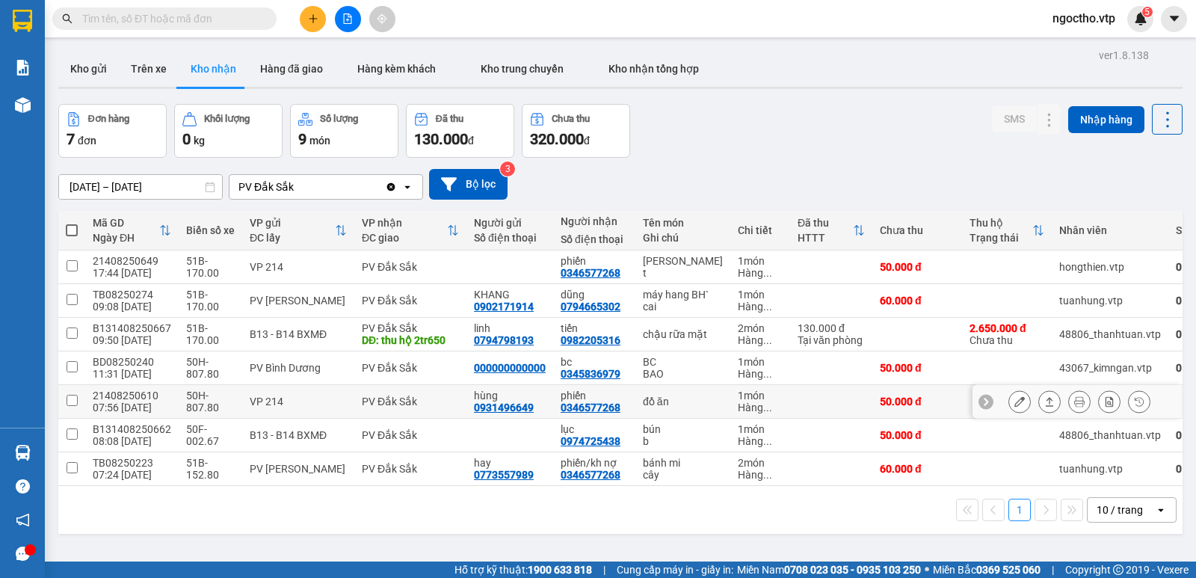
click at [1009, 412] on button at bounding box center [1019, 402] width 21 height 26
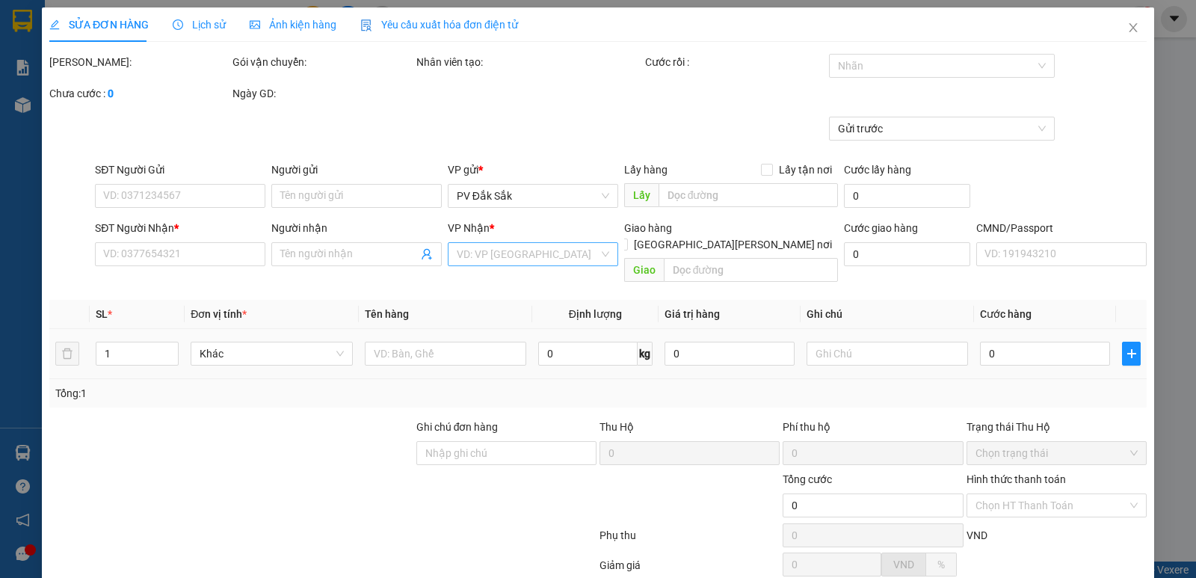
type input "2.500"
type input "0931496649"
type input "hùng"
type input "0346577268"
type input "phiến"
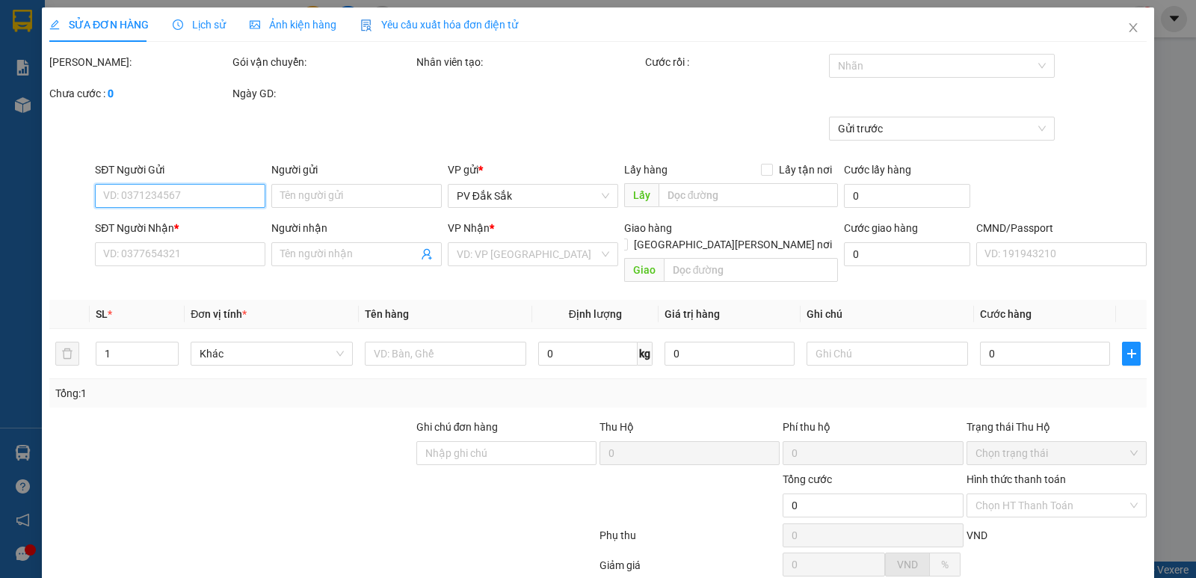
type input "50.000"
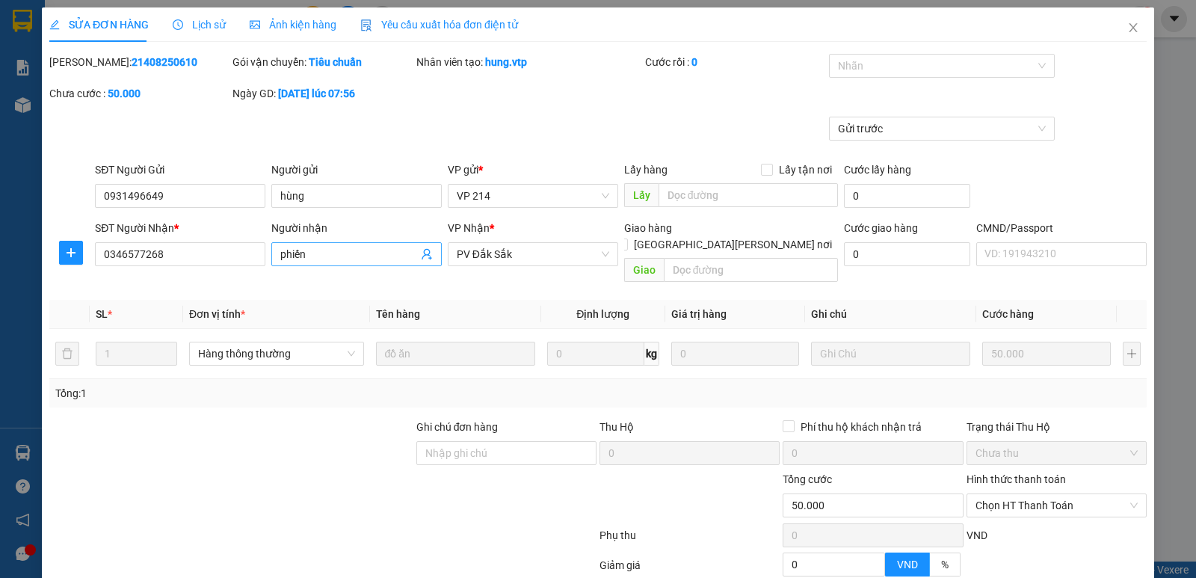
click at [318, 256] on input "phiến" at bounding box center [349, 254] width 138 height 16
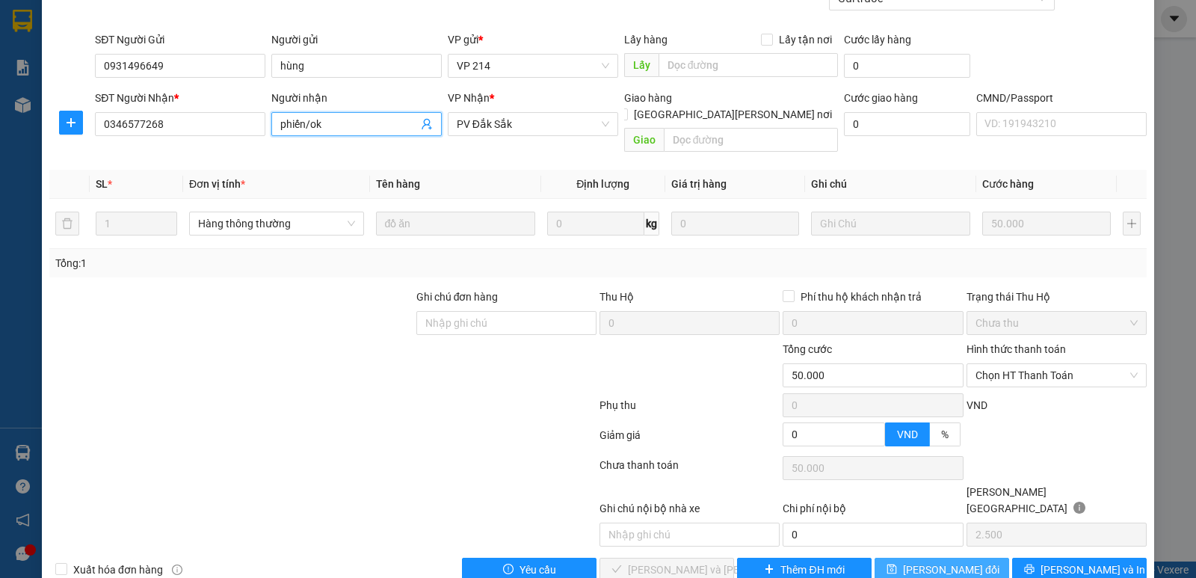
type input "phiến/ok"
click at [951, 558] on button "[PERSON_NAME] đổi" at bounding box center [941, 570] width 135 height 24
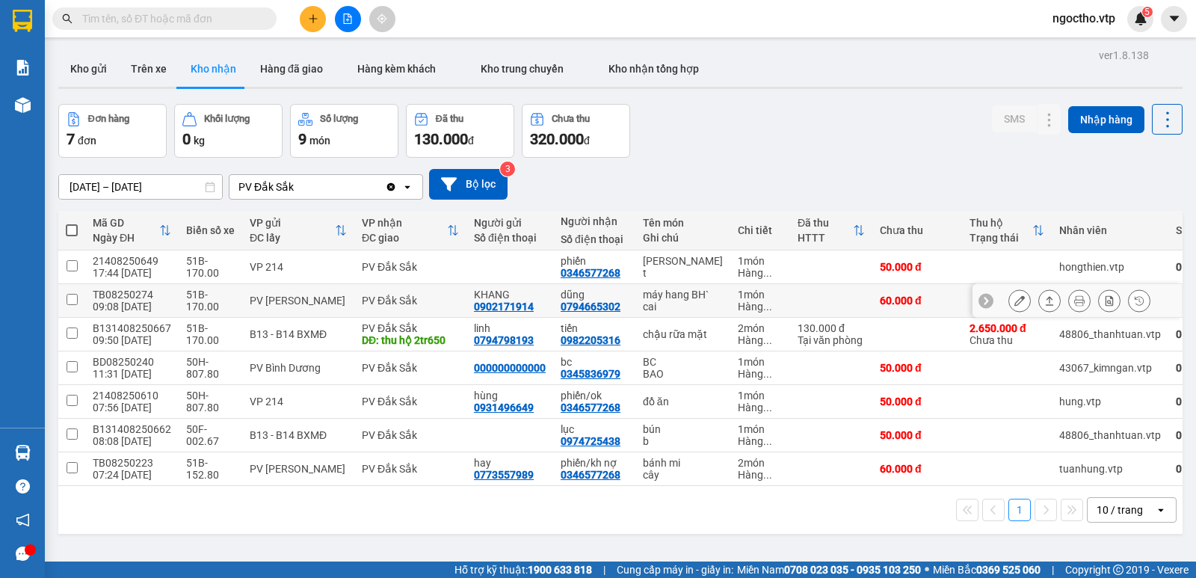
click at [1009, 310] on button at bounding box center [1019, 301] width 21 height 26
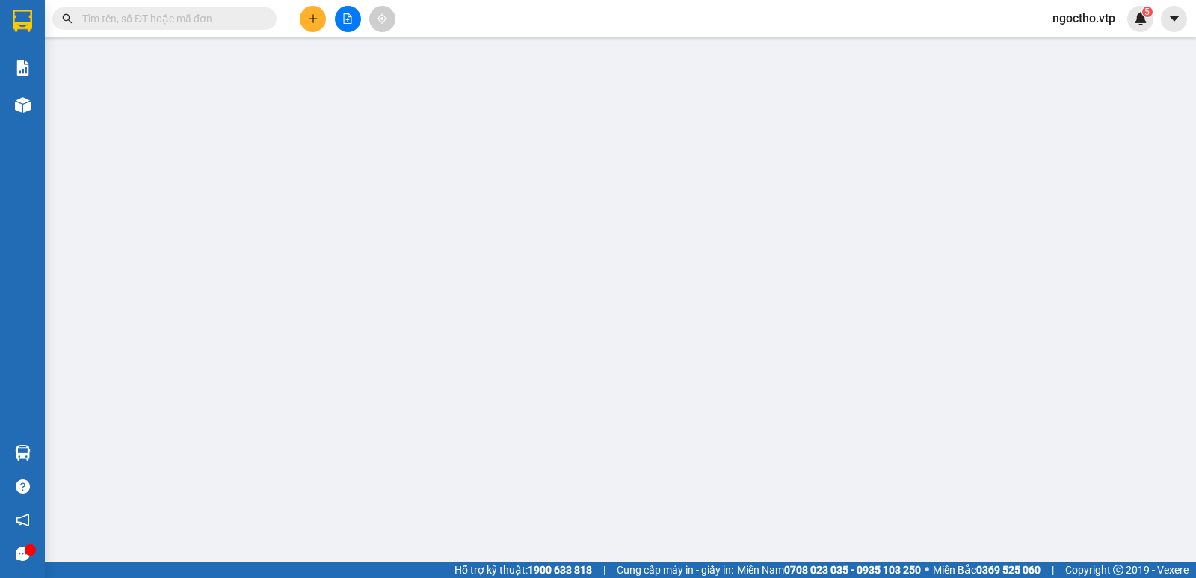
type input "3.000"
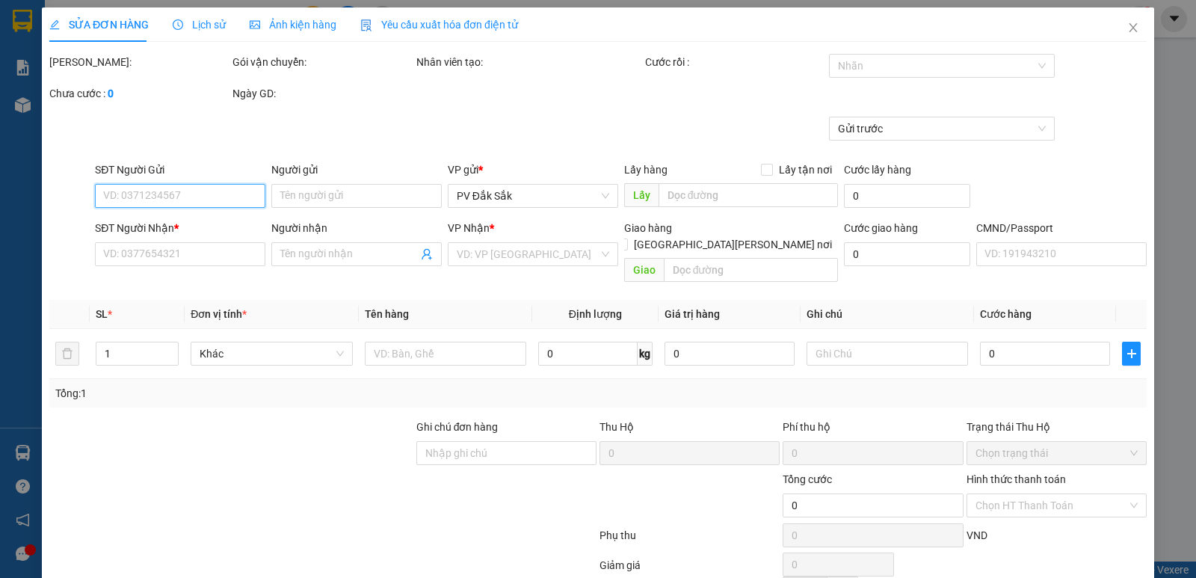
type input "0902171914"
type input "KHANG"
type input "0794665302"
type input "dũng"
type input "60.000"
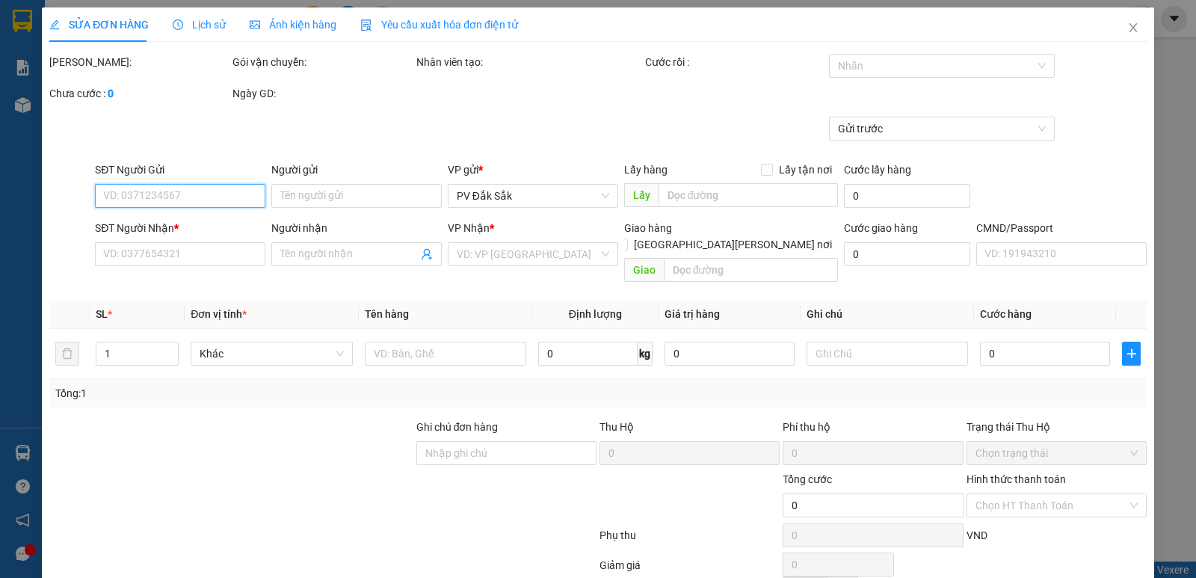
type input "60.000"
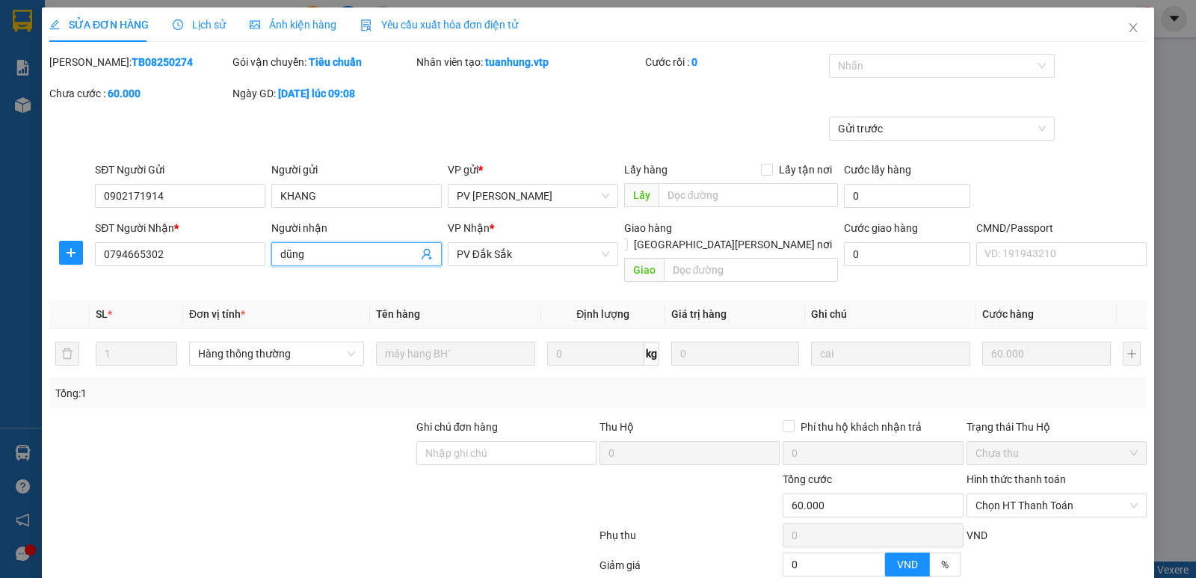
click at [327, 252] on input "dũng" at bounding box center [349, 254] width 138 height 16
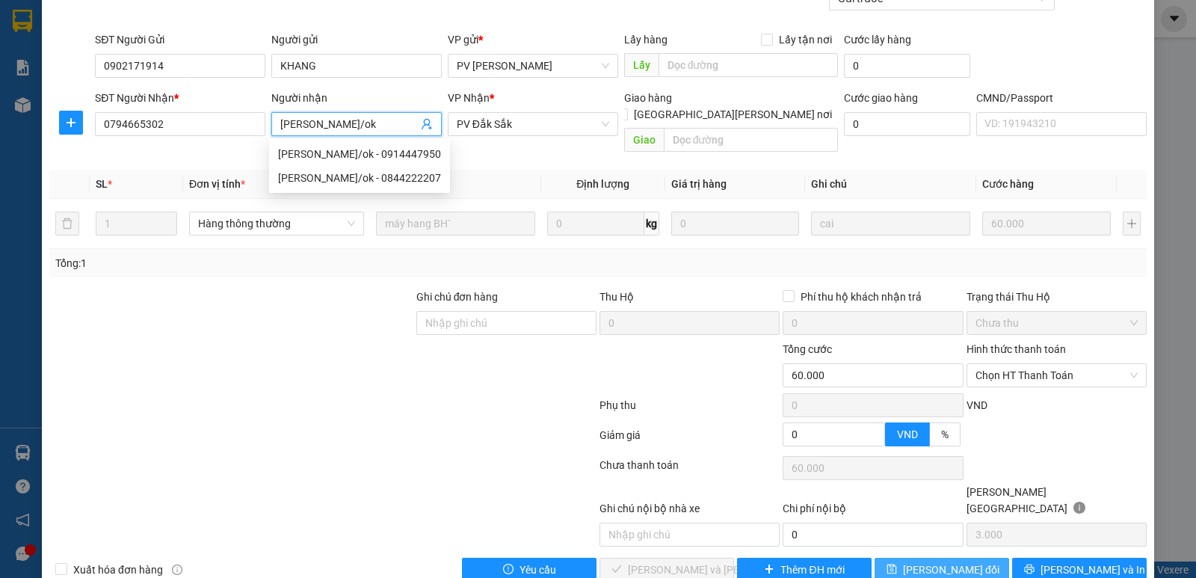
type input "[PERSON_NAME]/ok"
drag, startPoint x: 928, startPoint y: 547, endPoint x: 913, endPoint y: 541, distance: 16.1
click at [927, 558] on button "[PERSON_NAME] đổi" at bounding box center [941, 570] width 135 height 24
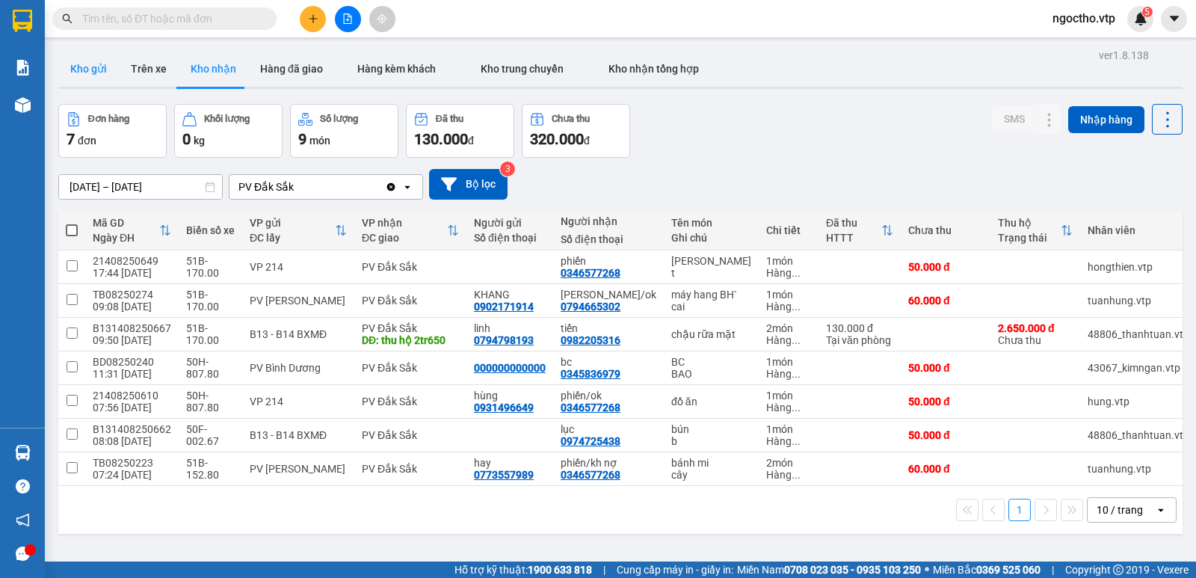
click at [81, 61] on button "Kho gửi" at bounding box center [88, 69] width 61 height 36
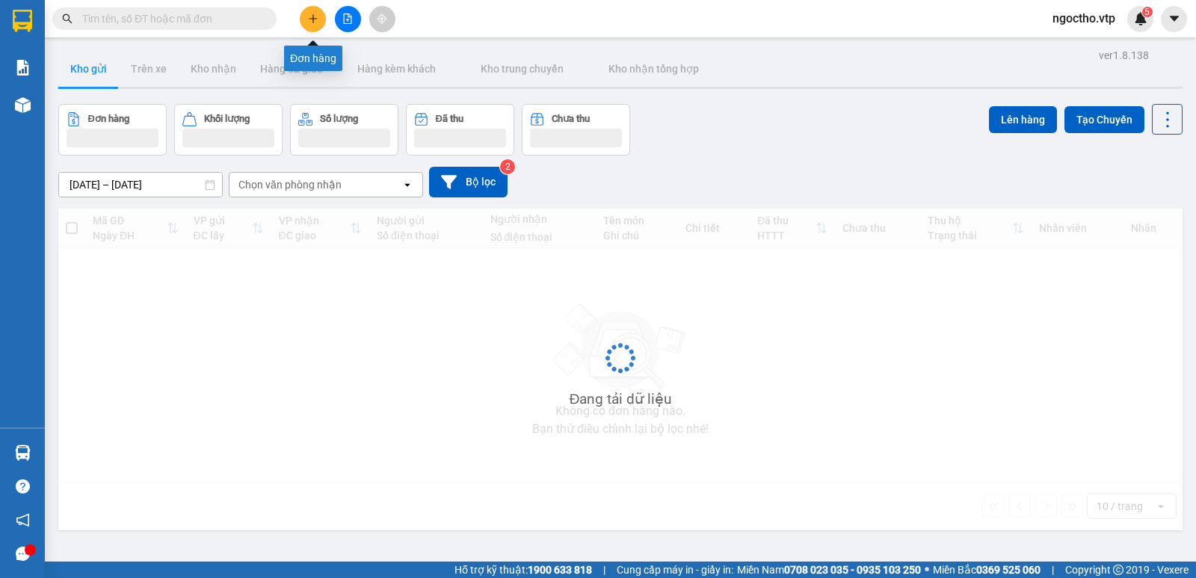
click at [313, 19] on icon "plus" at bounding box center [313, 18] width 8 height 1
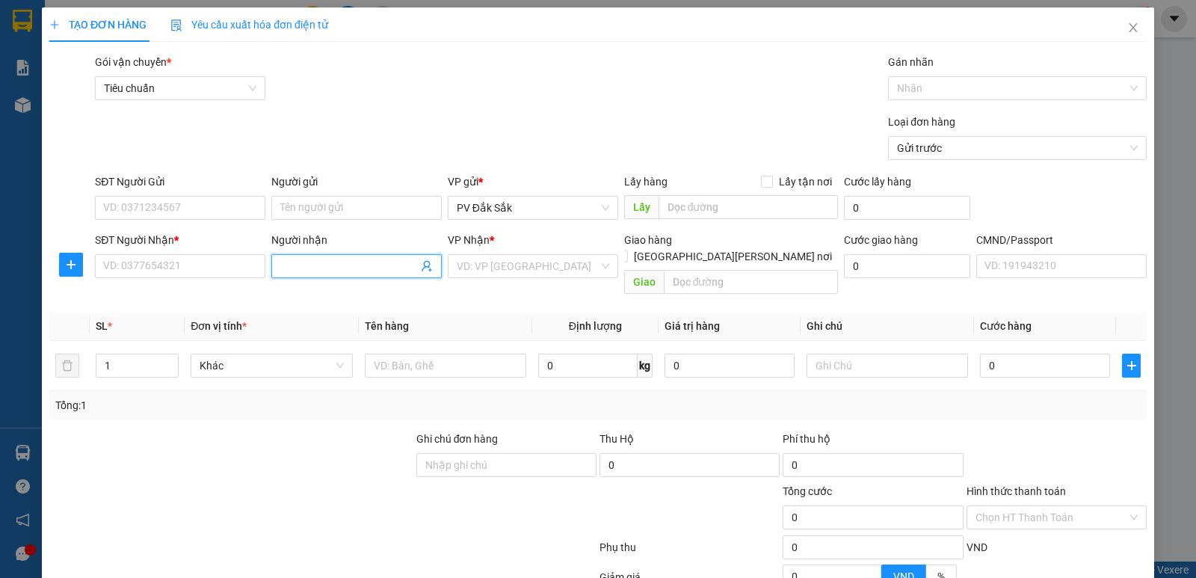
click at [307, 271] on input "Người nhận" at bounding box center [349, 266] width 138 height 16
click at [472, 263] on input "search" at bounding box center [528, 266] width 142 height 22
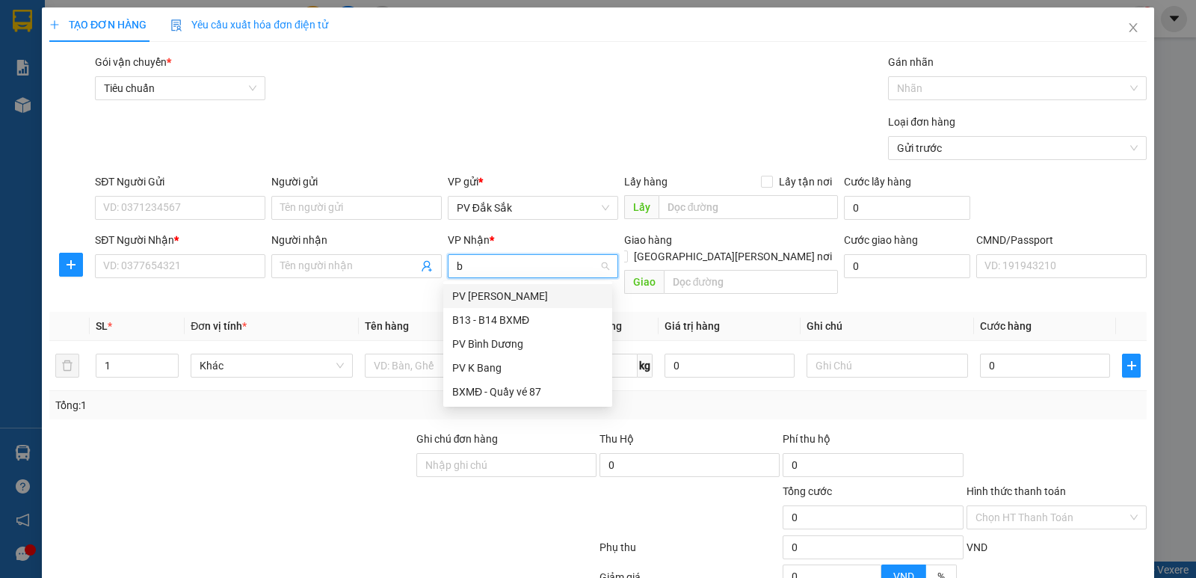
type input "bd"
drag, startPoint x: 525, startPoint y: 297, endPoint x: 584, endPoint y: 286, distance: 61.0
click at [526, 297] on div "PV Bình Dương" at bounding box center [527, 296] width 151 height 16
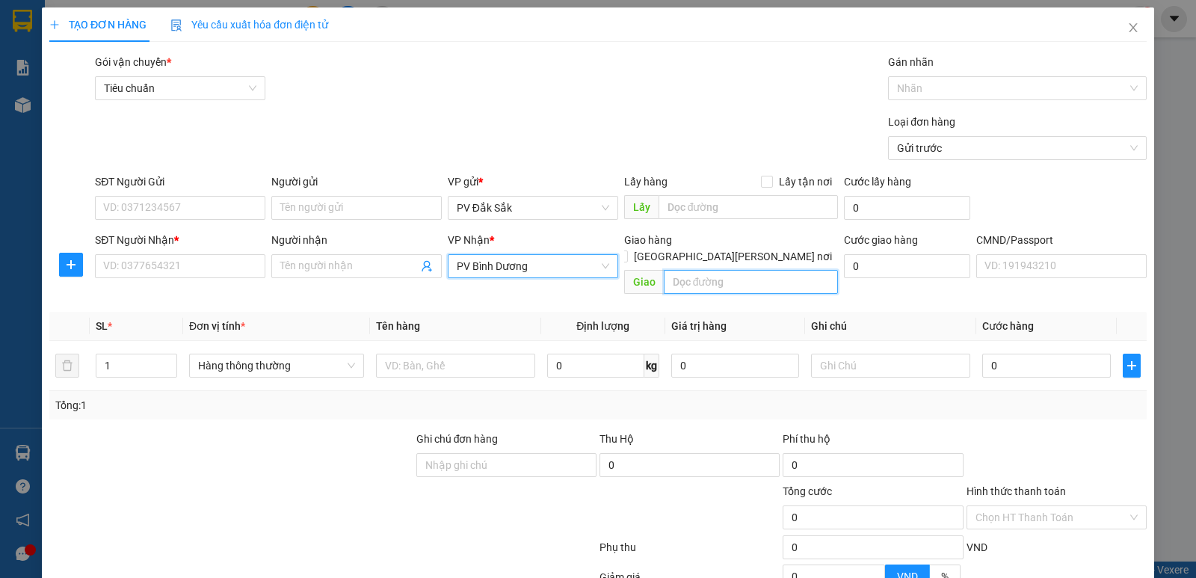
click at [683, 270] on input "text" at bounding box center [751, 282] width 175 height 24
type input "[PERSON_NAME]"
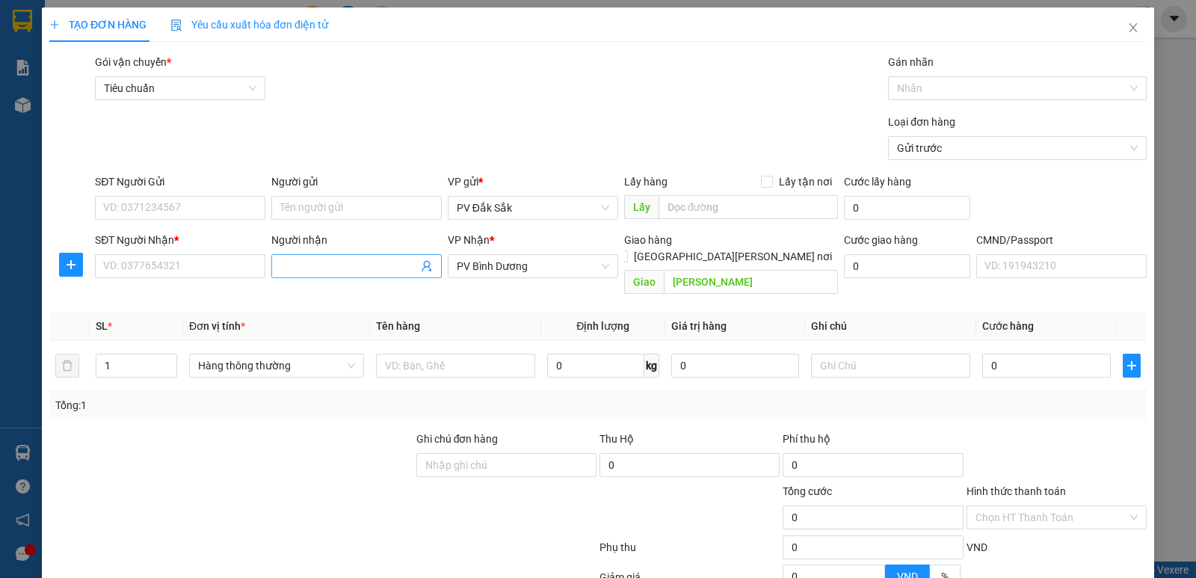
click at [308, 270] on input "Người nhận" at bounding box center [349, 266] width 138 height 16
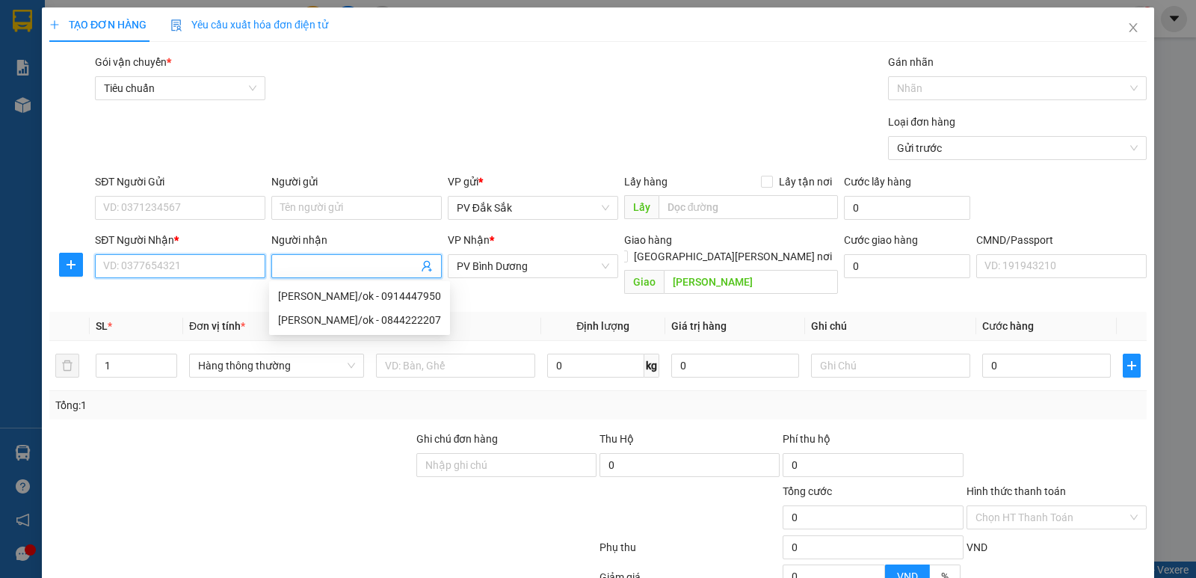
click at [132, 264] on input "SĐT Người Nhận *" at bounding box center [180, 266] width 170 height 24
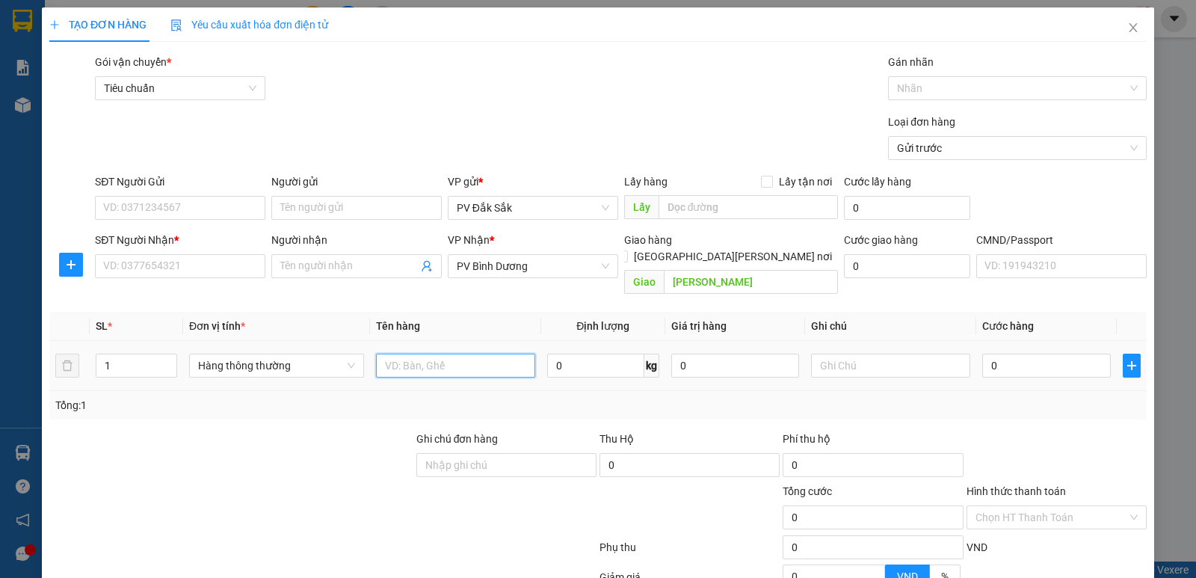
click at [393, 354] on input "text" at bounding box center [455, 366] width 159 height 24
click at [822, 354] on input "text" at bounding box center [890, 366] width 159 height 24
type input "t"
click at [413, 354] on input "text" at bounding box center [455, 366] width 159 height 24
type input "sr"
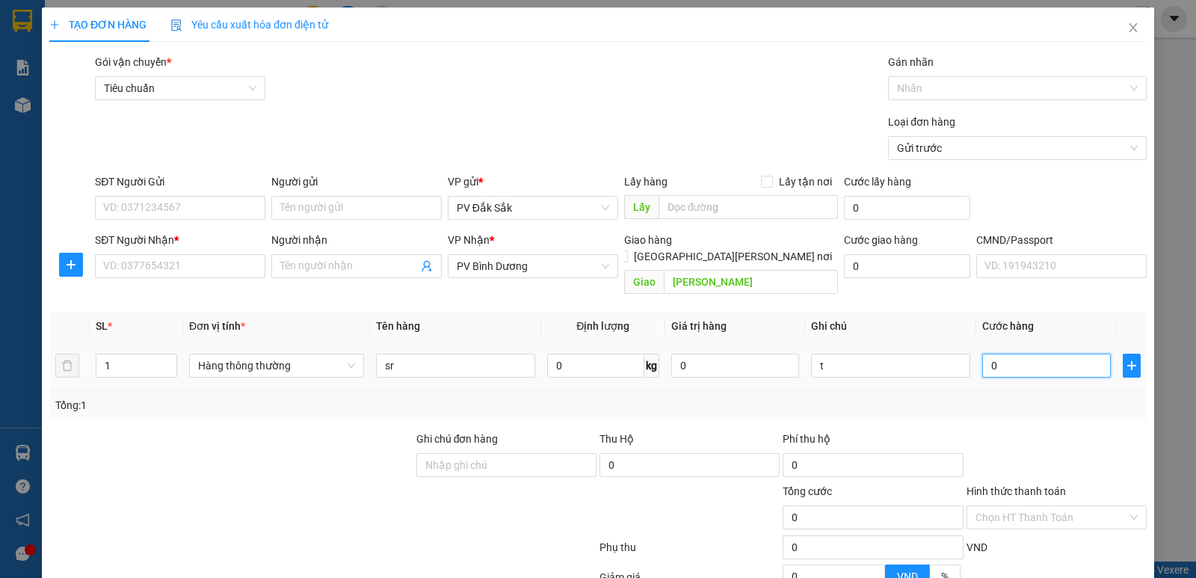
click at [1006, 354] on input "0" at bounding box center [1046, 366] width 128 height 24
type input "5"
type input "50"
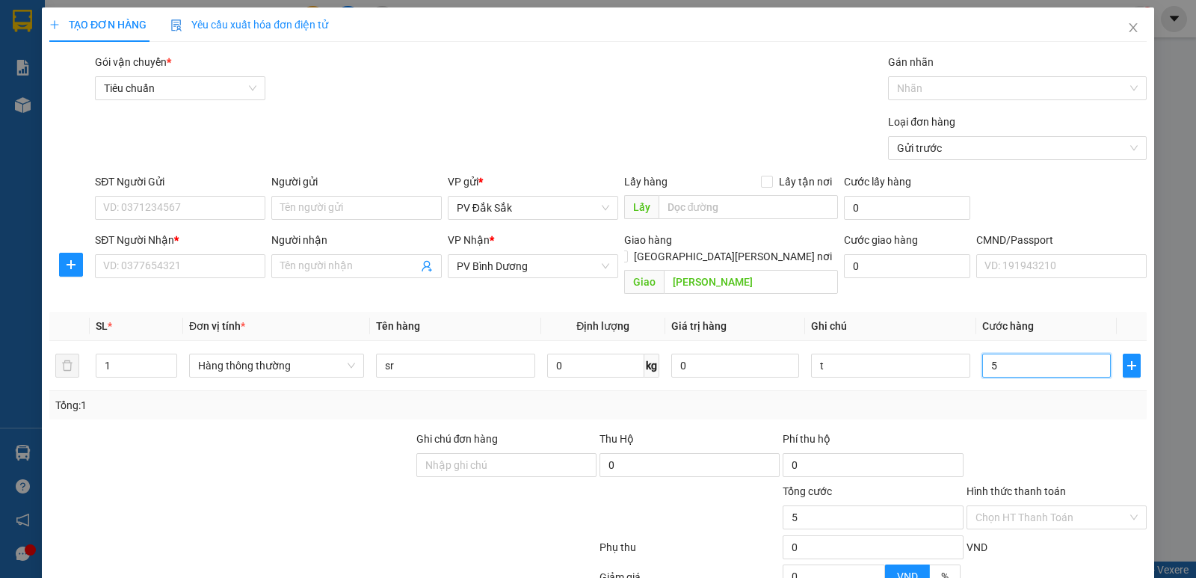
type input "50"
type input "500"
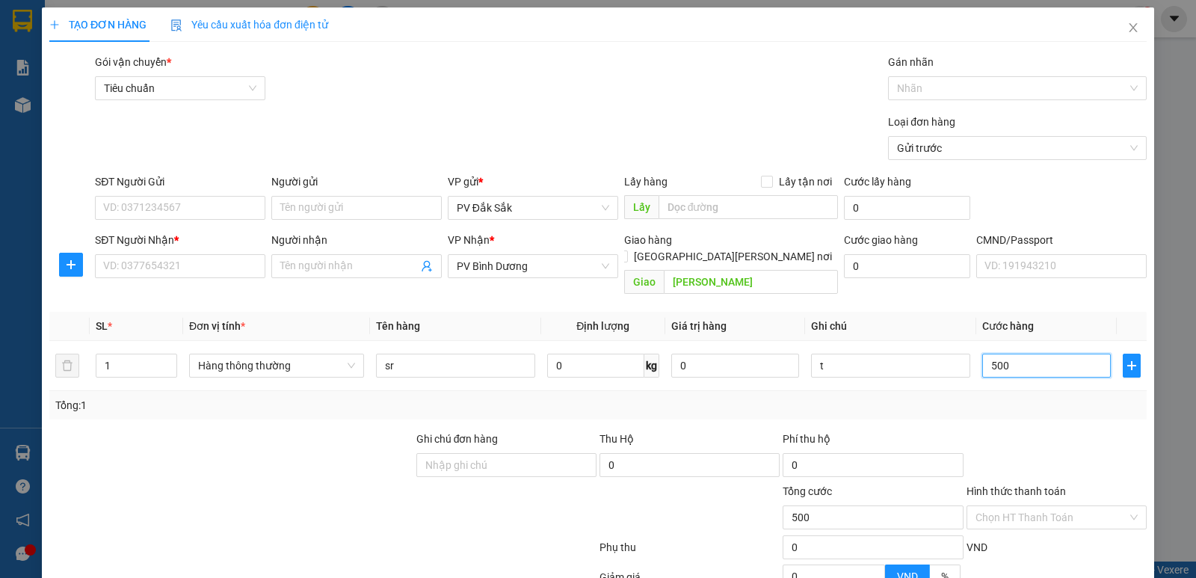
type input "5.000"
type input "50.000"
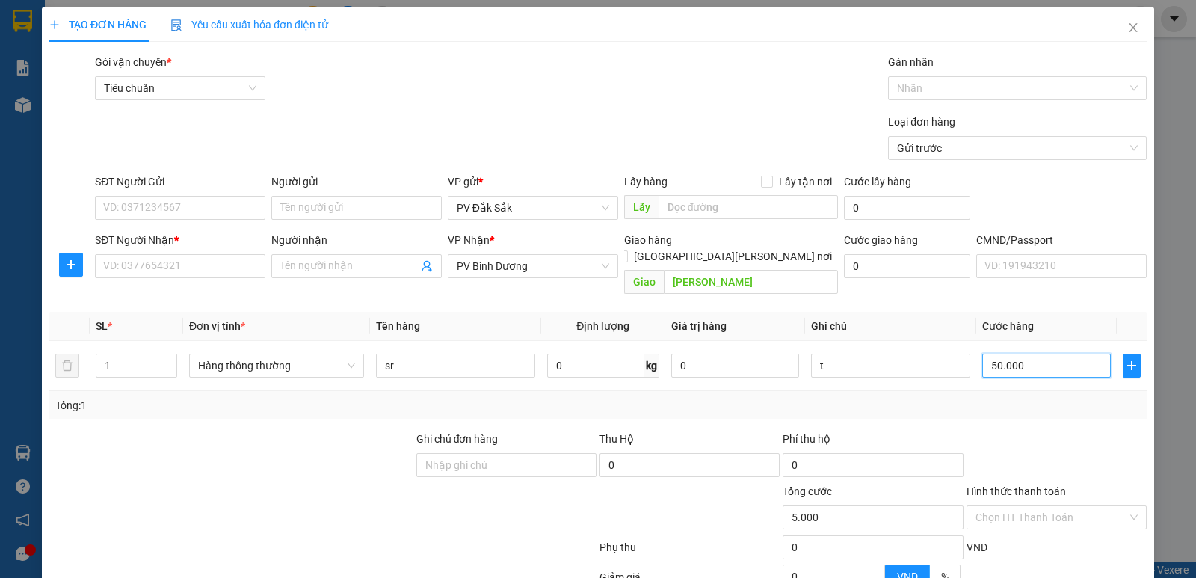
type input "50.000"
click at [182, 250] on div "SĐT Người Nhận *" at bounding box center [180, 243] width 170 height 22
click at [140, 280] on div "SĐT Người Nhận * VD: 0377654321" at bounding box center [180, 258] width 170 height 52
click at [141, 275] on input "SĐT Người Nhận *" at bounding box center [180, 266] width 170 height 24
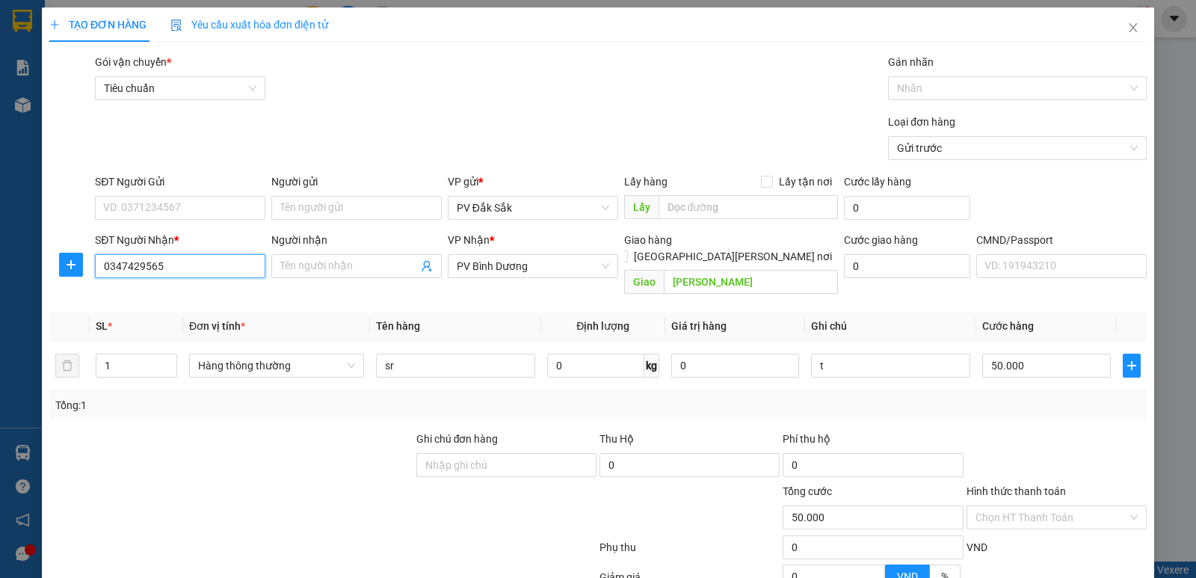
type input "0347429565"
click at [171, 192] on div "SĐT Người Gửi" at bounding box center [180, 184] width 170 height 22
click at [142, 212] on input "SĐT Người Gửi" at bounding box center [180, 208] width 170 height 24
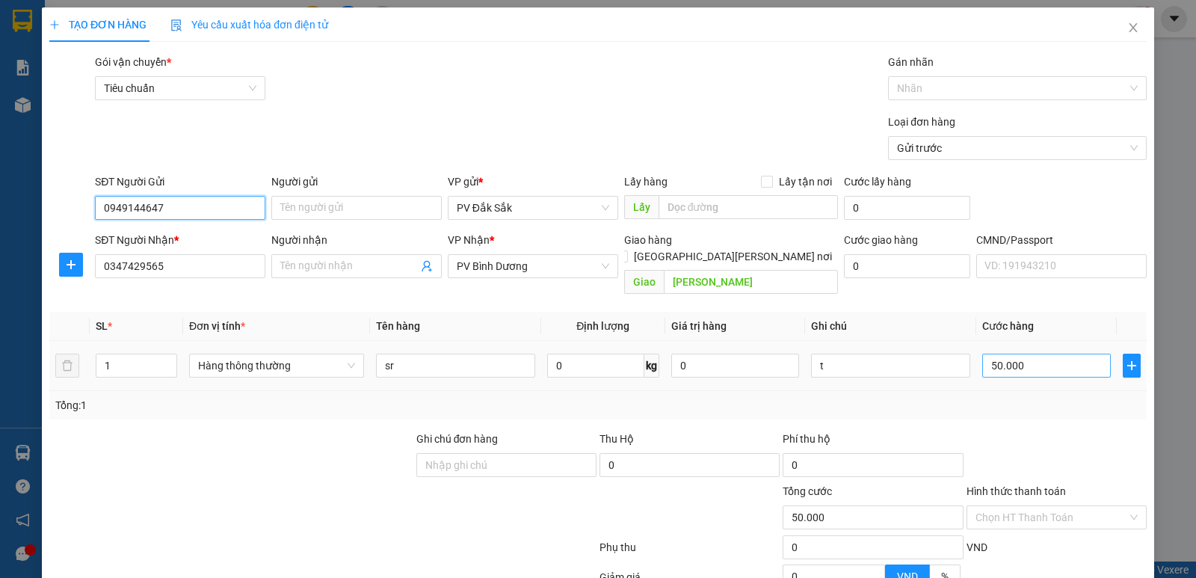
type input "0949144647"
type input "0"
type input "t50.000"
type input "0"
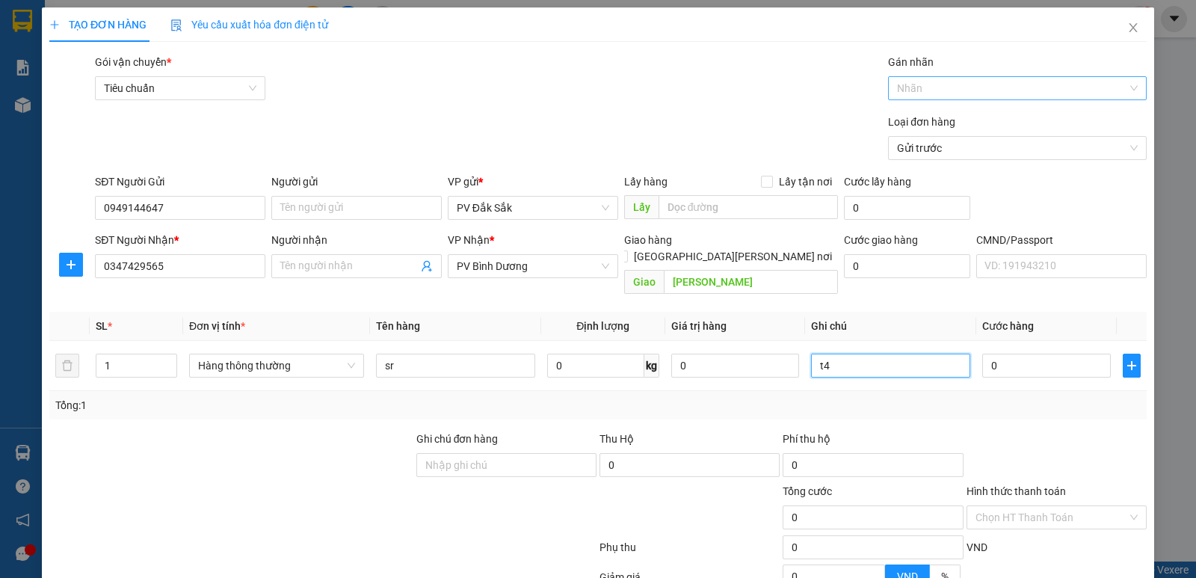
type input "t"
click at [990, 354] on input "0" at bounding box center [1046, 366] width 128 height 24
type input "4"
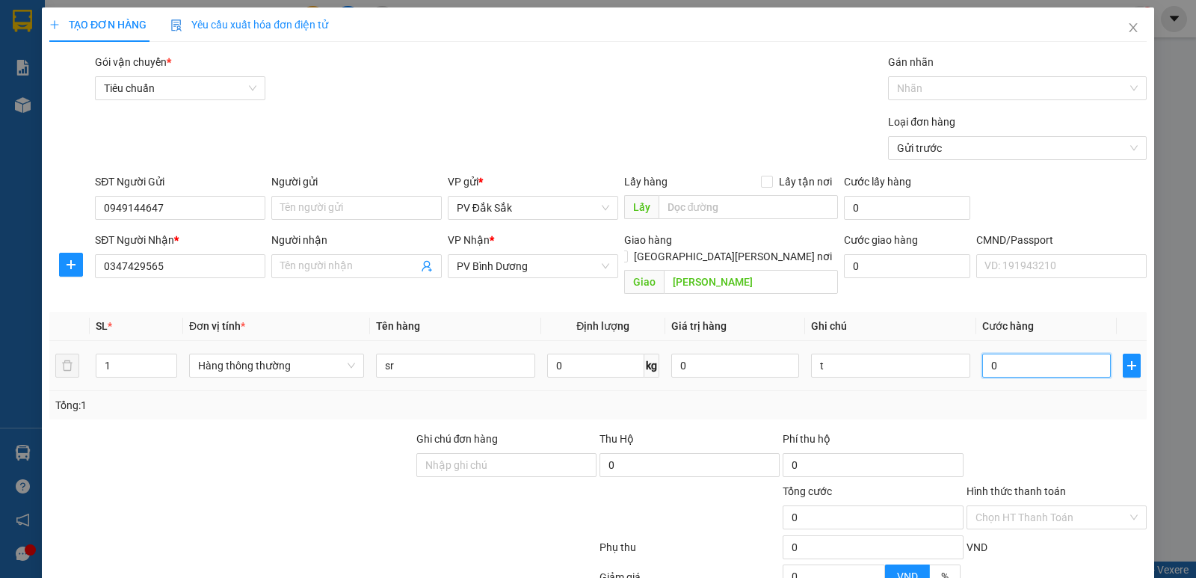
type input "4"
type input "40"
type input "400"
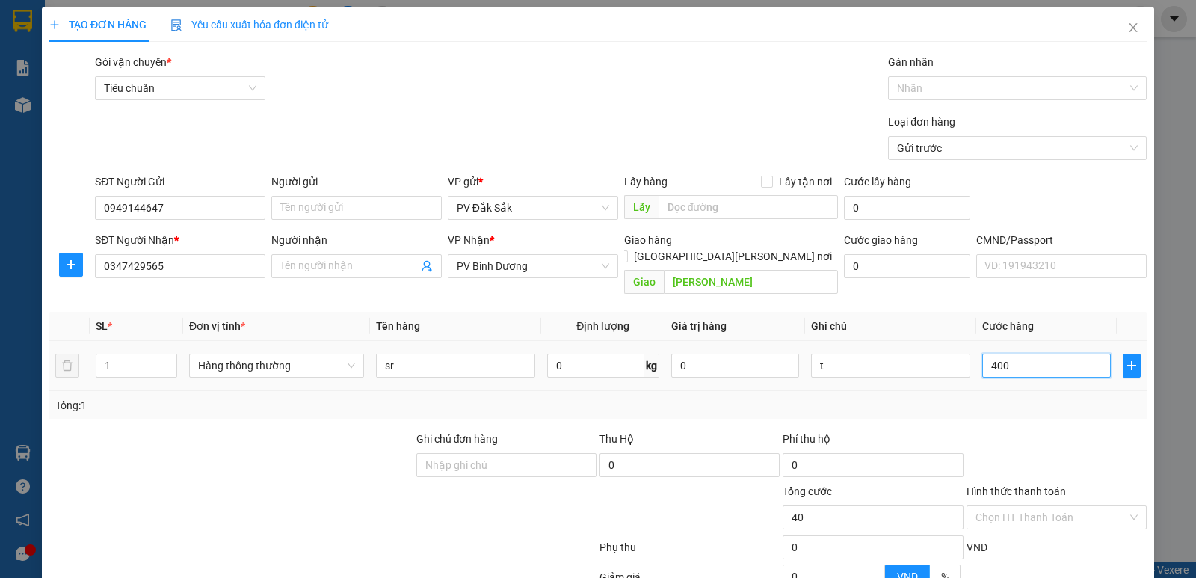
type input "400"
type input "4.000"
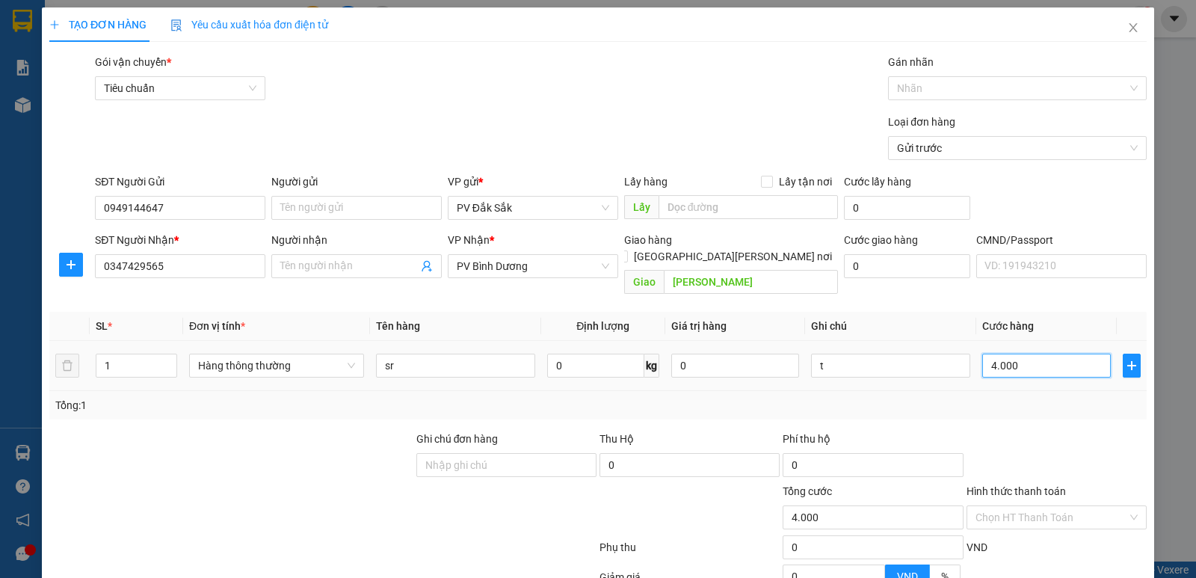
type input "40.000"
type input "400.000"
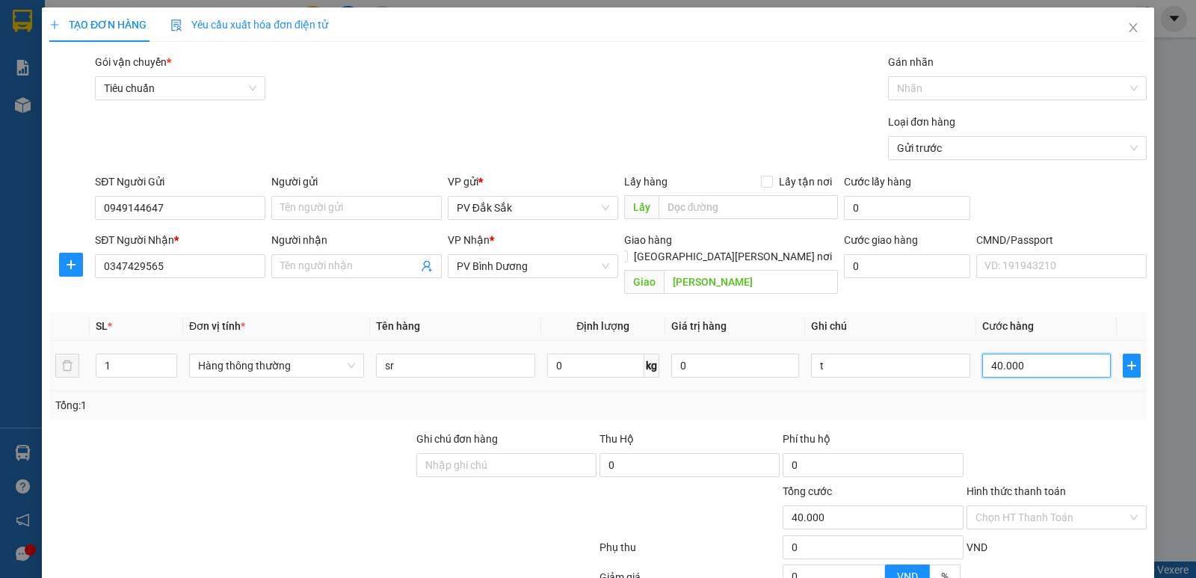
type input "400.000"
type input "40.000"
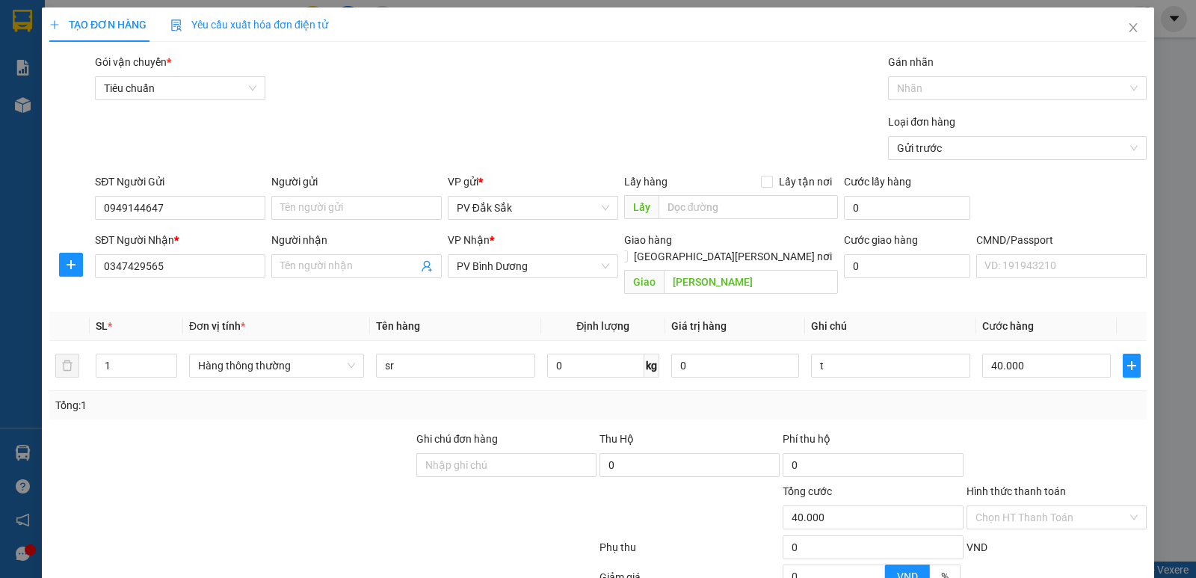
click at [990, 464] on div at bounding box center [1056, 457] width 183 height 52
click at [983, 485] on label "Hình thức thanh toán" at bounding box center [1015, 491] width 99 height 12
click at [983, 506] on input "Hình thức thanh toán" at bounding box center [1051, 517] width 152 height 22
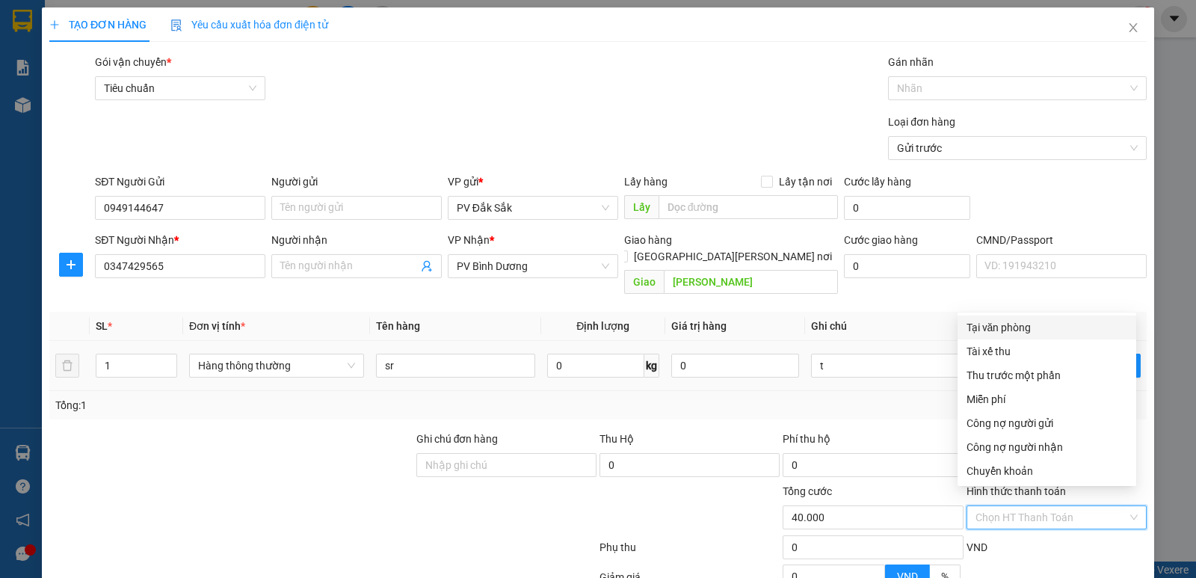
click at [984, 327] on div "Tại văn phòng" at bounding box center [1046, 327] width 161 height 16
type input "0"
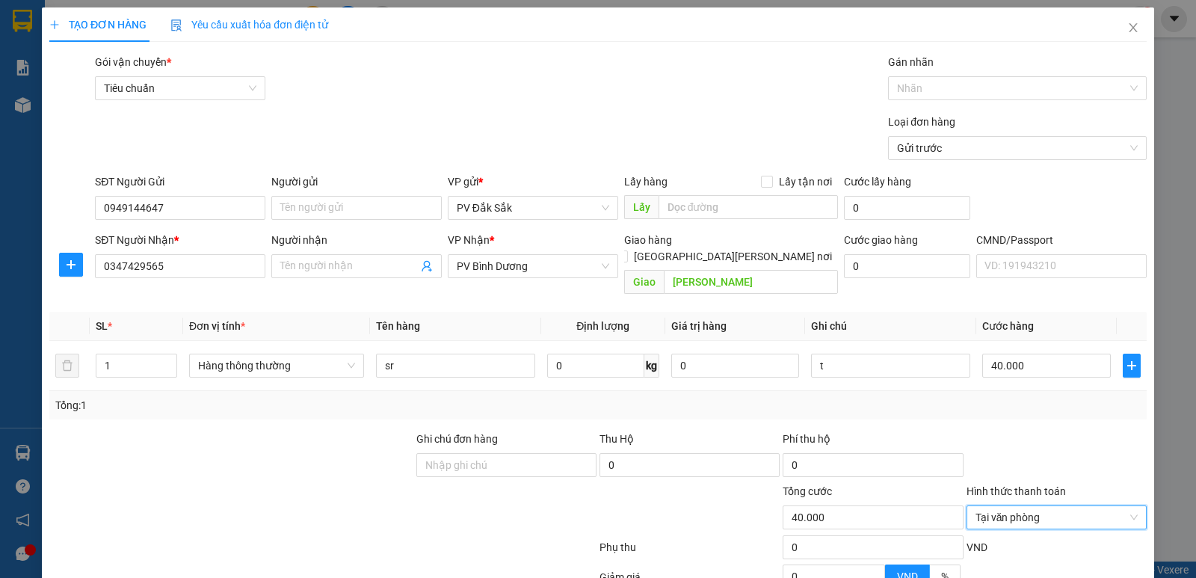
scroll to position [141, 0]
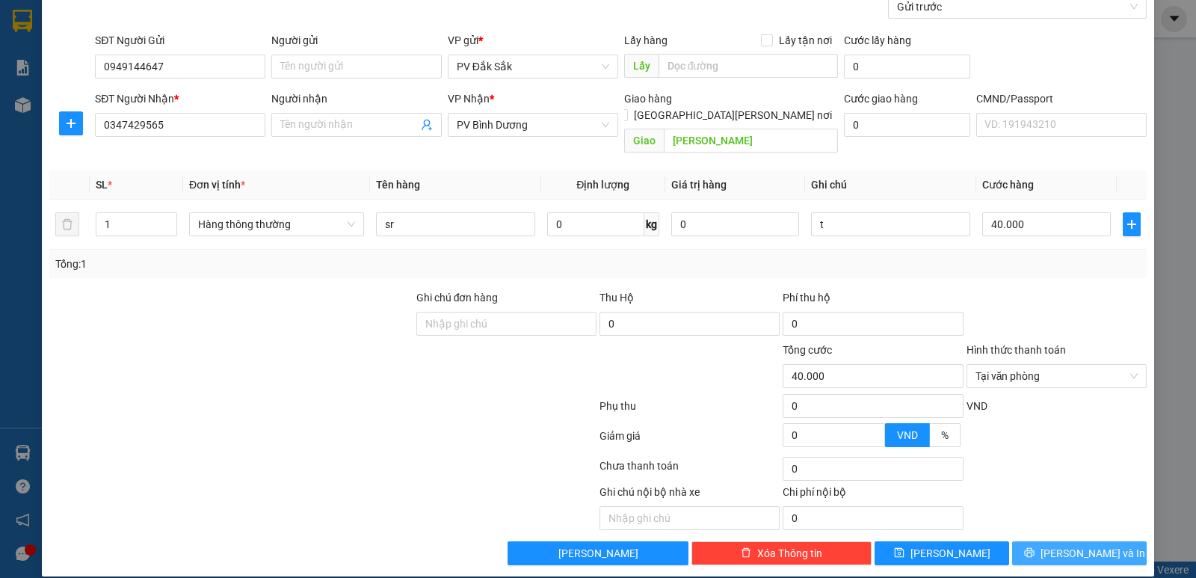
click at [1082, 546] on button "[PERSON_NAME] và In" at bounding box center [1079, 553] width 135 height 24
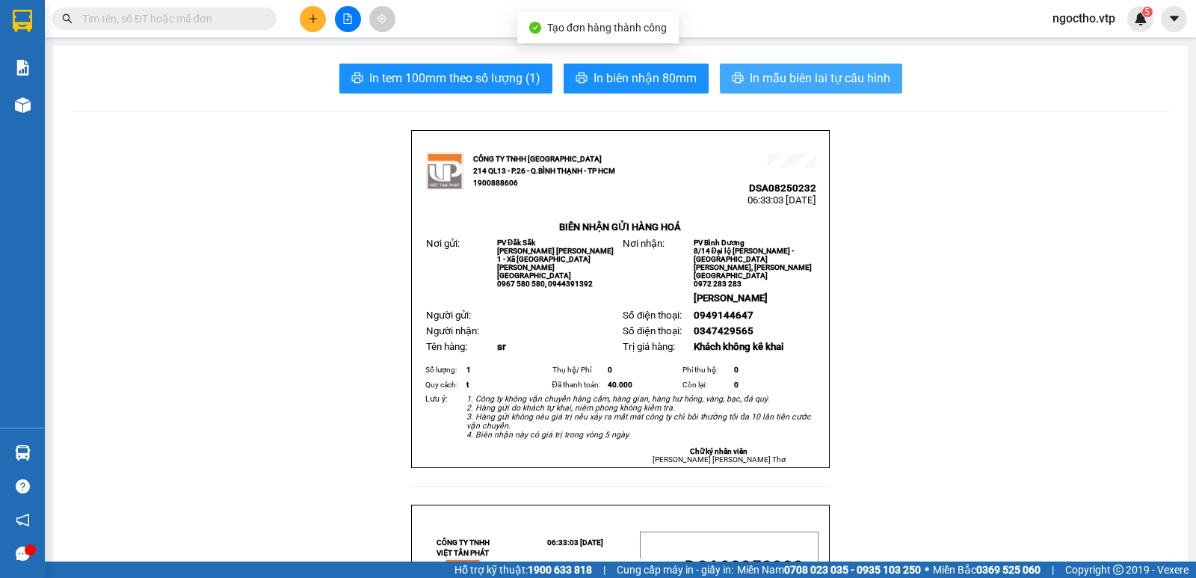
click at [839, 89] on button "In mẫu biên lai tự cấu hình" at bounding box center [811, 79] width 182 height 30
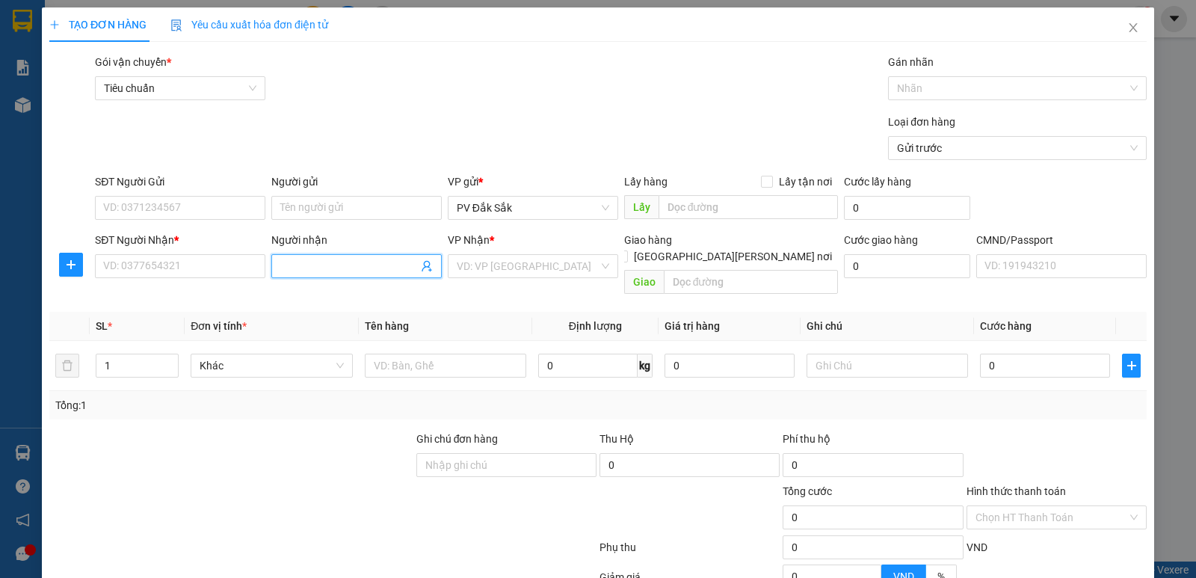
drag, startPoint x: 299, startPoint y: 265, endPoint x: 421, endPoint y: 281, distance: 122.9
click at [316, 273] on input "Người nhận" at bounding box center [349, 266] width 138 height 16
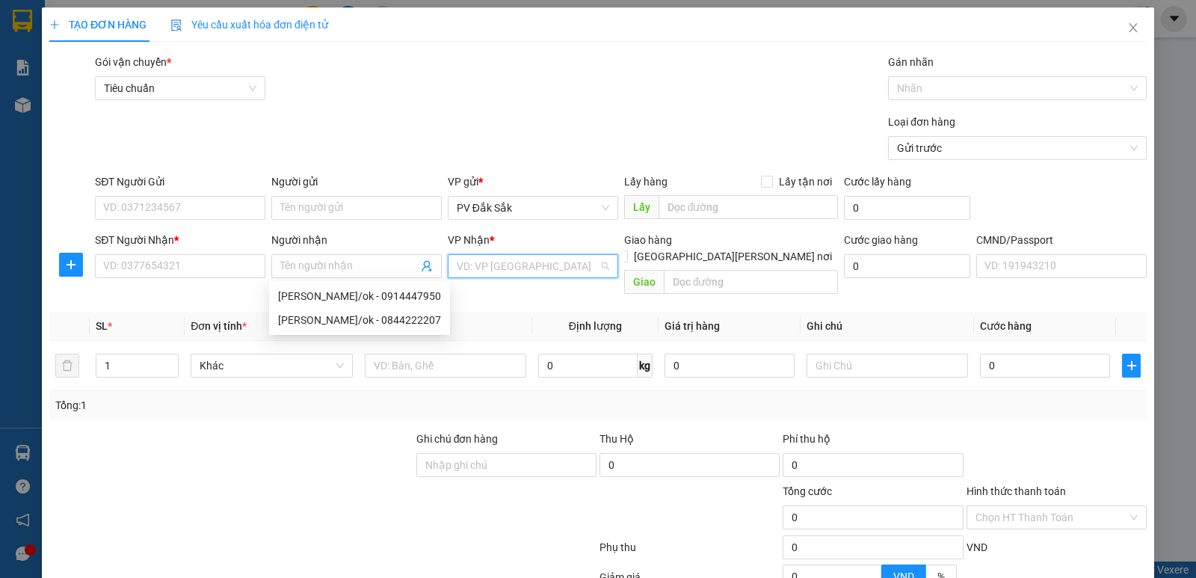
click at [467, 274] on input "search" at bounding box center [528, 266] width 142 height 22
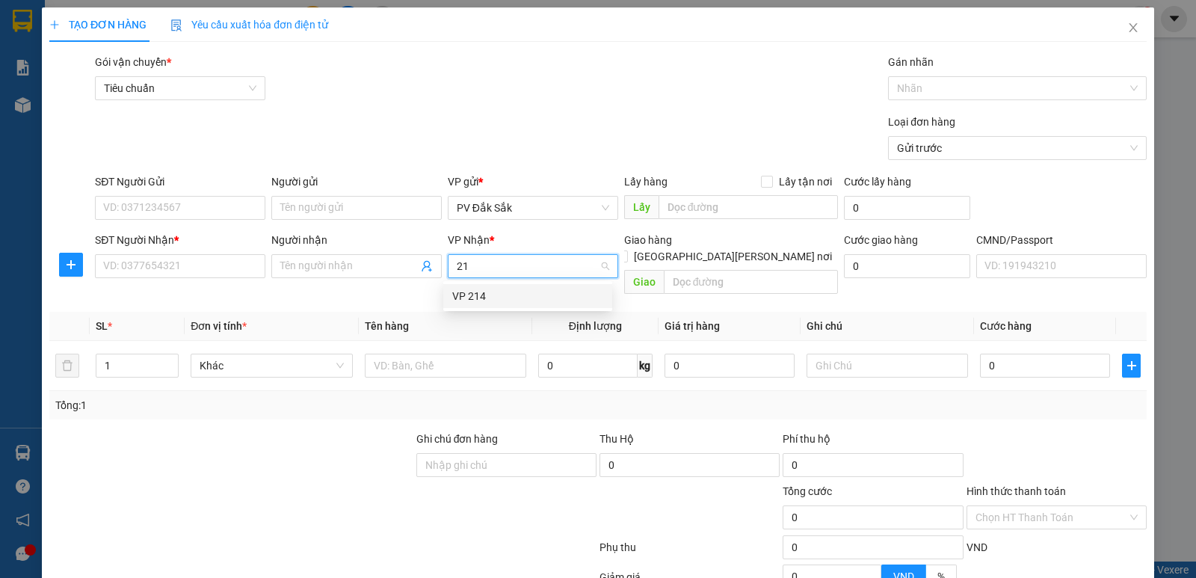
type input "214"
click at [477, 295] on div "VP 214" at bounding box center [527, 296] width 151 height 16
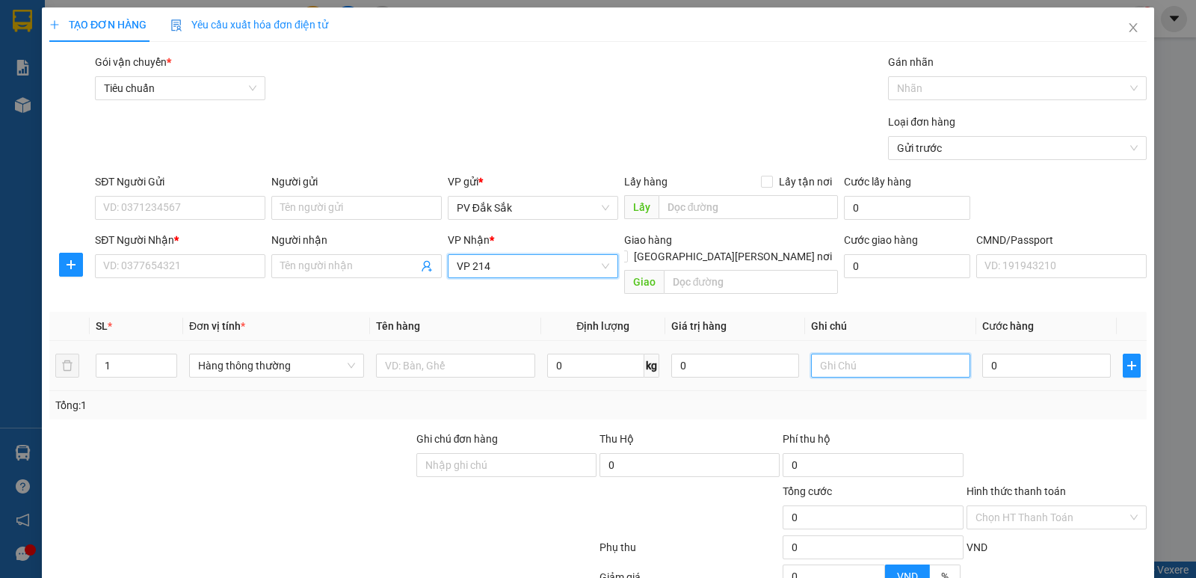
click at [816, 354] on input "text" at bounding box center [890, 366] width 159 height 24
type input "t"
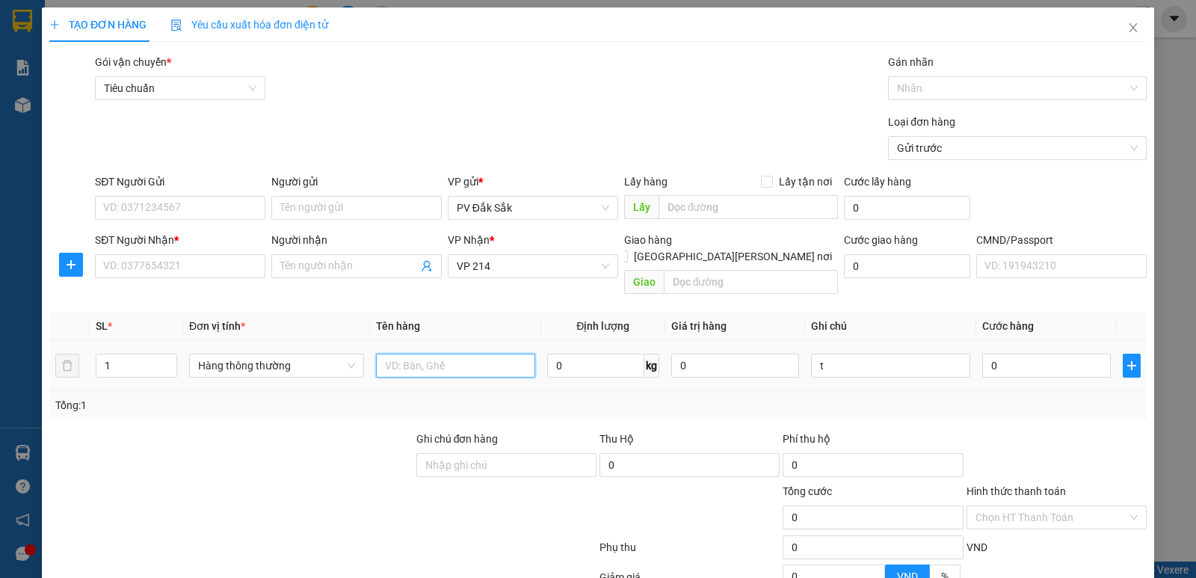
click at [401, 354] on input "text" at bounding box center [455, 366] width 159 height 24
type input "sr"
click at [1003, 356] on input "0" at bounding box center [1046, 366] width 128 height 24
type input "5"
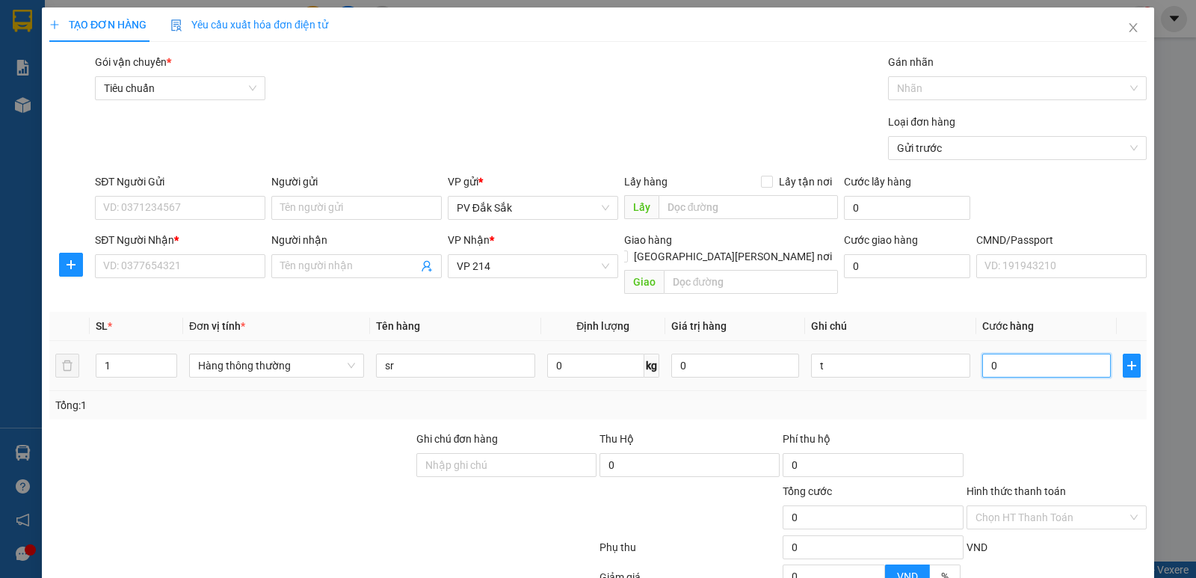
type input "5"
type input "50"
type input "500"
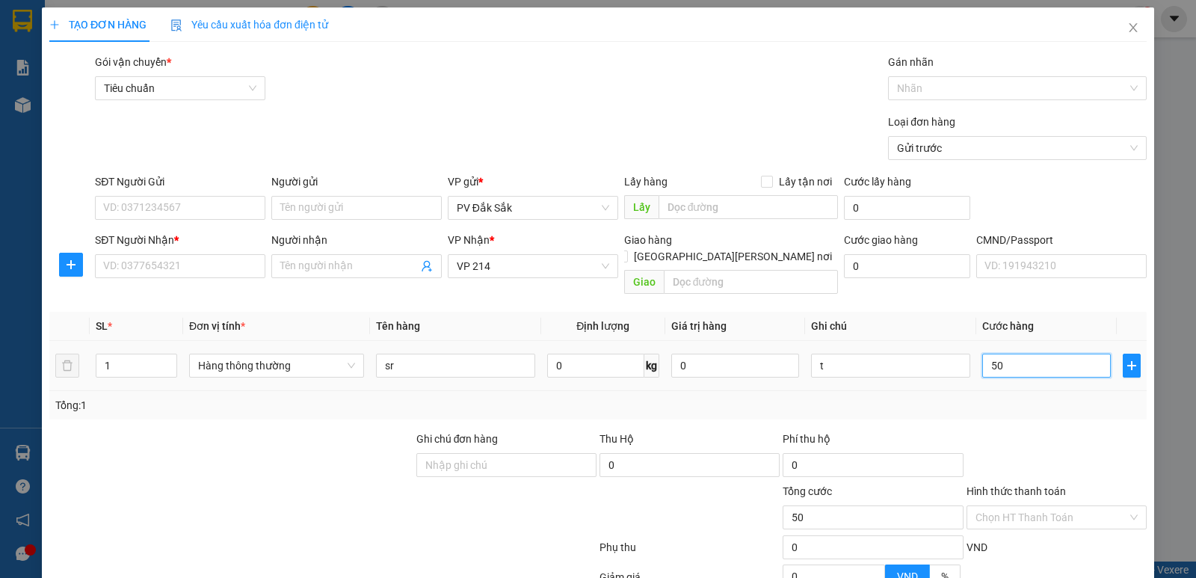
type input "500"
type input "50.000"
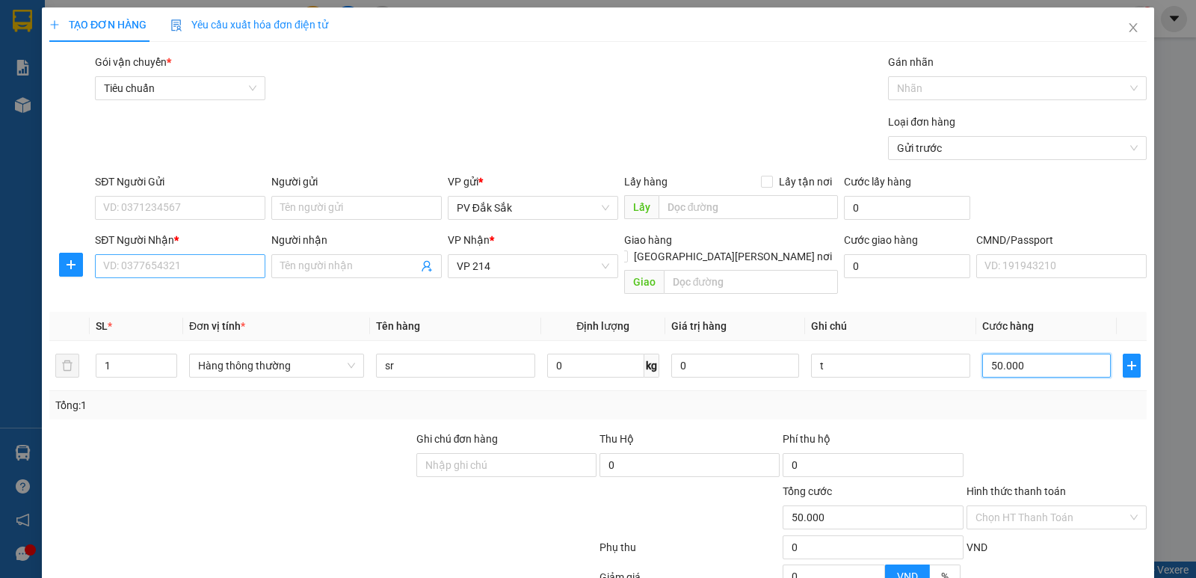
type input "50.000"
click at [169, 264] on input "SĐT Người Nhận *" at bounding box center [180, 266] width 170 height 24
click at [133, 212] on input "SĐT Người Gửi" at bounding box center [180, 208] width 170 height 24
click at [113, 265] on input "SĐT Người Nhận *" at bounding box center [180, 266] width 170 height 24
type input "0865747960"
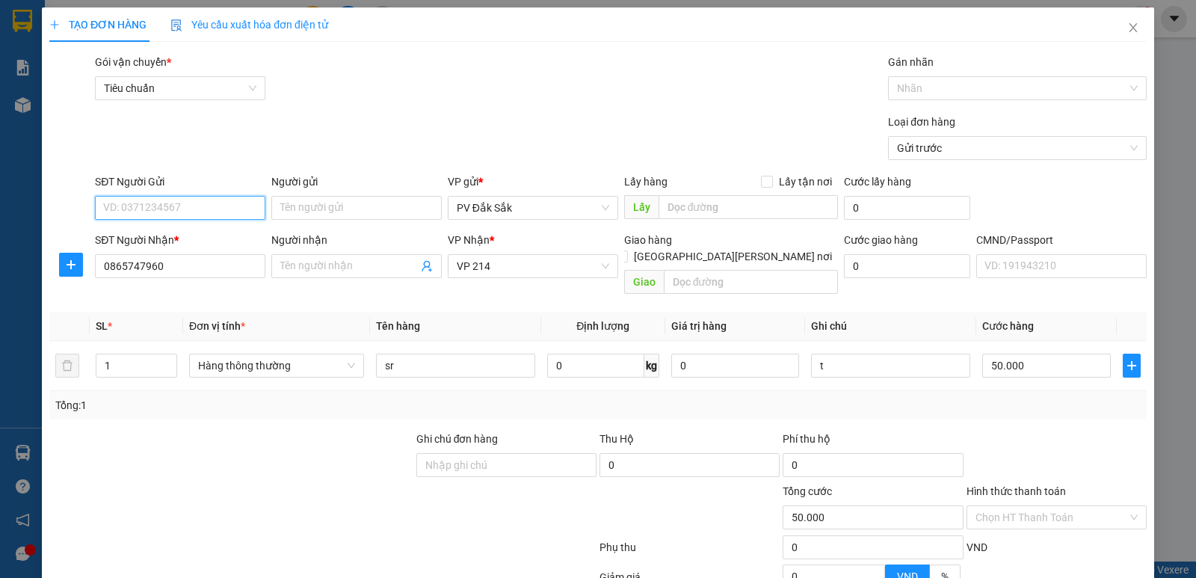
click at [125, 210] on input "SĐT Người Gửi" at bounding box center [180, 208] width 170 height 24
click at [130, 208] on input "SĐT Người Gửi" at bounding box center [180, 208] width 170 height 24
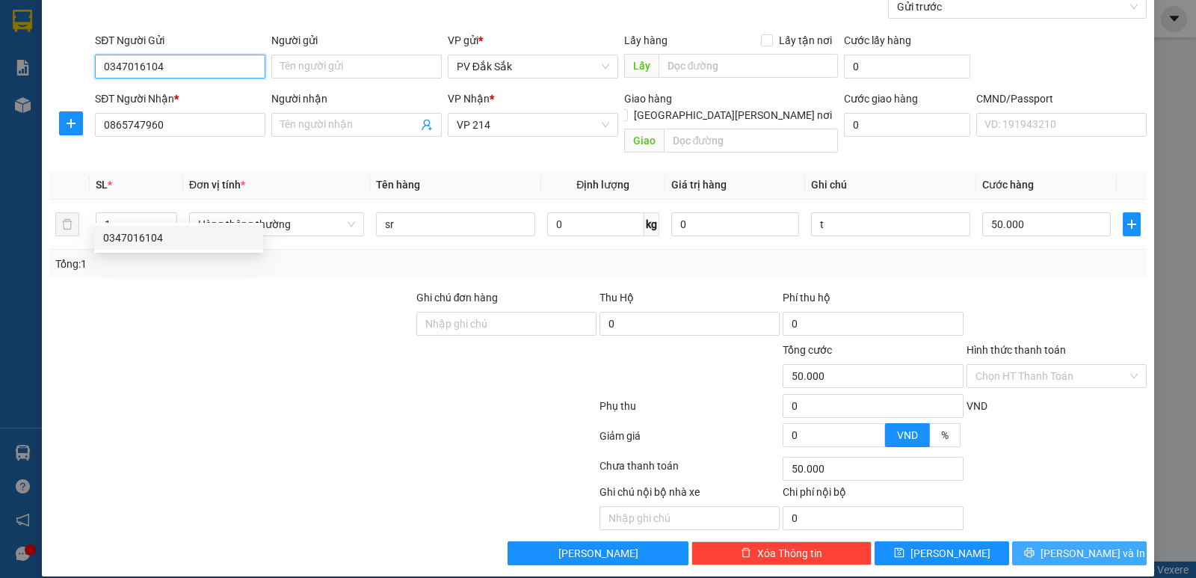
type input "0347016104"
drag, startPoint x: 1078, startPoint y: 545, endPoint x: 1070, endPoint y: 540, distance: 9.1
click at [1077, 543] on button "[PERSON_NAME] và In" at bounding box center [1079, 553] width 135 height 24
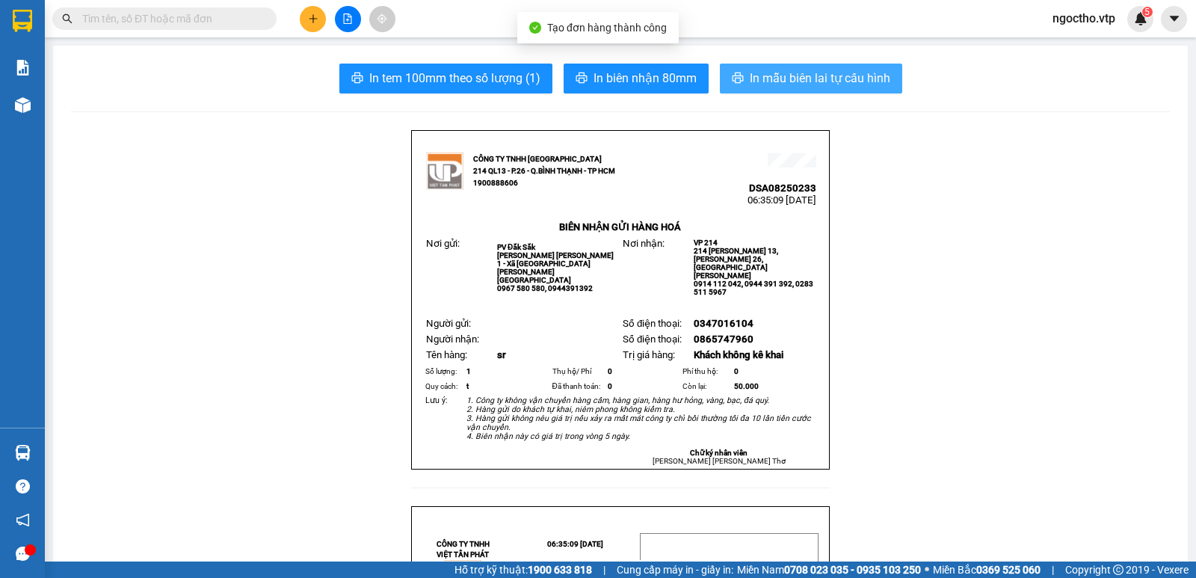
click at [809, 88] on button "In mẫu biên lai tự cấu hình" at bounding box center [811, 79] width 182 height 30
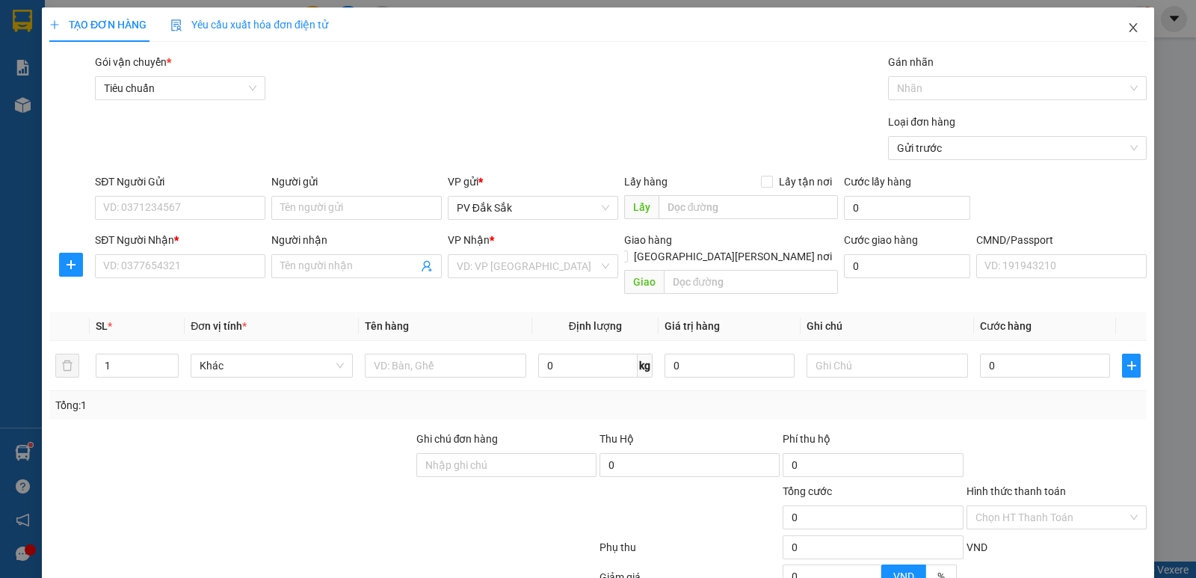
click at [1127, 28] on icon "close" at bounding box center [1133, 28] width 12 height 12
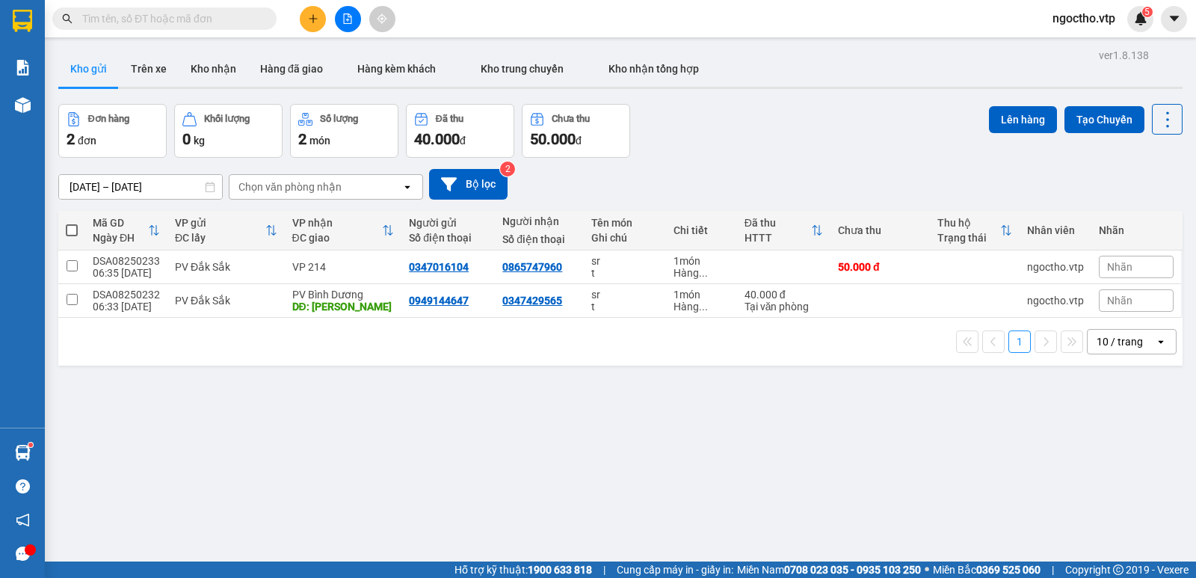
click at [96, 13] on input "text" at bounding box center [170, 18] width 176 height 16
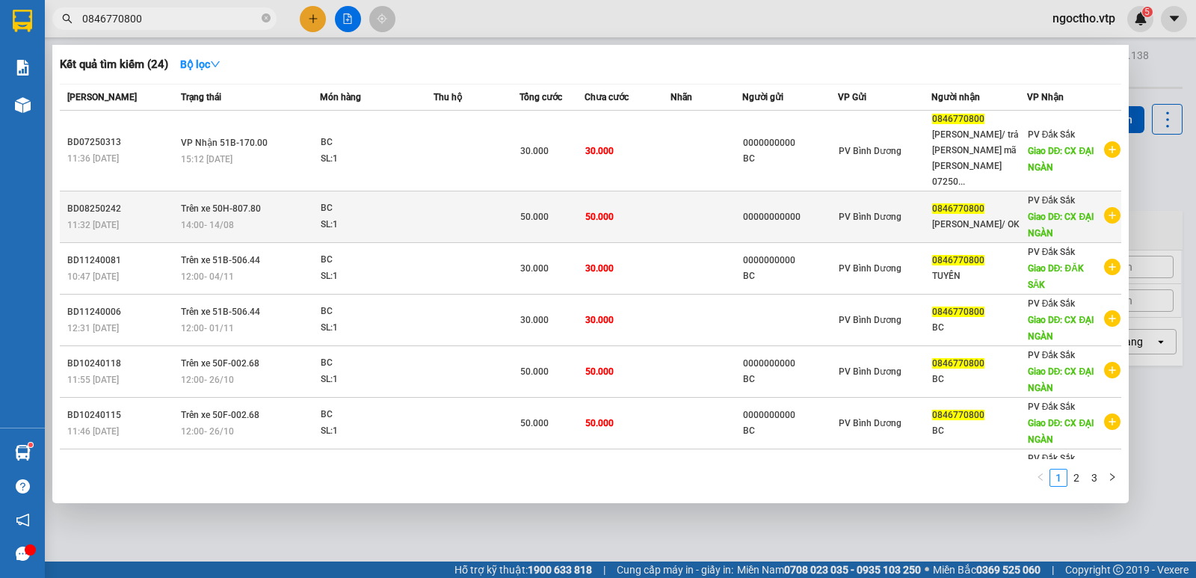
type input "0846770800"
click at [233, 203] on span "Trên xe 50H-807.80" at bounding box center [221, 208] width 80 height 10
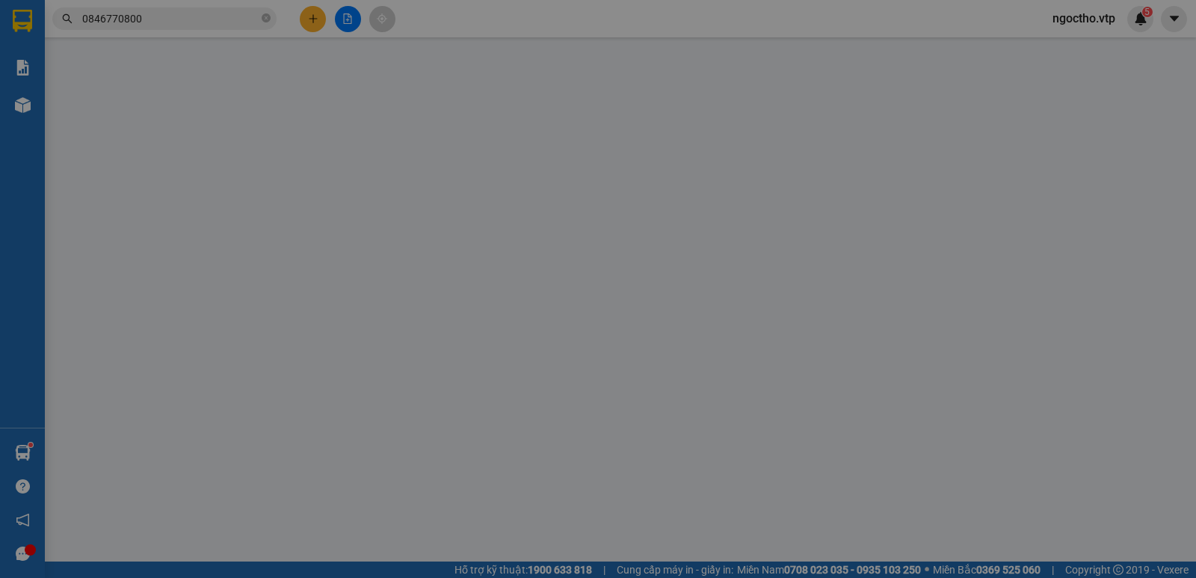
type input "00000000000"
type input "0846770800"
type input "[PERSON_NAME]/ OK"
type input "CX ĐẠI NGÀN"
type input "50.000"
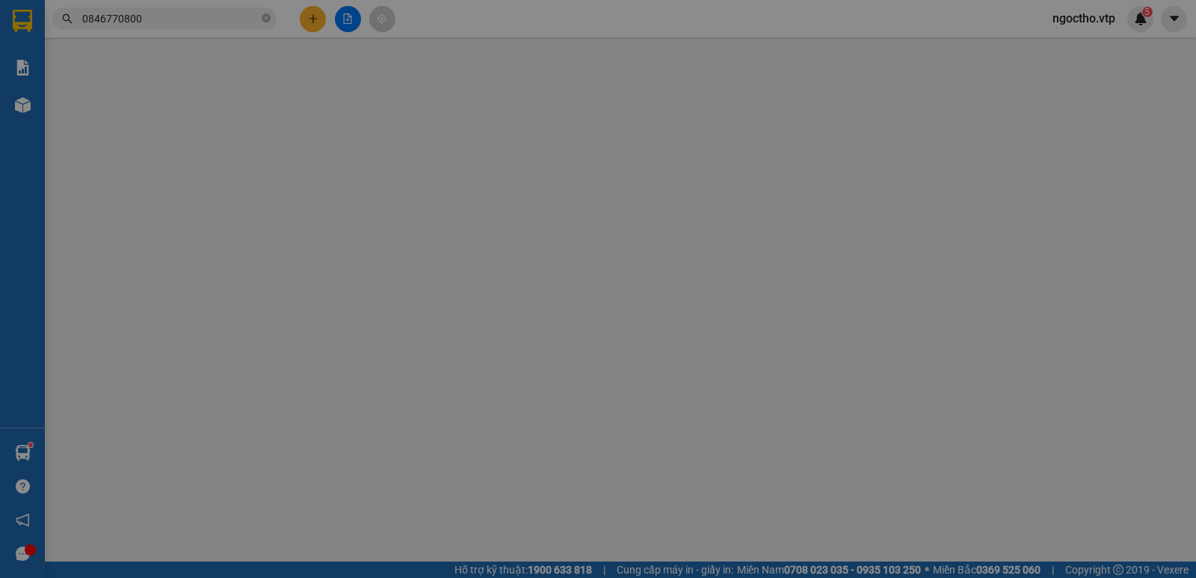
type input "50.000"
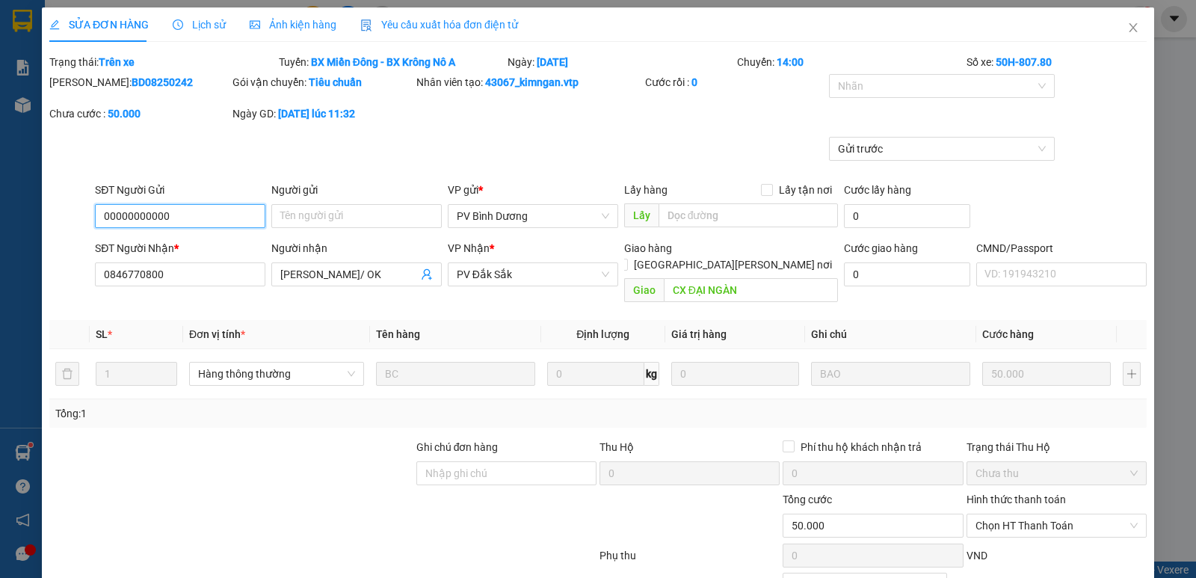
type input "2.500"
click at [202, 16] on div "Lịch sử" at bounding box center [199, 24] width 53 height 16
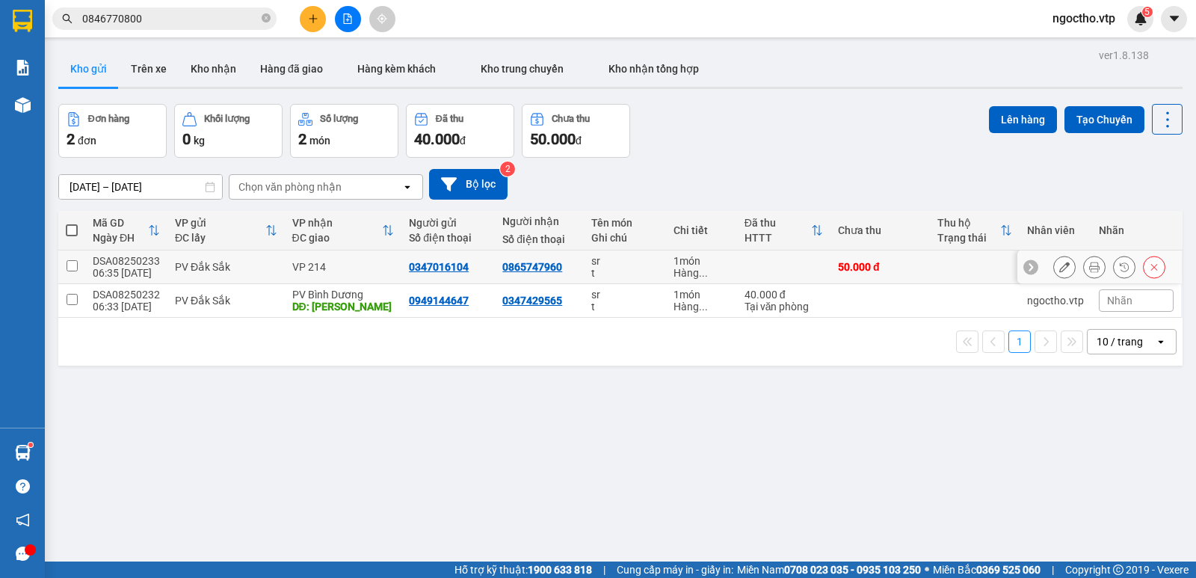
click at [68, 265] on input "checkbox" at bounding box center [72, 265] width 11 height 11
checkbox input "true"
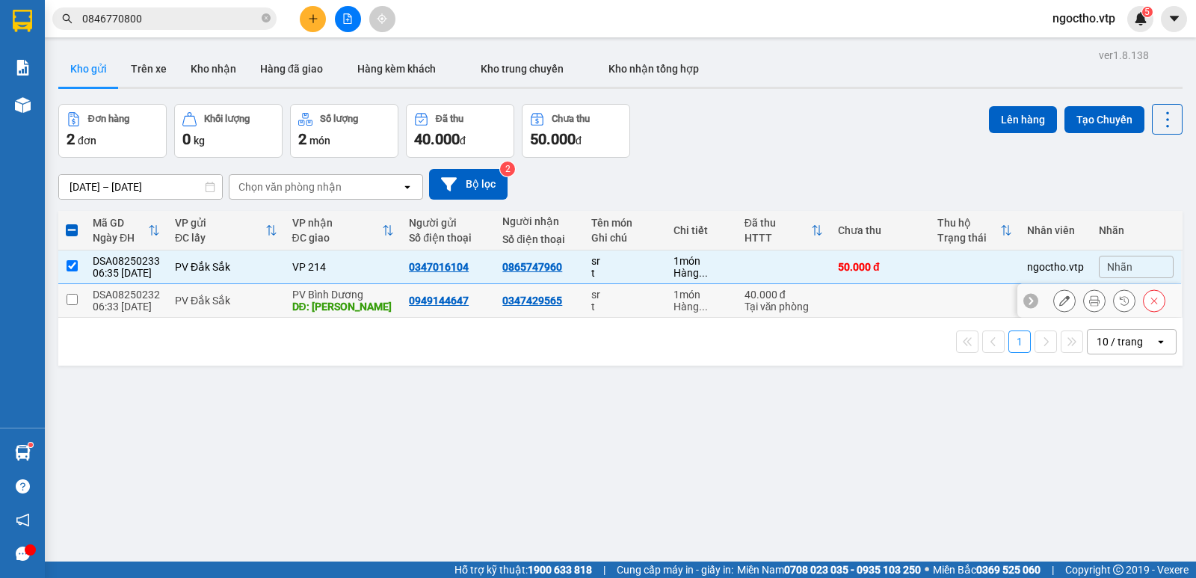
click at [65, 294] on td at bounding box center [71, 301] width 27 height 34
checkbox input "true"
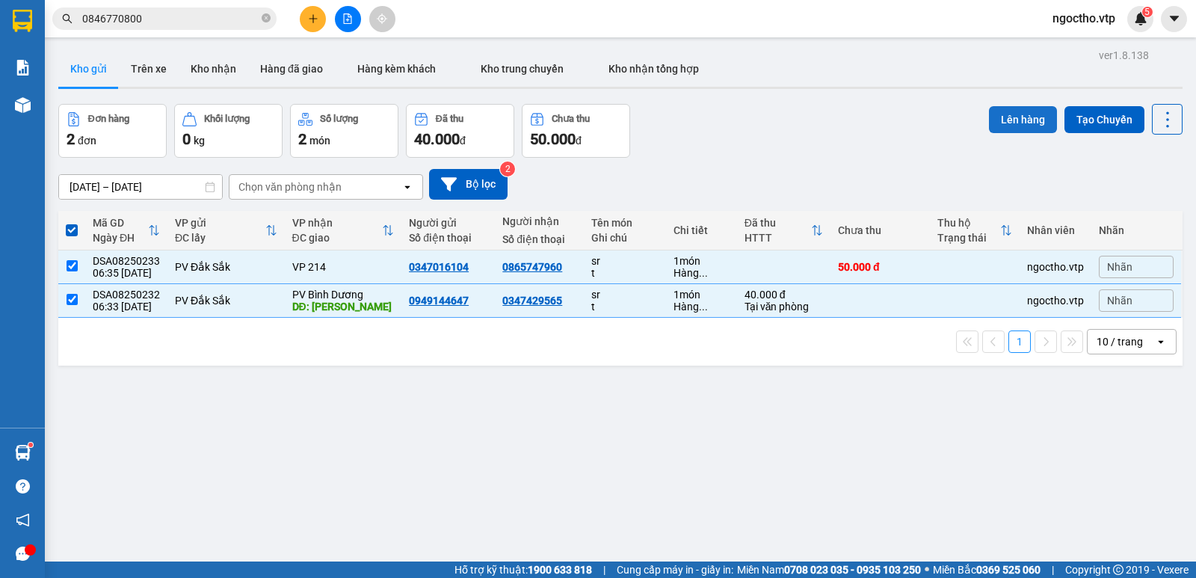
click at [1005, 121] on button "Lên hàng" at bounding box center [1023, 119] width 68 height 27
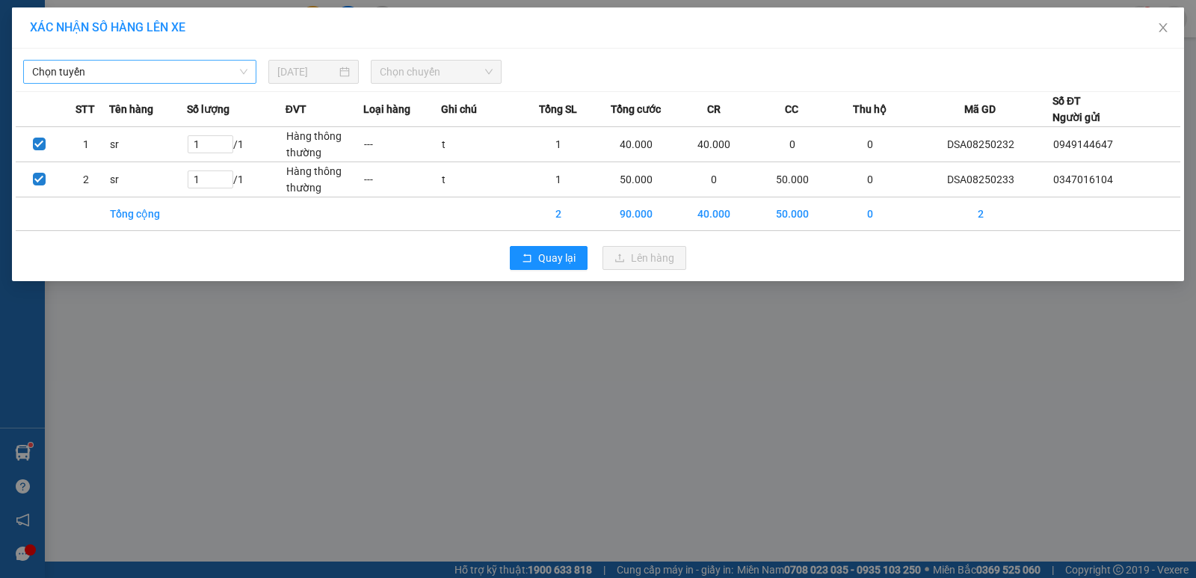
click at [177, 73] on span "Chọn tuyến" at bounding box center [139, 72] width 215 height 22
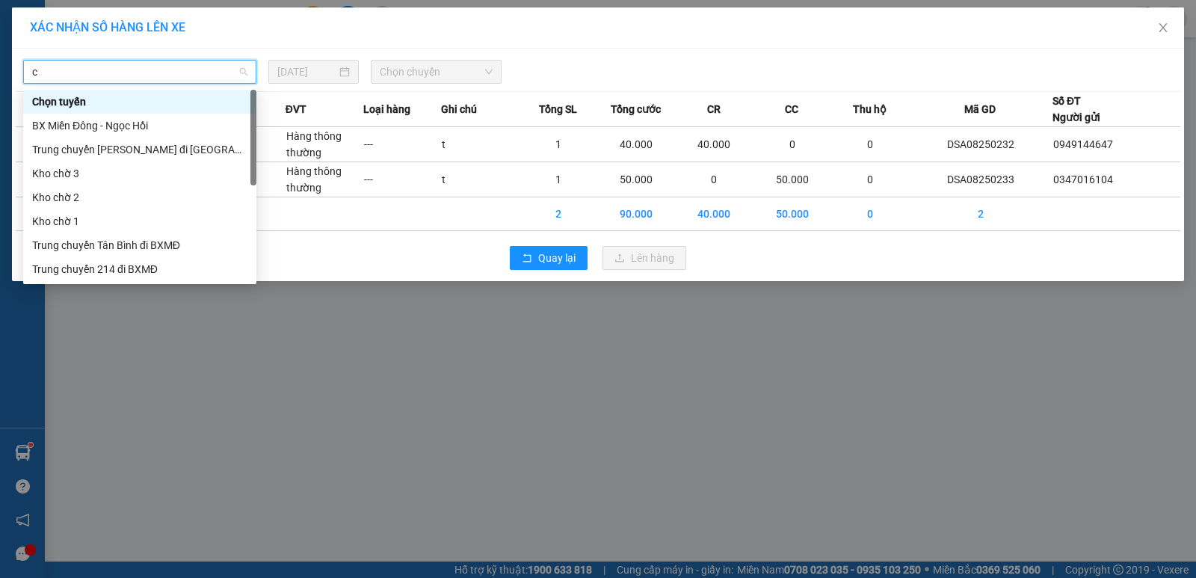
type input "cj"
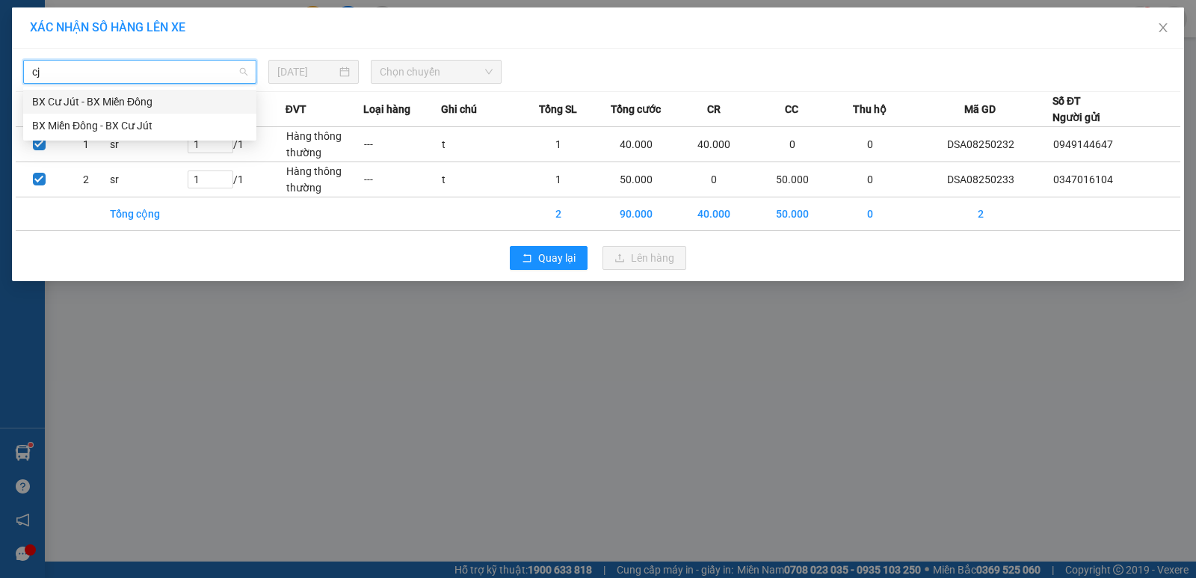
click at [98, 101] on div "BX Cư Jút - BX Miền Đông" at bounding box center [139, 101] width 215 height 16
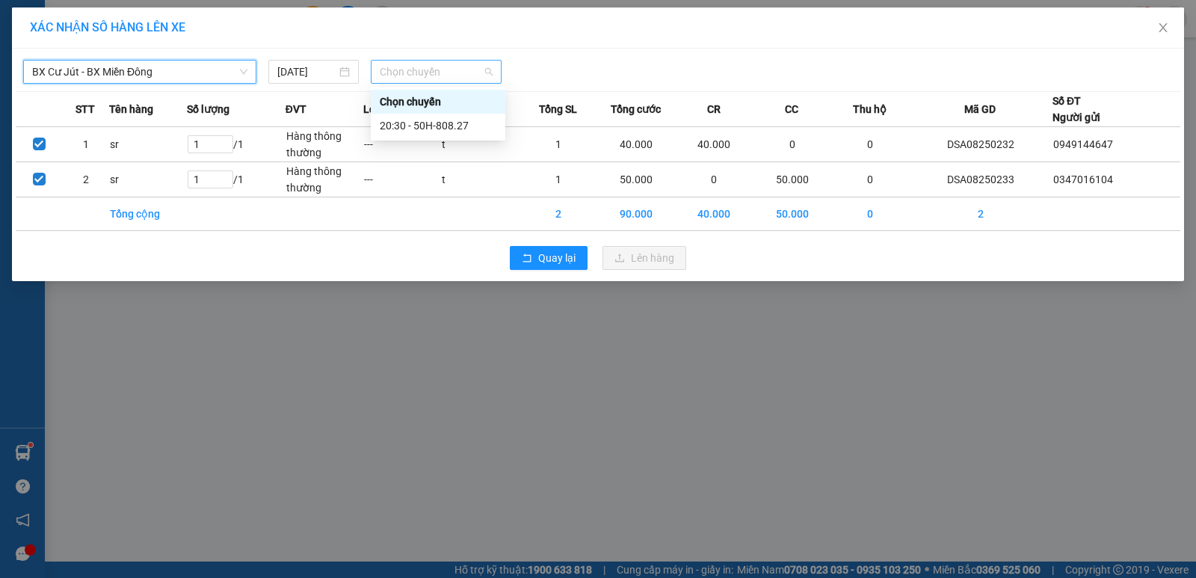
click at [417, 72] on span "Chọn chuyến" at bounding box center [436, 72] width 113 height 22
click at [463, 121] on div "20:30 - 50H-808.27" at bounding box center [438, 125] width 117 height 16
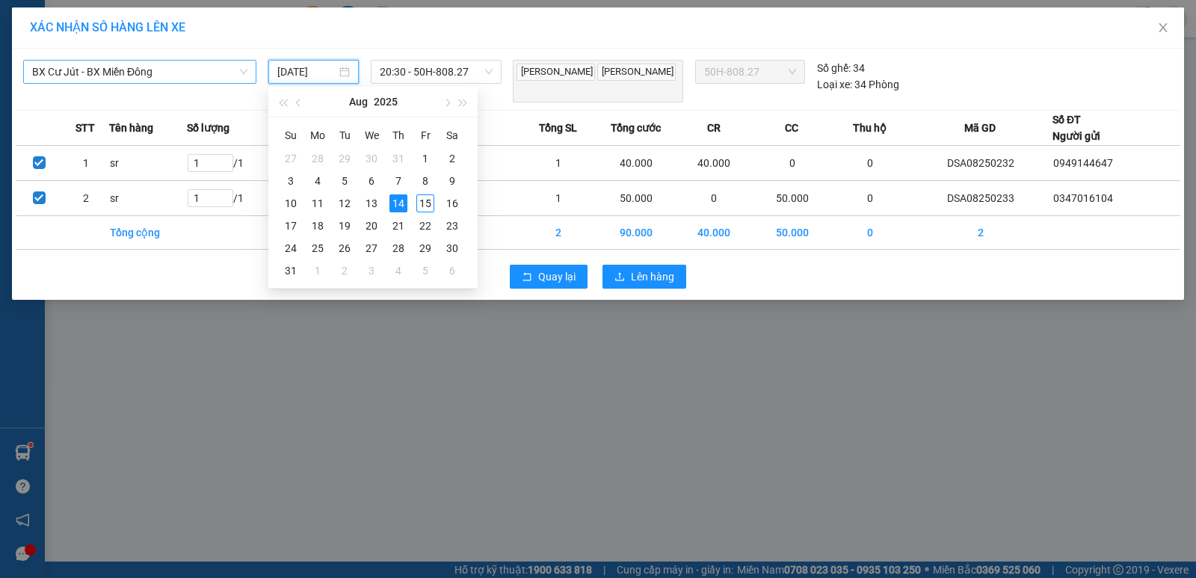
click at [319, 64] on input "[DATE]" at bounding box center [306, 72] width 59 height 16
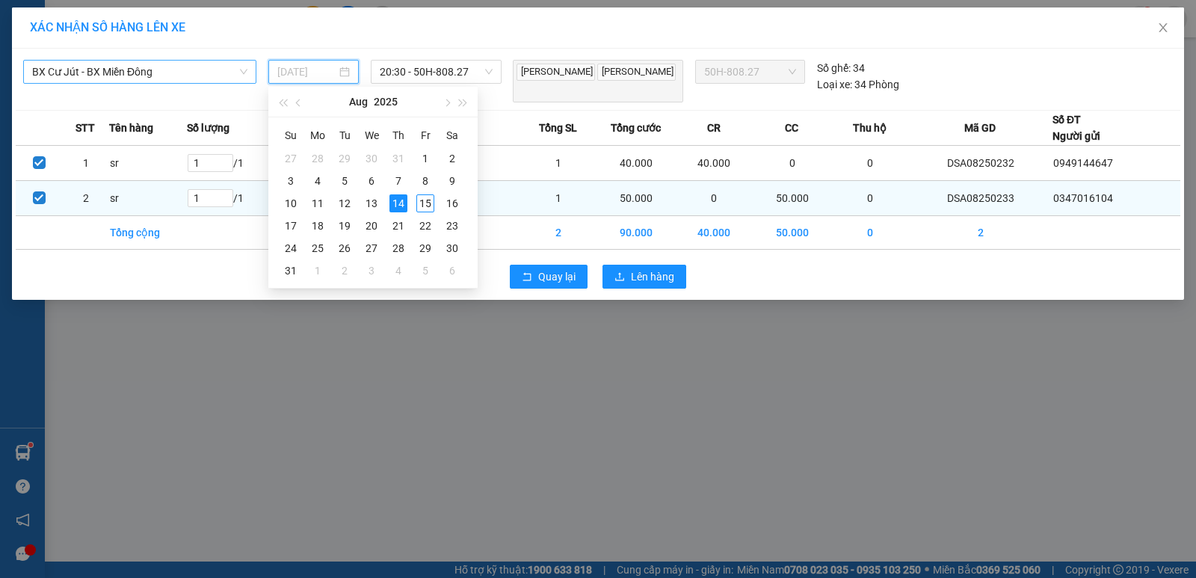
drag, startPoint x: 422, startPoint y: 203, endPoint x: 425, endPoint y: 181, distance: 21.9
click at [419, 203] on div "15" at bounding box center [425, 203] width 18 height 18
type input "[DATE]"
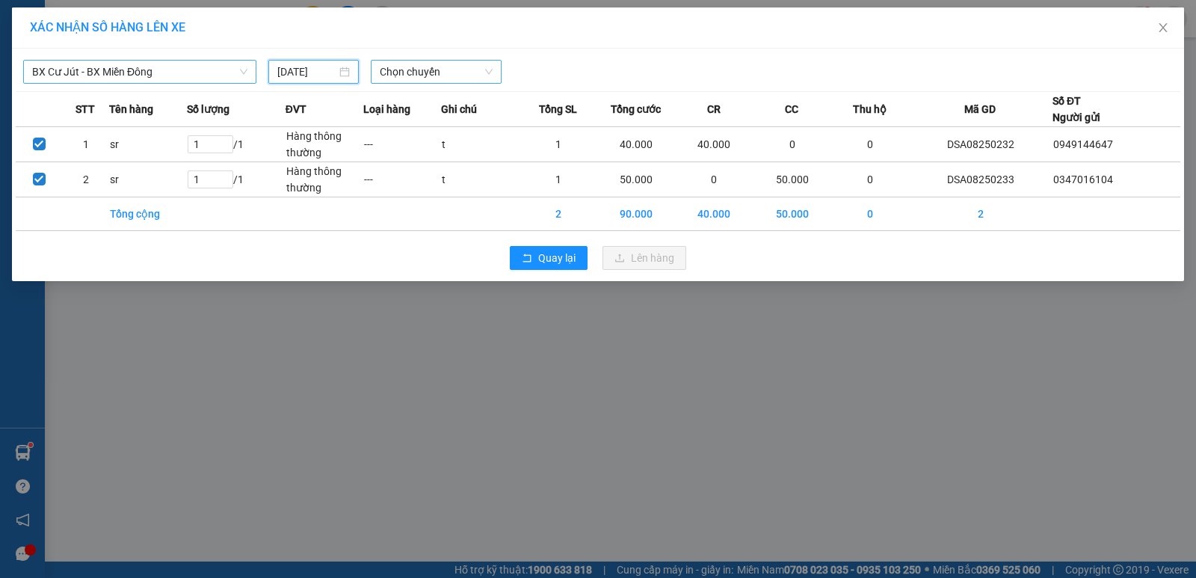
click at [428, 75] on span "Chọn chuyến" at bounding box center [436, 72] width 113 height 22
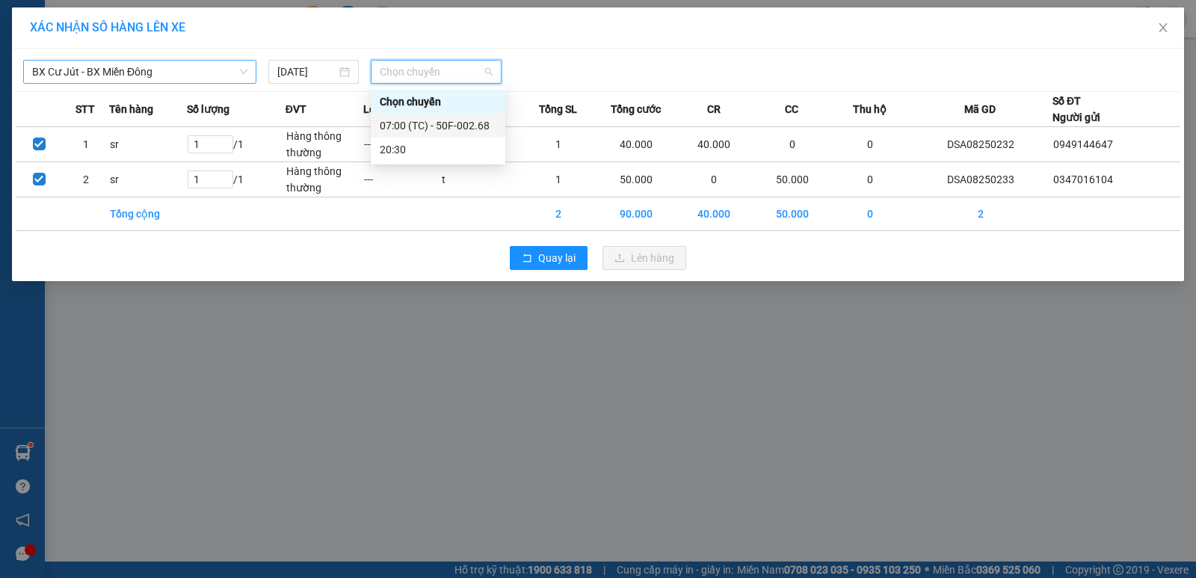
click at [457, 126] on div "07:00 (TC) - 50F-002.68" at bounding box center [438, 125] width 117 height 16
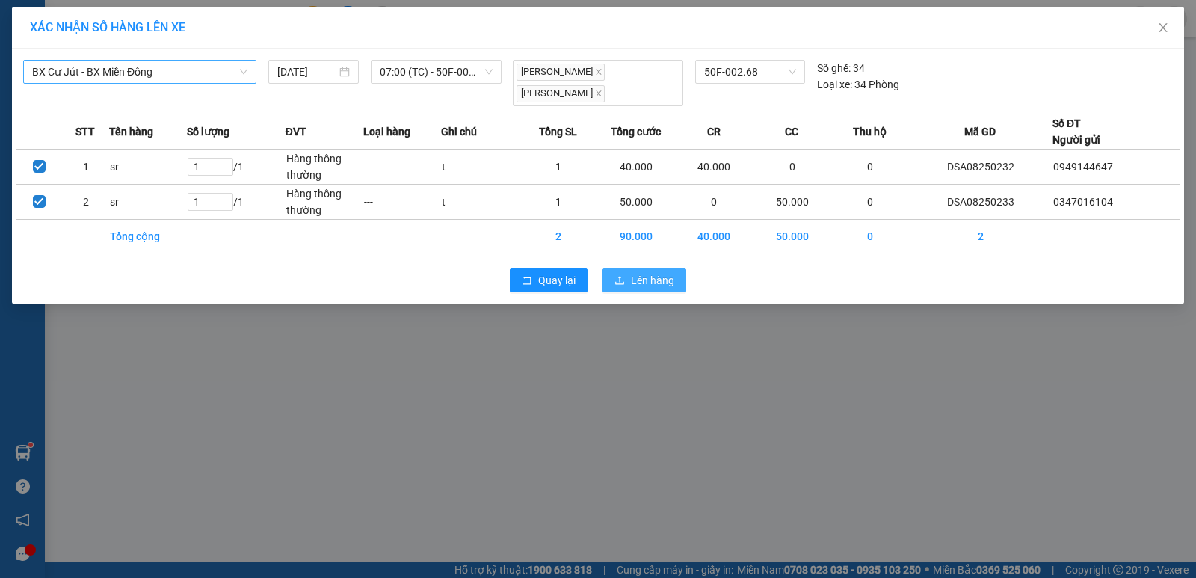
click at [641, 272] on span "Lên hàng" at bounding box center [652, 280] width 43 height 16
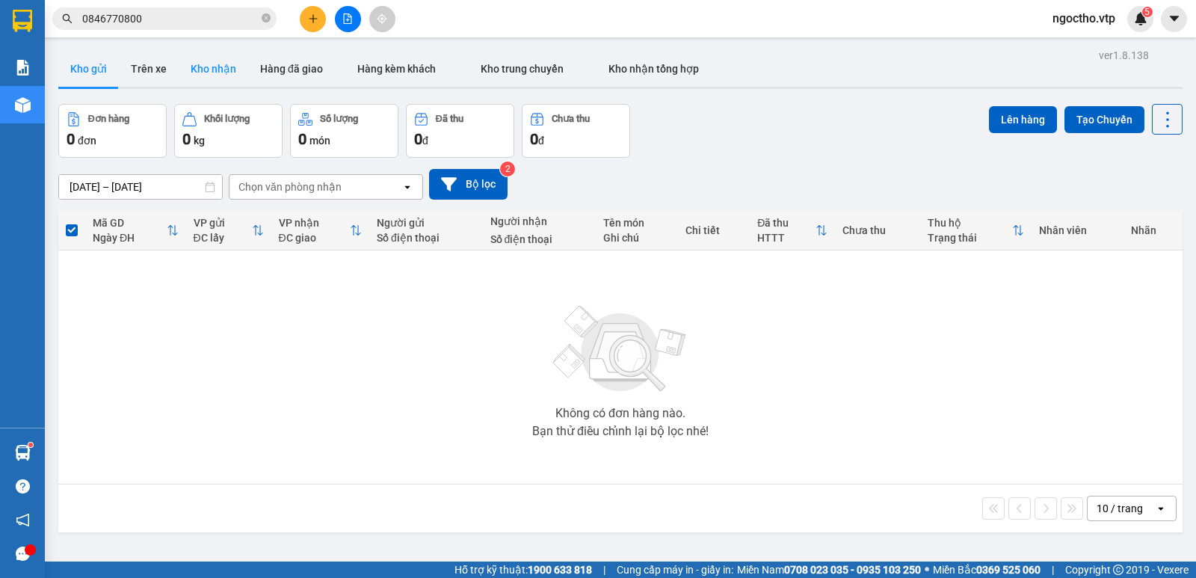
click at [205, 72] on button "Kho nhận" at bounding box center [214, 69] width 70 height 36
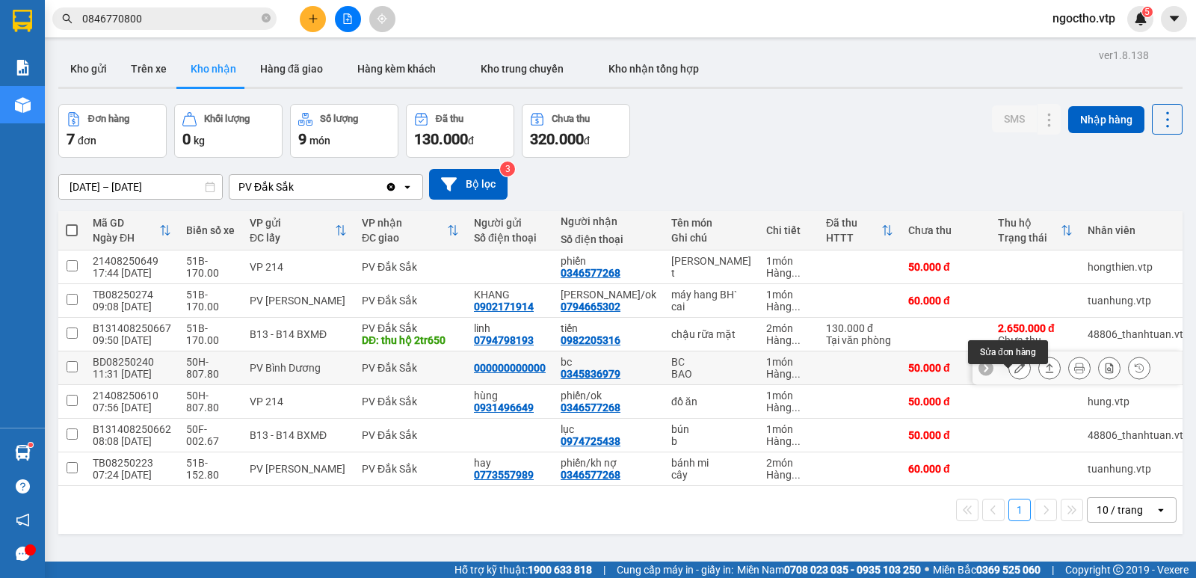
click at [1009, 380] on button at bounding box center [1019, 368] width 21 height 26
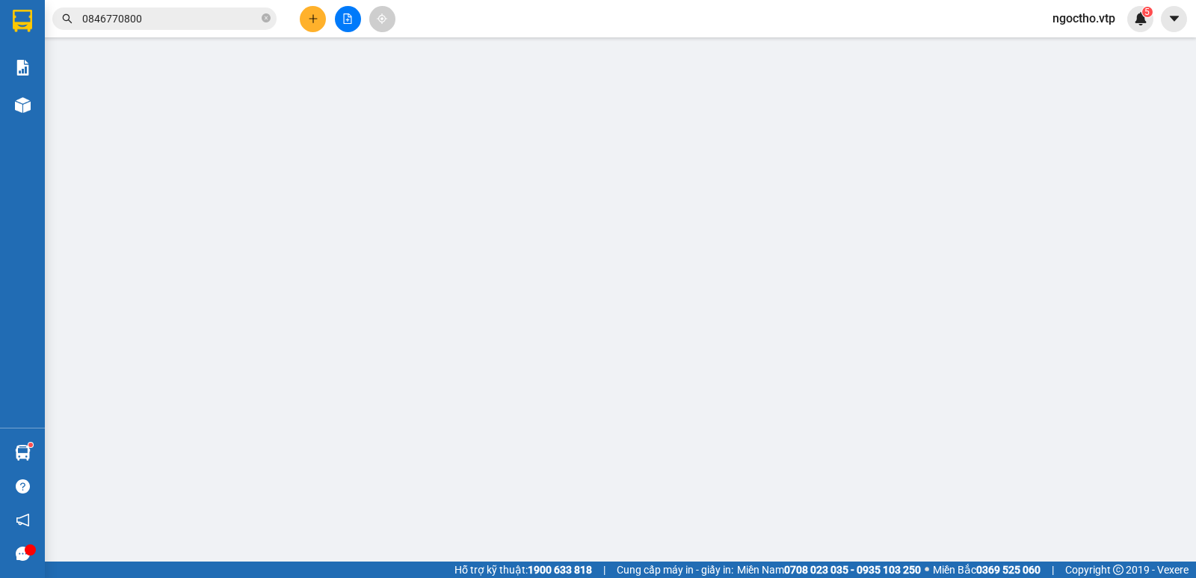
type input "000000000000"
type input "0345836979"
type input "bc"
type input "50.000"
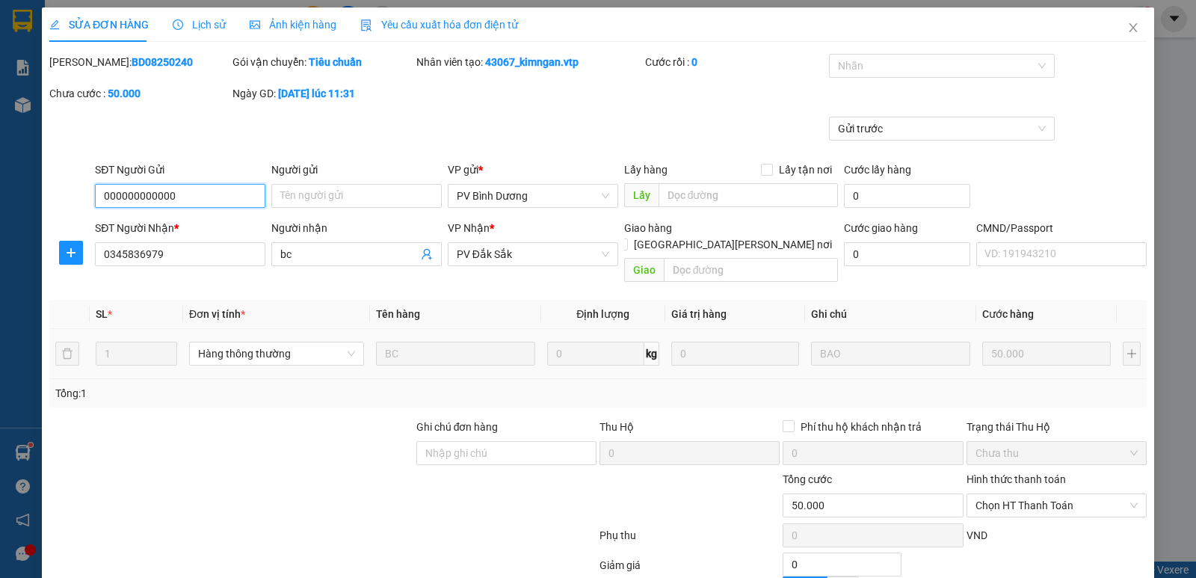
type input "2.500"
click at [519, 254] on span "PV Đắk Sắk" at bounding box center [533, 254] width 152 height 22
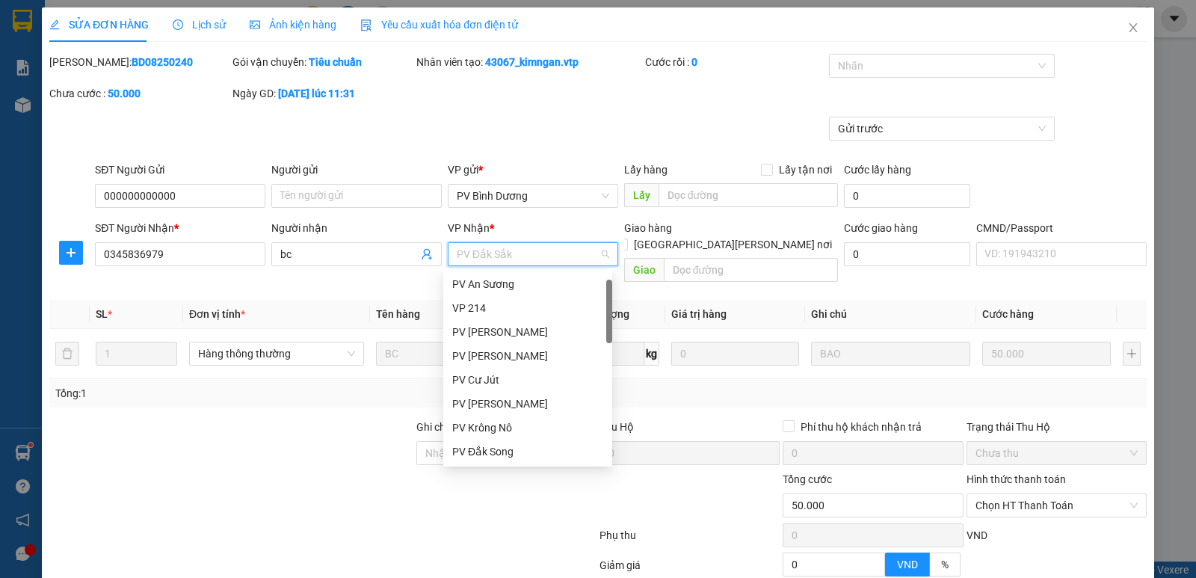
scroll to position [24, 0]
type input "pv"
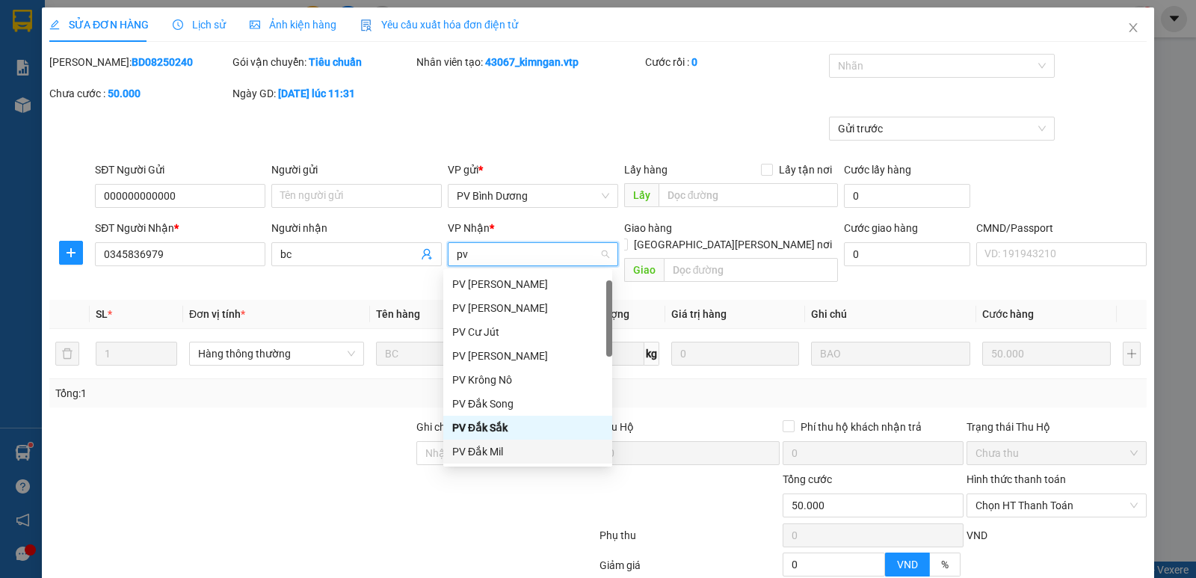
click at [466, 453] on div "PV Đắk Mil" at bounding box center [527, 451] width 151 height 16
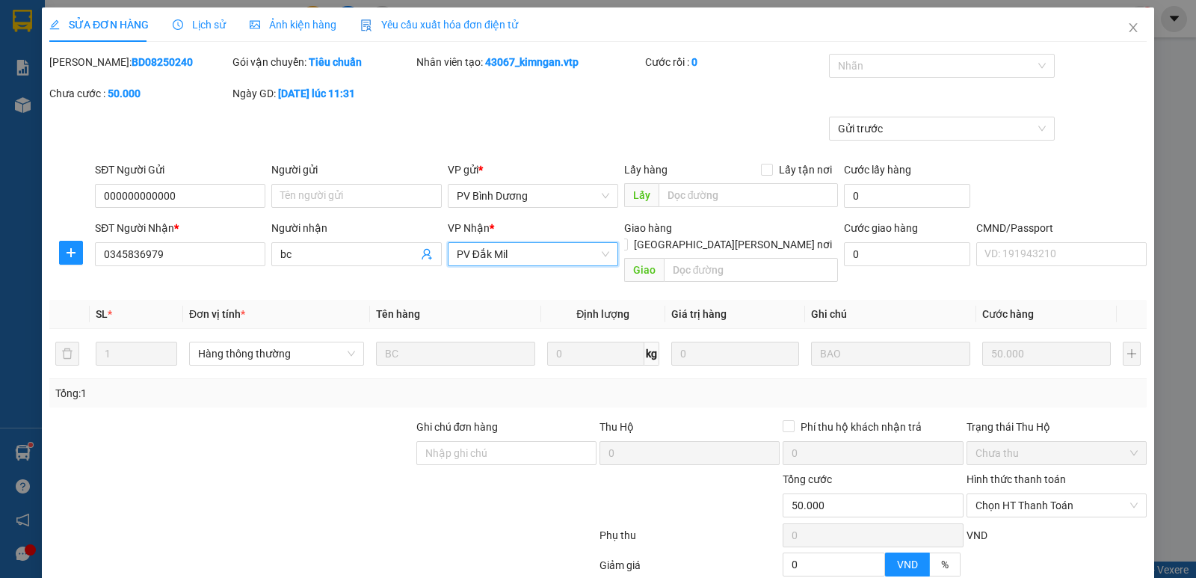
scroll to position [130, 0]
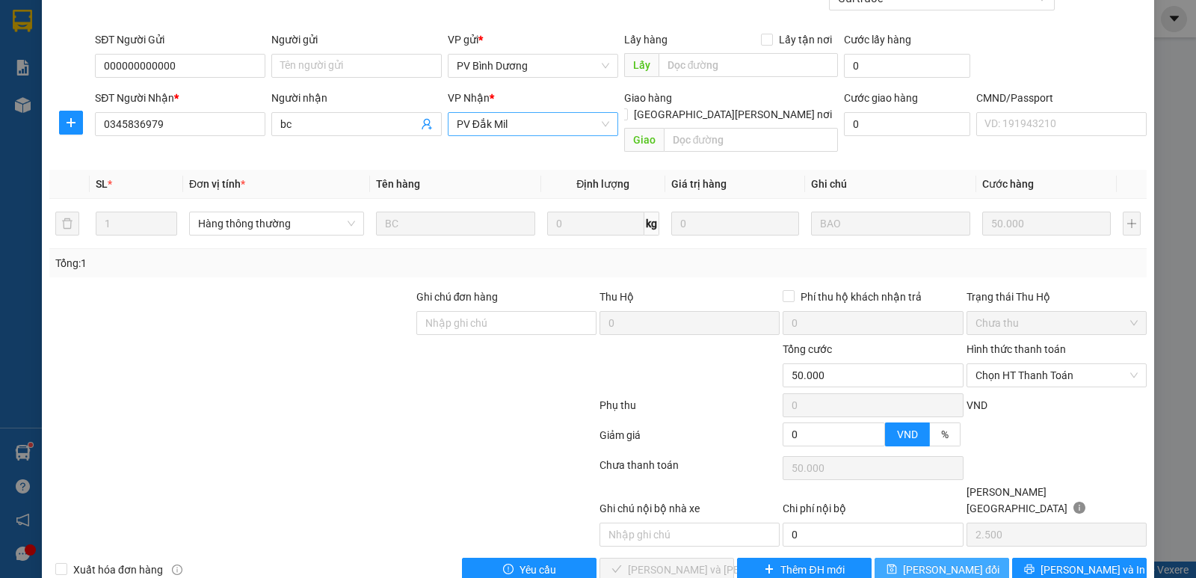
drag, startPoint x: 940, startPoint y: 533, endPoint x: 932, endPoint y: 537, distance: 9.4
click at [938, 561] on span "[PERSON_NAME] đổi" at bounding box center [951, 569] width 96 height 16
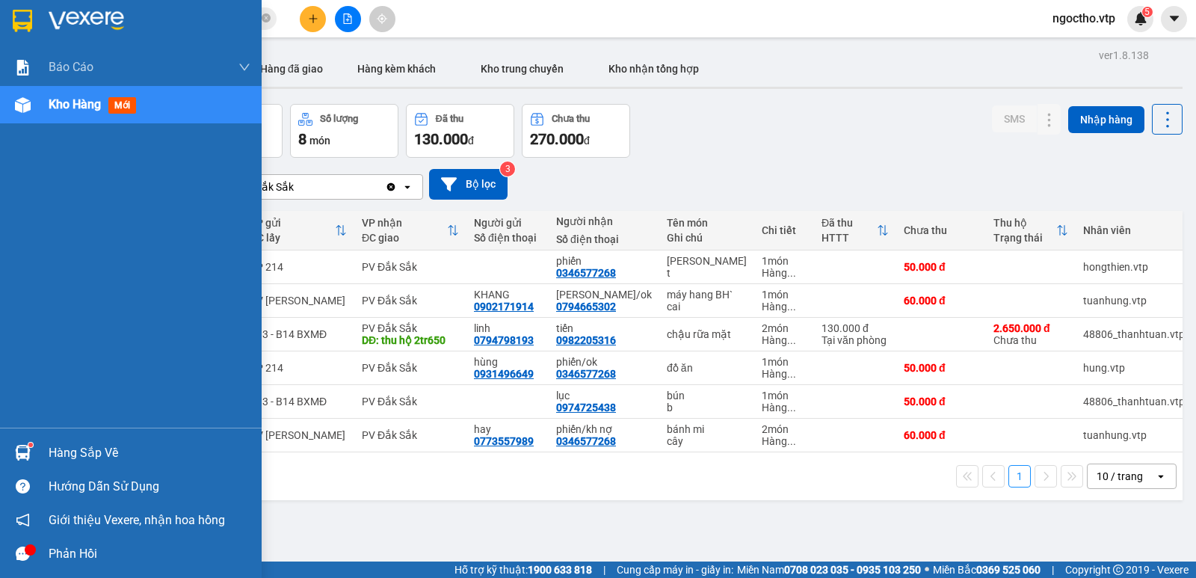
click at [99, 445] on div "Hàng sắp về" at bounding box center [150, 453] width 202 height 22
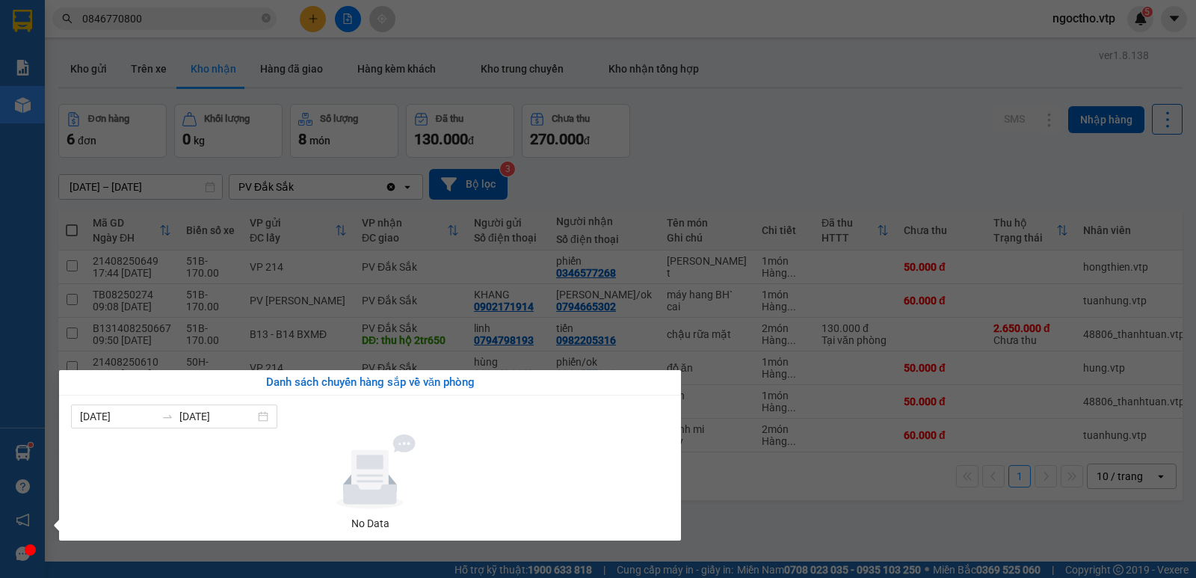
click at [734, 123] on section "Kết quả [PERSON_NAME] ( 24 ) Bộ lọc Mã ĐH Trạng thái Món hàng Thu hộ Tổng [PERS…" at bounding box center [598, 289] width 1196 height 578
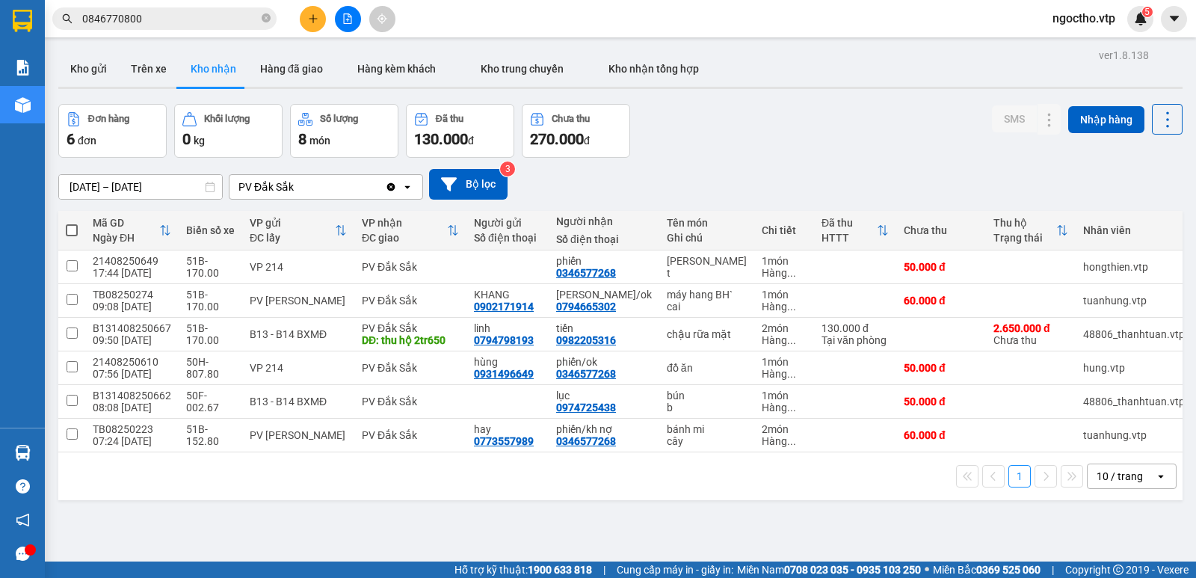
click at [209, 74] on button "Kho nhận" at bounding box center [214, 69] width 70 height 36
click at [143, 75] on button "Trên xe" at bounding box center [149, 69] width 60 height 36
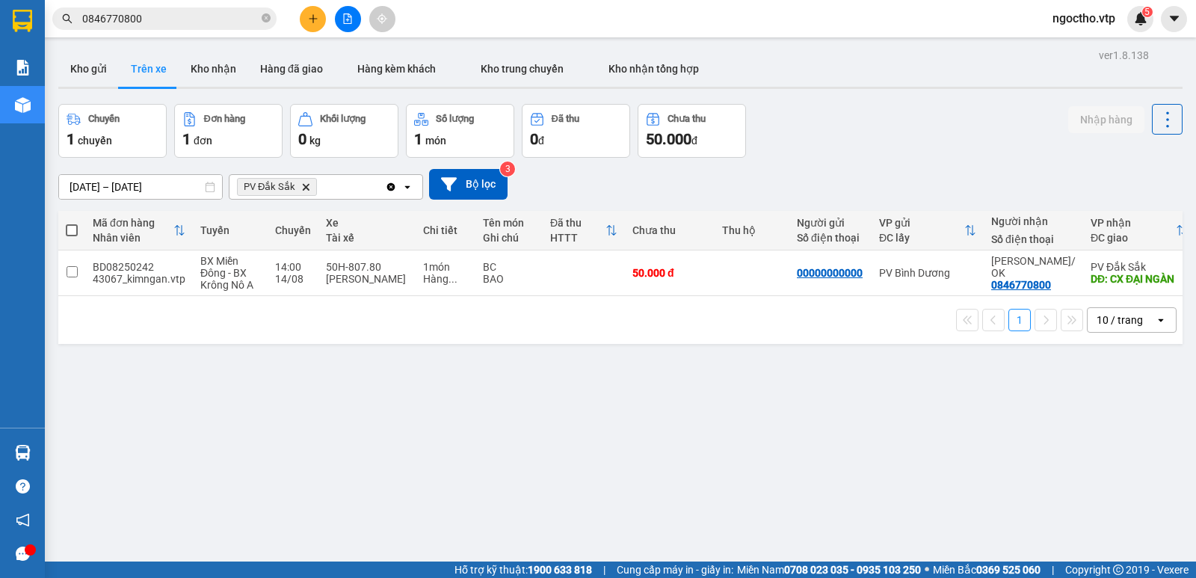
click at [488, 383] on div "ver 1.8.138 Kho gửi Trên xe [PERSON_NAME] Hàng đã giao Hàng kèm khách [PERSON_N…" at bounding box center [620, 334] width 1136 height 578
click at [203, 67] on button "Kho nhận" at bounding box center [214, 69] width 70 height 36
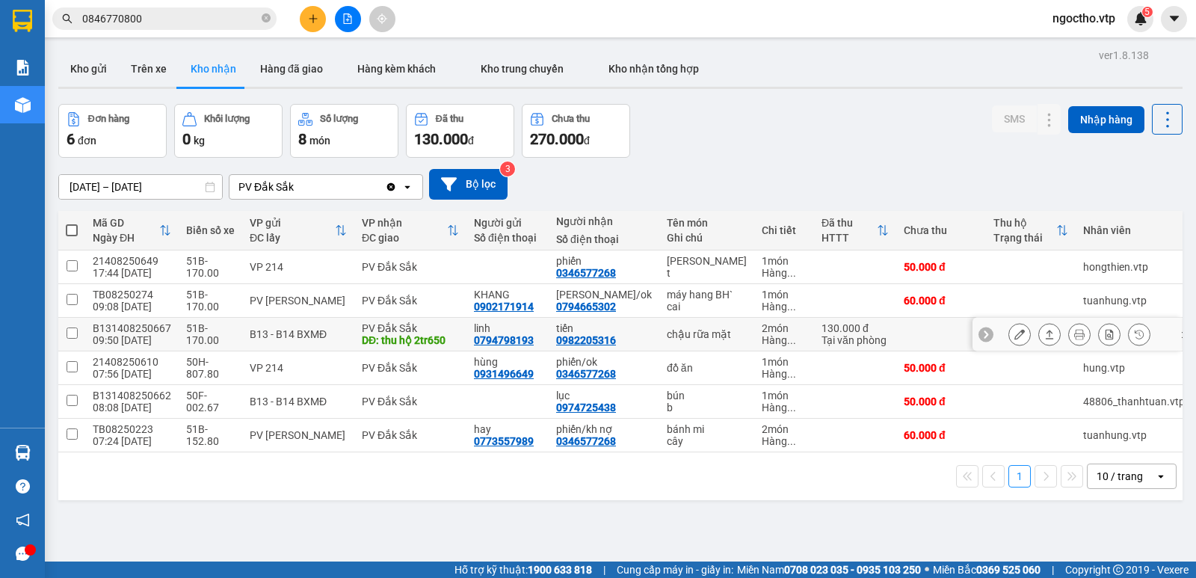
click at [1009, 348] on button at bounding box center [1019, 334] width 21 height 26
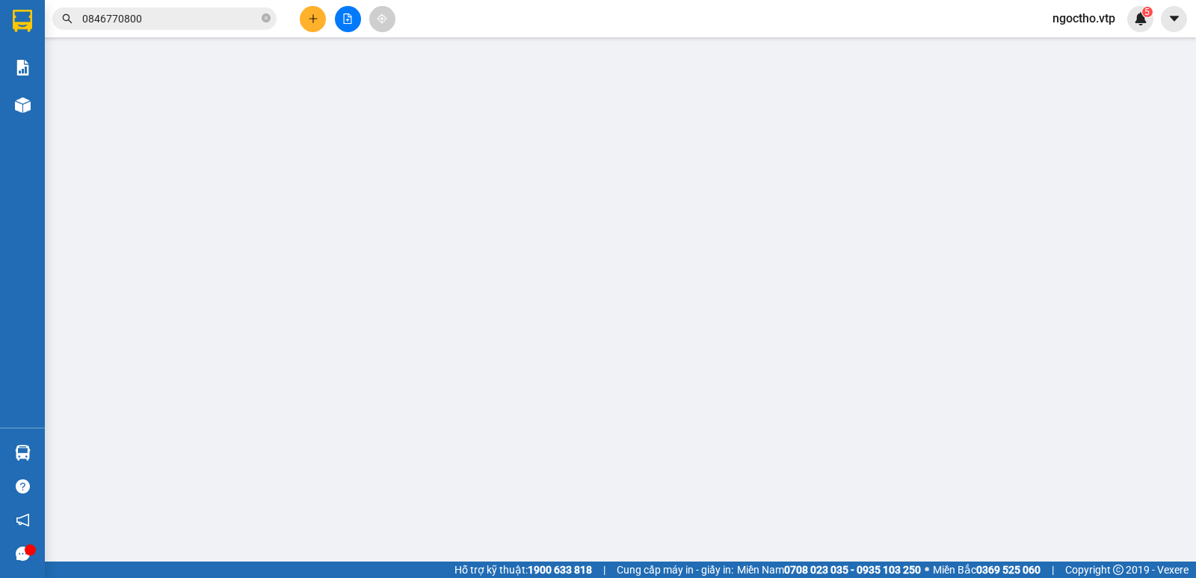
type input "5.000"
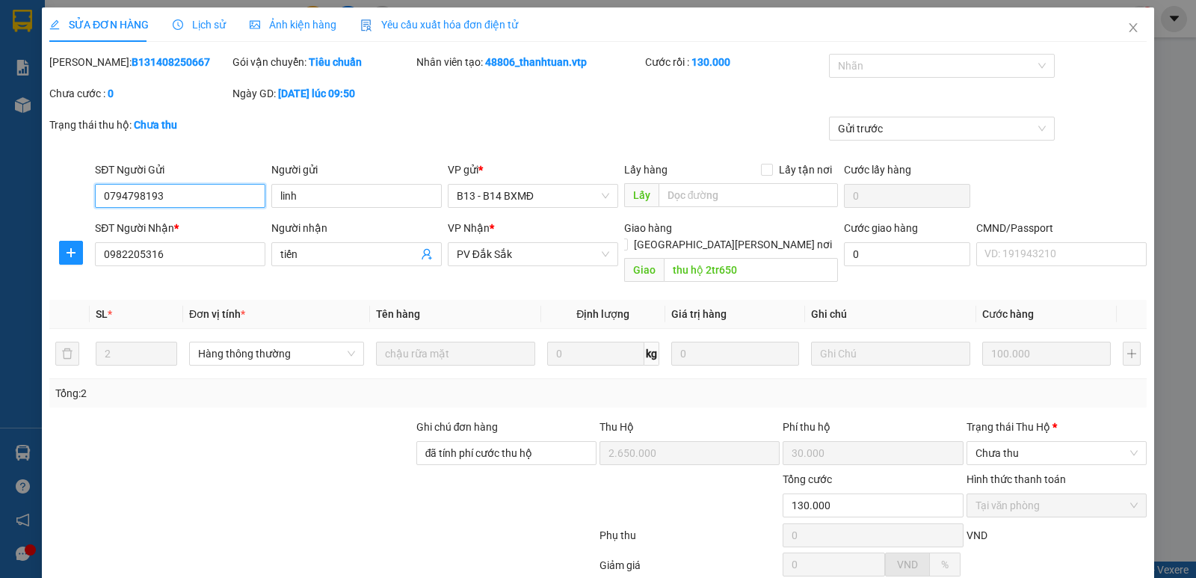
type input "0794798193"
type input "linh"
type input "0982205316"
type input "tiến"
type input "thu hộ 2tr650"
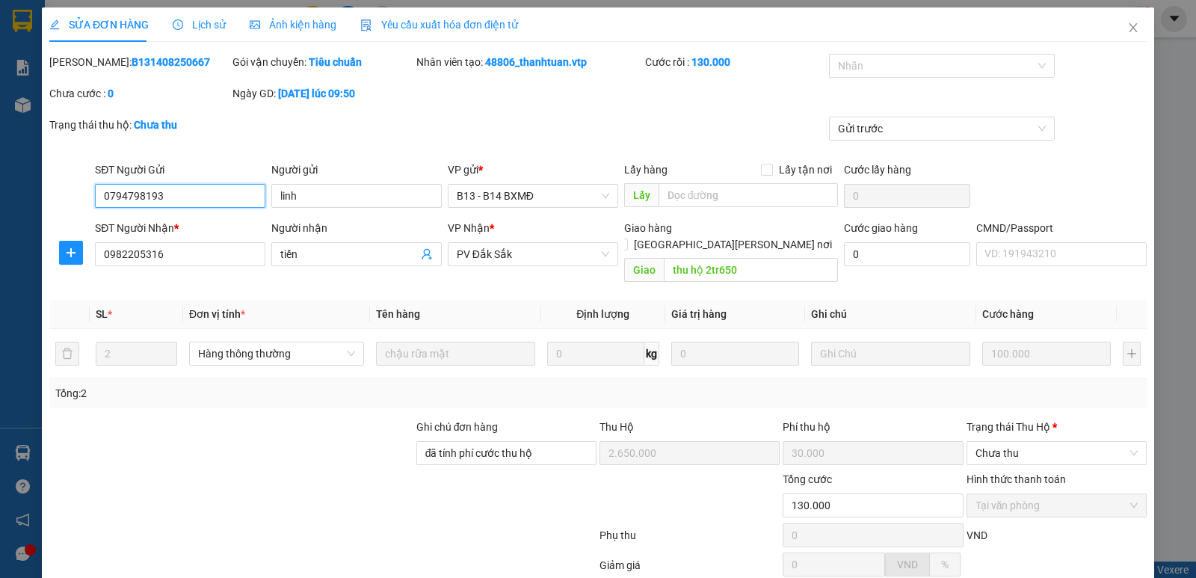
type input "đã tính phí cước thu hộ"
type input "2.650.000"
type input "30.000"
type input "130.000"
click at [327, 252] on input "tiến" at bounding box center [349, 254] width 138 height 16
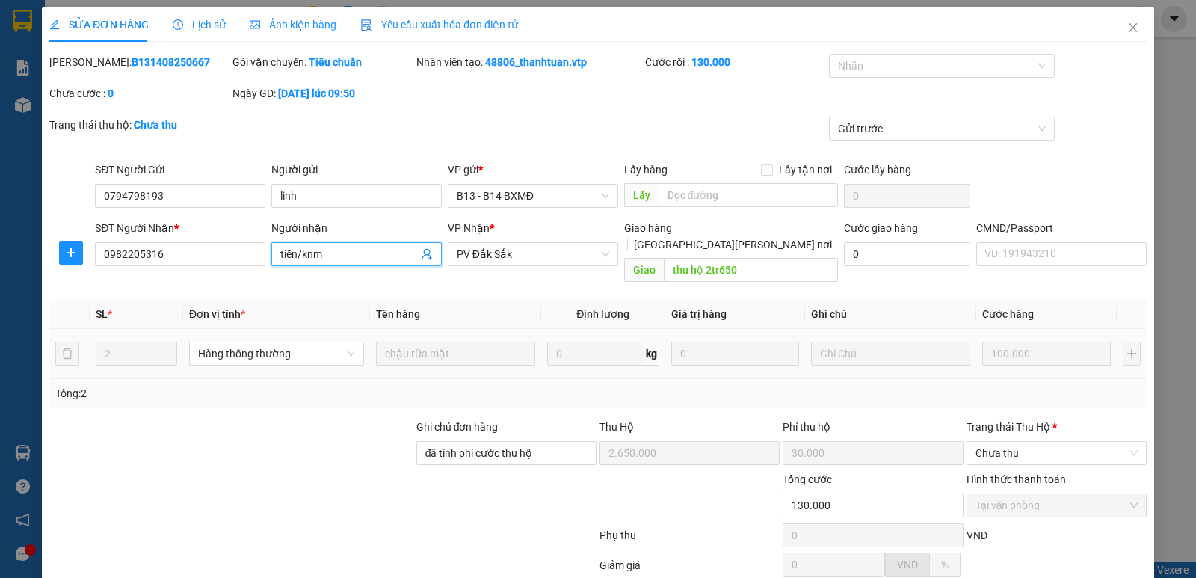
scroll to position [130, 0]
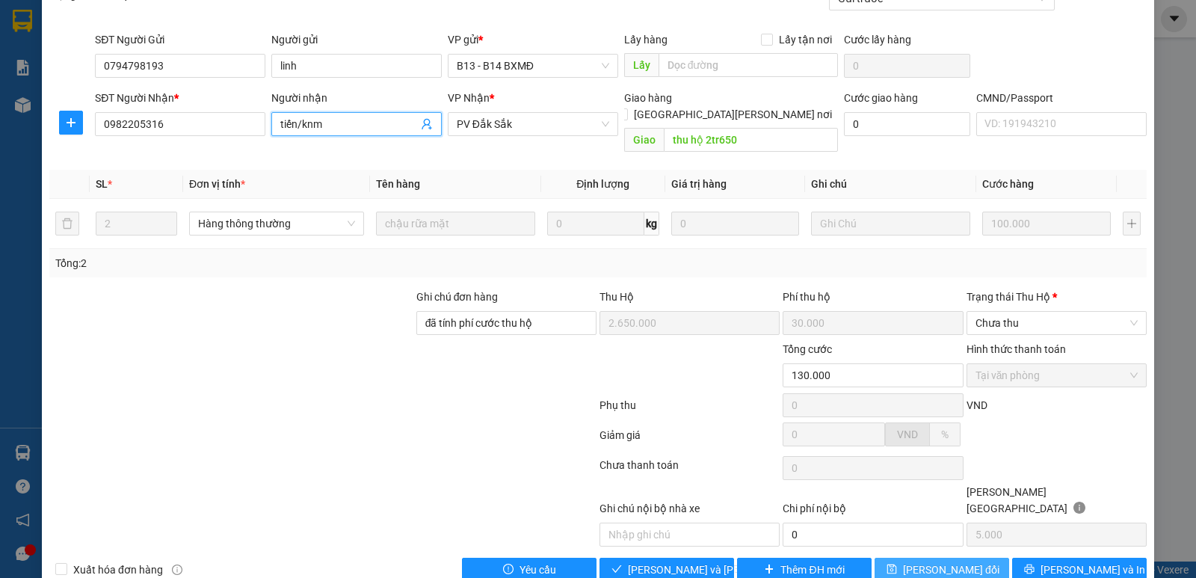
type input "tiến/knm"
click at [938, 561] on span "[PERSON_NAME] đổi" at bounding box center [951, 569] width 96 height 16
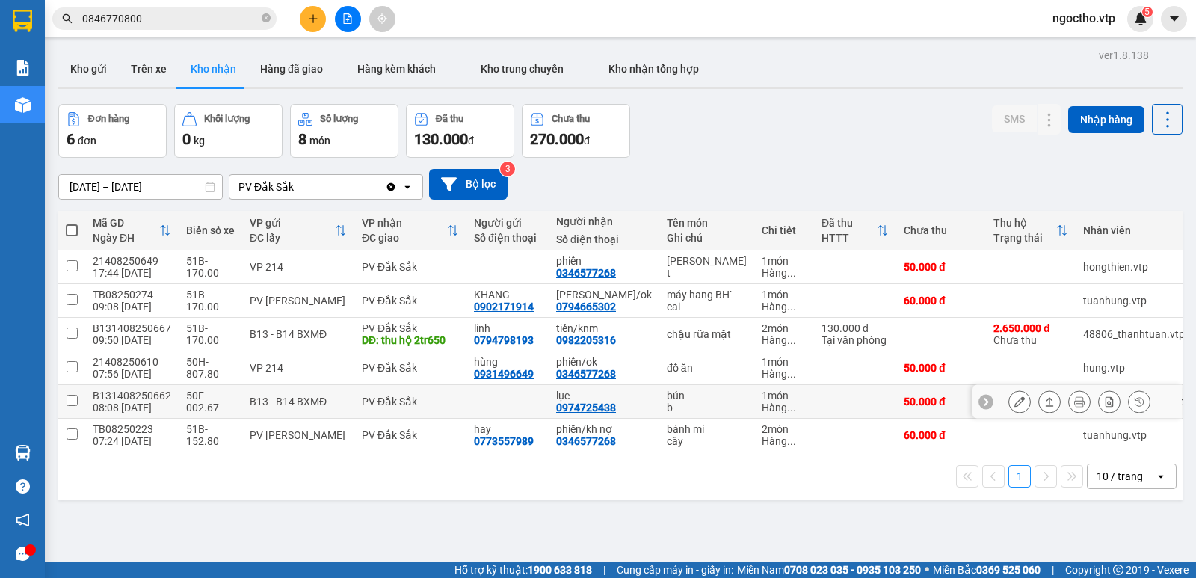
click at [1014, 407] on icon at bounding box center [1019, 401] width 10 height 10
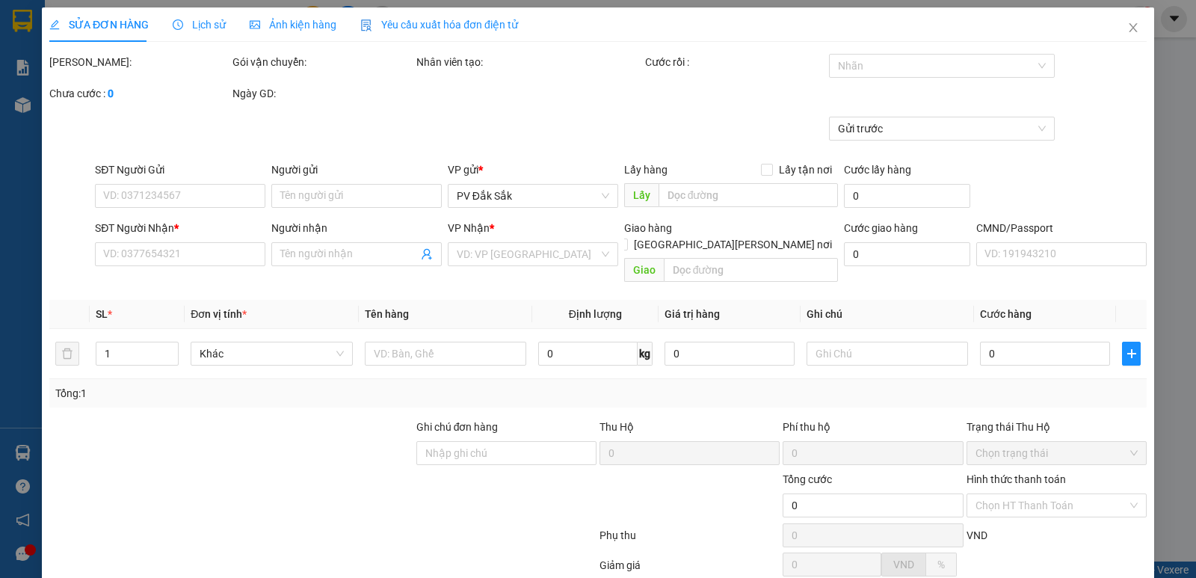
type input "0974725438"
type input "lục"
type input "50.000"
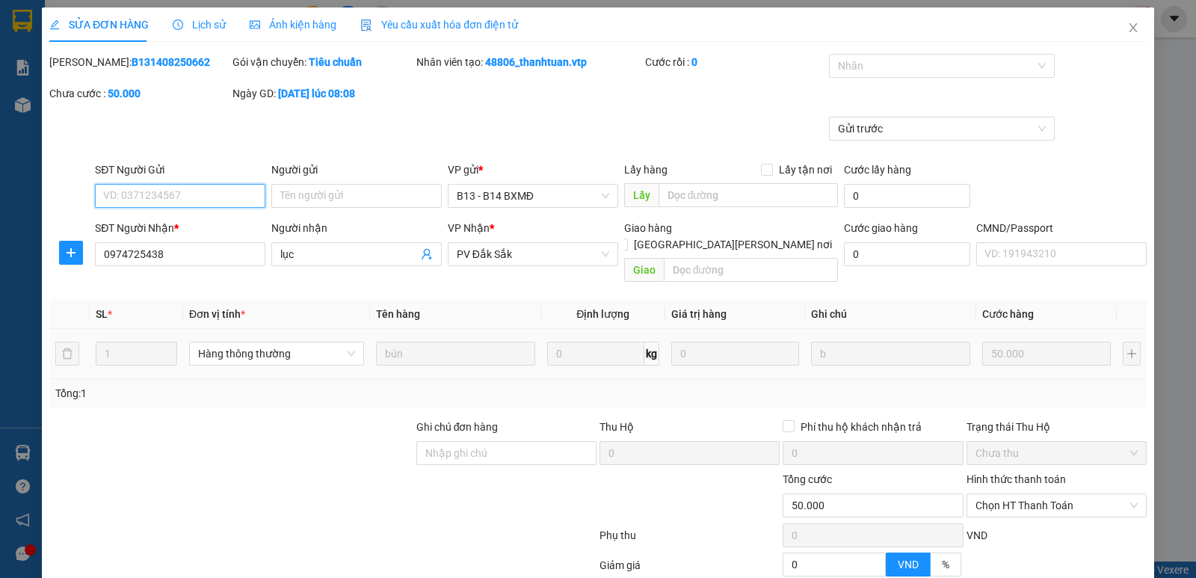
type input "2.500"
click at [316, 253] on input "lục" at bounding box center [349, 254] width 138 height 16
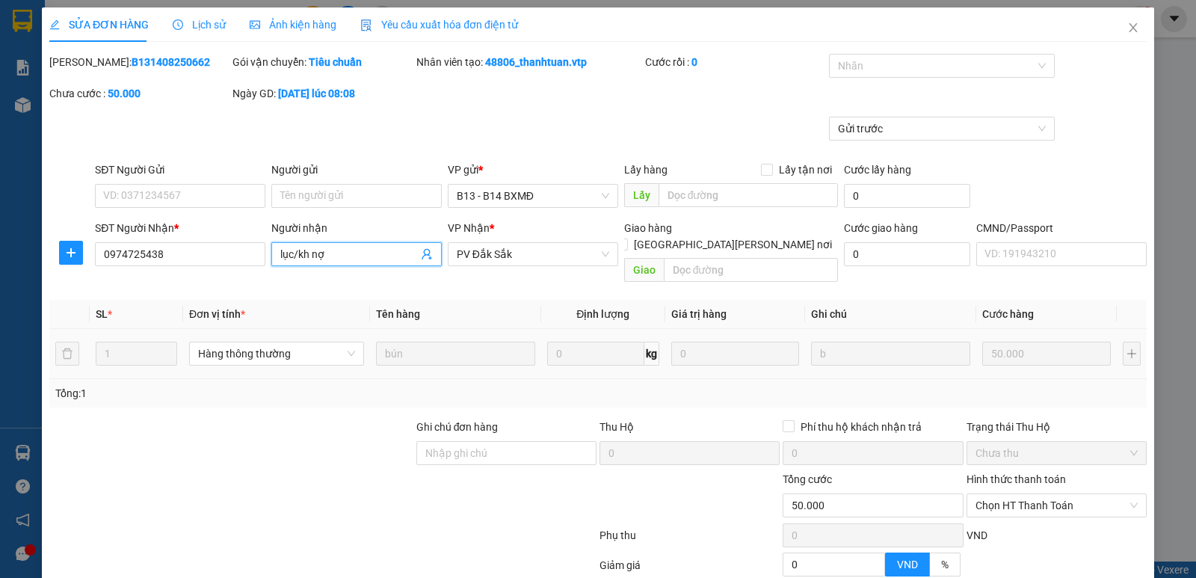
scroll to position [130, 0]
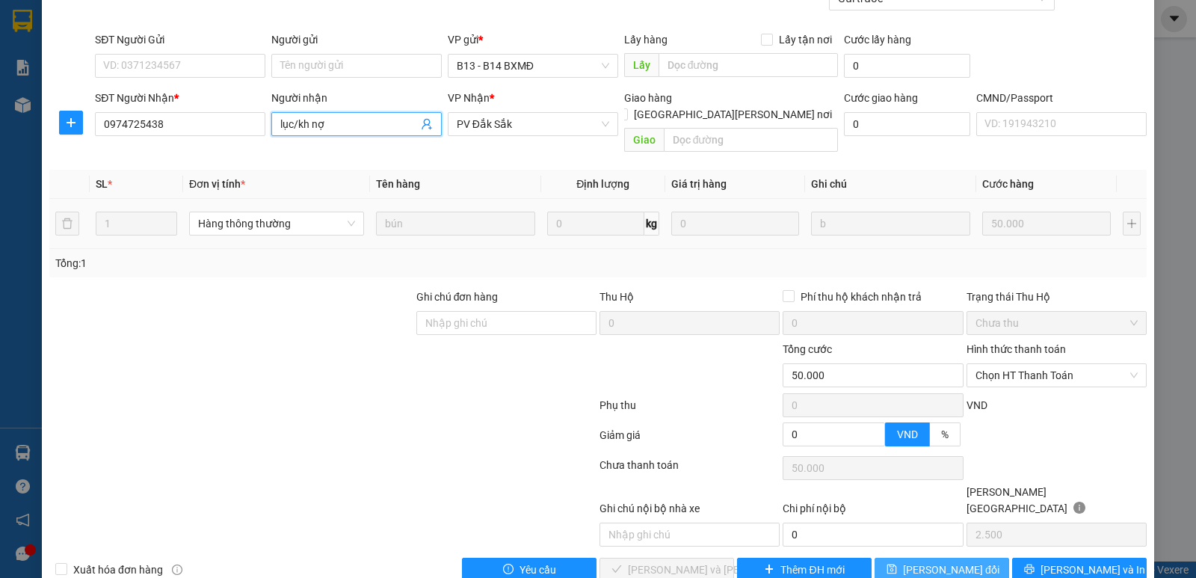
type input "lục/kh nợ"
click at [946, 561] on span "[PERSON_NAME] đổi" at bounding box center [951, 569] width 96 height 16
